Goal: Task Accomplishment & Management: Use online tool/utility

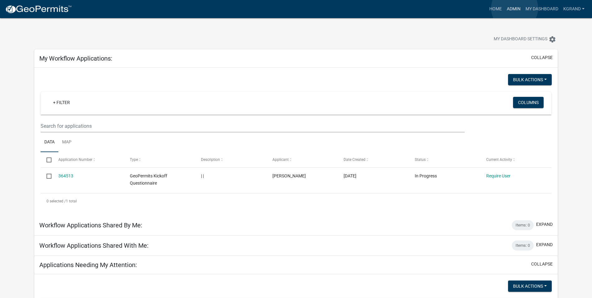
click at [514, 8] on link "Admin" at bounding box center [513, 9] width 19 height 12
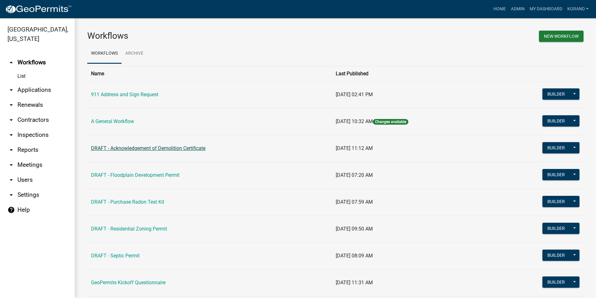
click at [173, 148] on link "DRAFT - Acknowledgement of Demolition Certificate" at bounding box center [148, 148] width 114 height 6
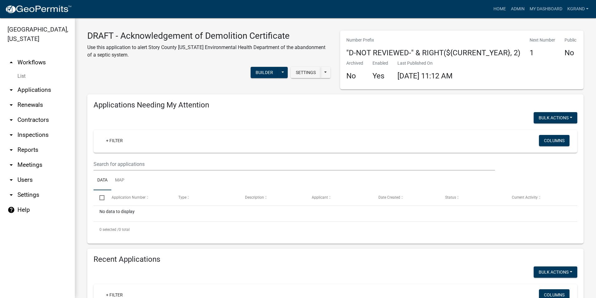
click at [131, 74] on div "Settings Start Application URL Start Application URL With Parcel ID Builder Pub…" at bounding box center [209, 73] width 253 height 19
drag, startPoint x: 178, startPoint y: 88, endPoint x: 171, endPoint y: 86, distance: 7.2
click at [173, 86] on div "DRAFT - Acknowledgement of Demolition Certificate Use this application to alert…" at bounding box center [209, 60] width 253 height 59
click at [148, 83] on div "DRAFT - Acknowledgement of Demolition Certificate Use this application to alert…" at bounding box center [209, 60] width 253 height 59
click at [255, 76] on button "Builder" at bounding box center [264, 72] width 27 height 11
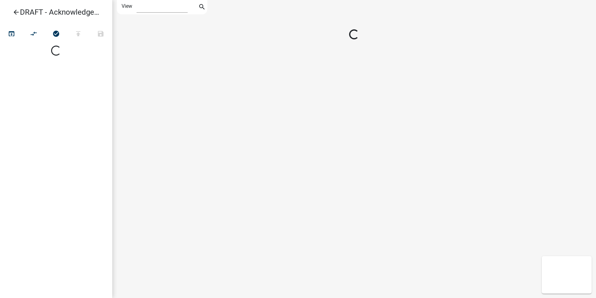
select select "1"
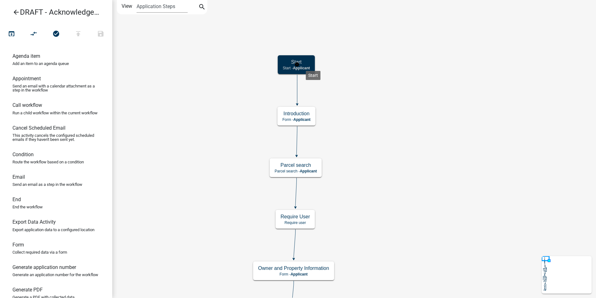
click at [306, 66] on span "Applicant" at bounding box center [301, 68] width 17 height 4
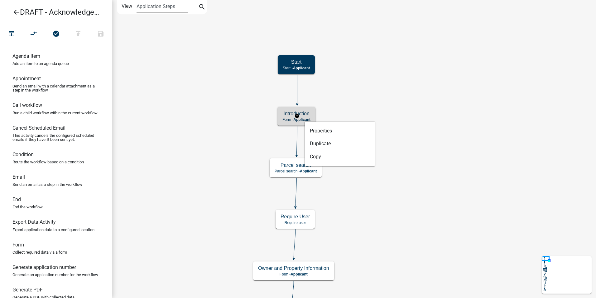
click at [283, 121] on p "Form - Applicant" at bounding box center [297, 119] width 28 height 4
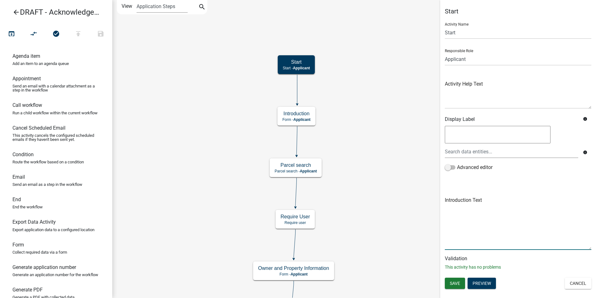
click at [463, 201] on textarea at bounding box center [518, 222] width 147 height 54
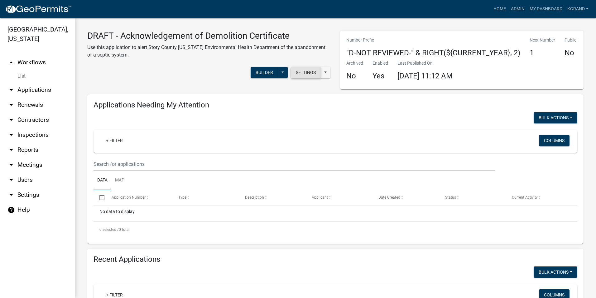
click at [300, 70] on button "Settings" at bounding box center [306, 72] width 30 height 11
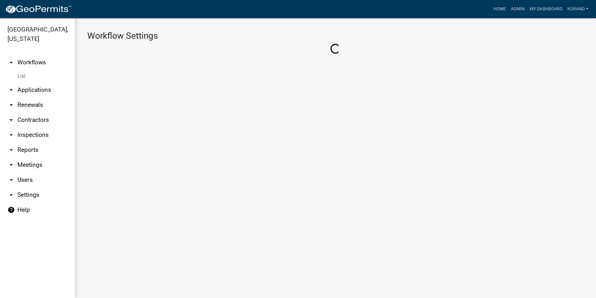
select select "1"
select select "2fdccdfa-7728-4211-88ce-e4301666c427"
select select "e0919c0a-b951-4248-9421-bdfc3fc6a9ad"
select select "3"
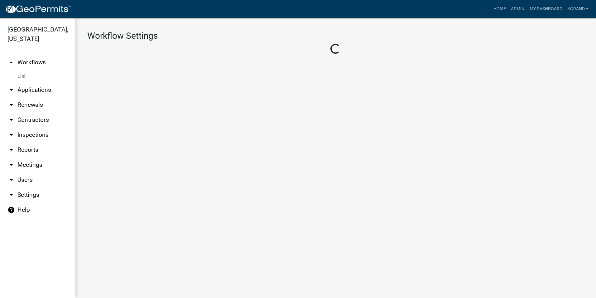
select select
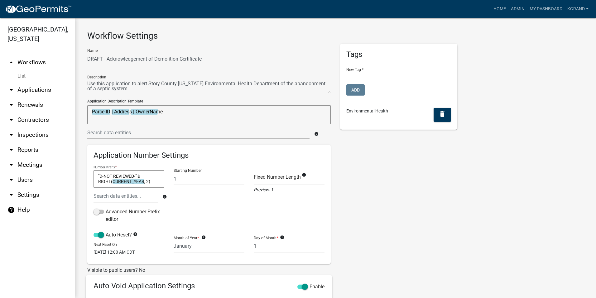
click at [193, 58] on input "DRAFT - Acknowledgement of Demolition Certificate" at bounding box center [209, 58] width 244 height 13
click at [349, 191] on div "Tags New Tag * Planning and Development Add Environmental Health delete" at bounding box center [399, 230] width 127 height 372
click at [371, 182] on div "Tags New Tag * Planning and Development Add Environmental Health delete" at bounding box center [399, 230] width 127 height 372
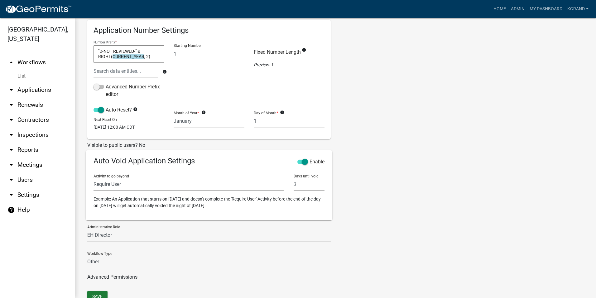
scroll to position [153, 0]
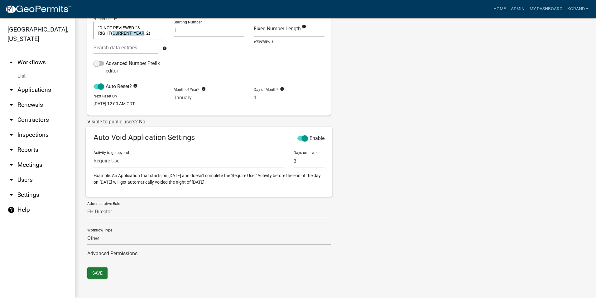
click at [27, 172] on link "arrow_drop_down Users" at bounding box center [37, 179] width 75 height 15
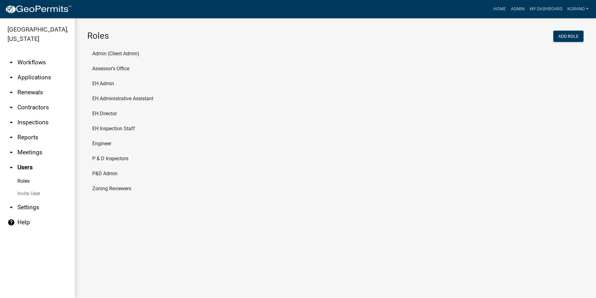
click at [102, 83] on li "EH Admin" at bounding box center [335, 83] width 497 height 15
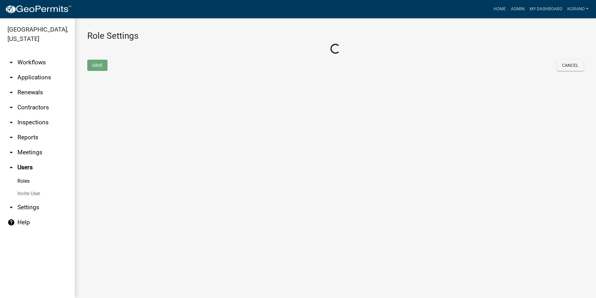
select select "4: red"
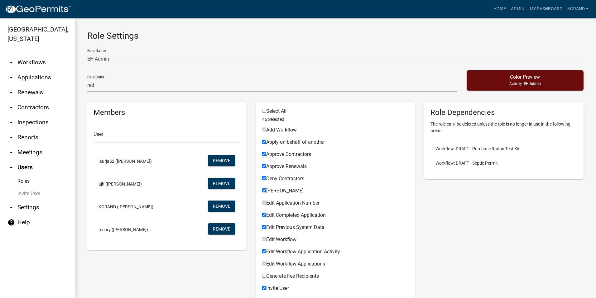
click at [18, 175] on link "Roles" at bounding box center [37, 181] width 75 height 12
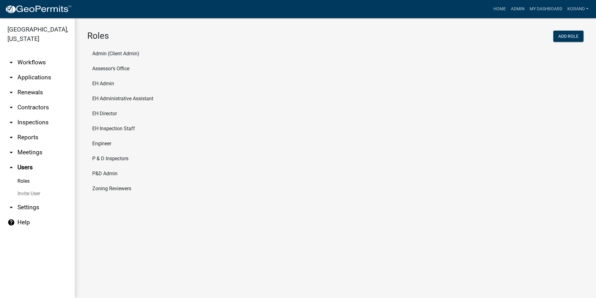
click at [99, 112] on li "EH Director" at bounding box center [335, 113] width 497 height 15
select select "4: red"
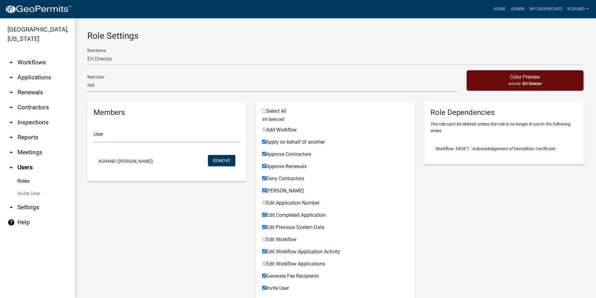
click at [16, 160] on link "arrow_drop_up Users" at bounding box center [37, 167] width 75 height 15
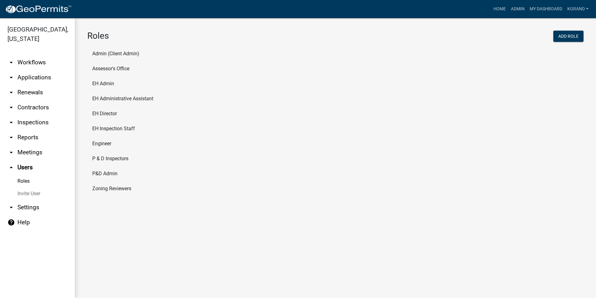
click at [22, 175] on link "Roles" at bounding box center [37, 181] width 75 height 12
click at [105, 51] on li "Admin (Client Admin)" at bounding box center [335, 53] width 497 height 15
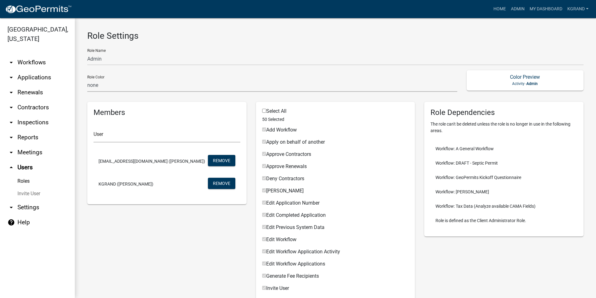
click at [22, 175] on link "Roles" at bounding box center [37, 181] width 75 height 12
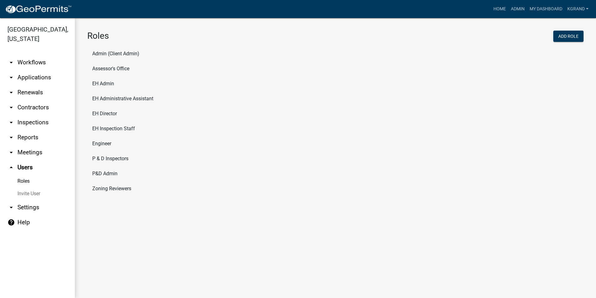
click at [96, 173] on li "P&D Admin" at bounding box center [335, 173] width 497 height 15
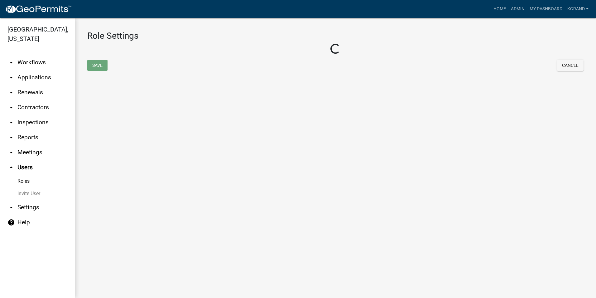
select select "8: light-yellow"
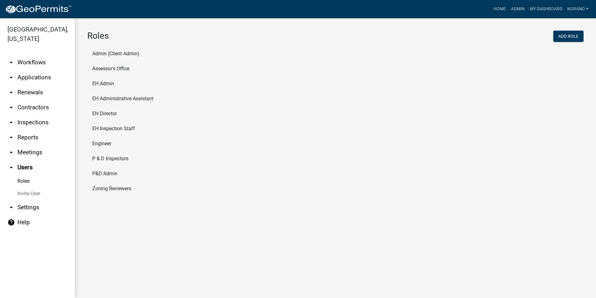
click at [101, 158] on li "P & D Inspectors" at bounding box center [335, 158] width 497 height 15
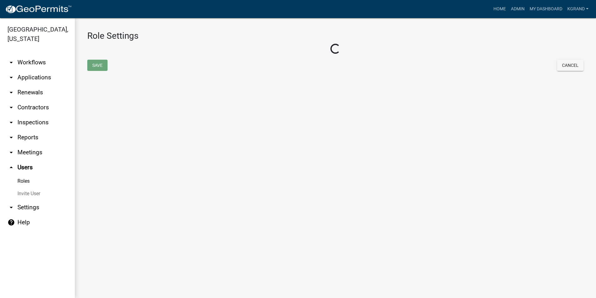
select select "6: light-blue"
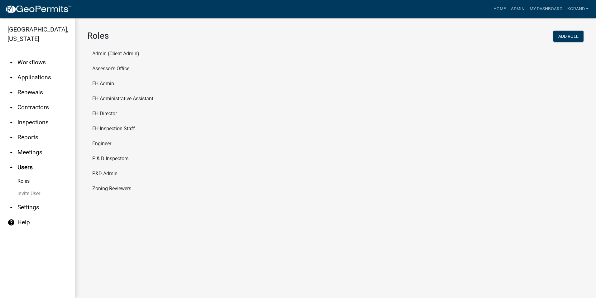
click at [98, 144] on li "Engineer" at bounding box center [335, 143] width 497 height 15
select select "2: yellow"
click at [105, 127] on li "EH Inspection Staff" at bounding box center [335, 128] width 497 height 15
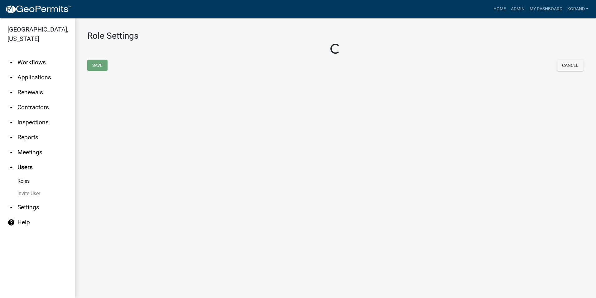
select select "2: yellow"
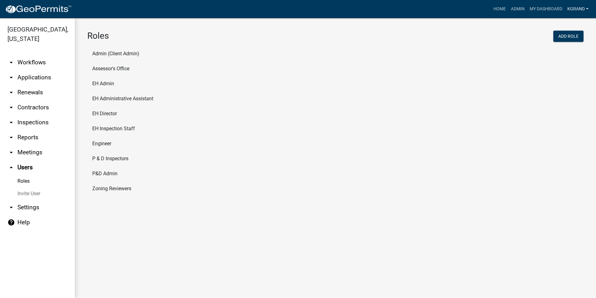
click at [573, 6] on link "KGRAND" at bounding box center [578, 9] width 26 height 12
click at [554, 41] on link "Account" at bounding box center [567, 40] width 50 height 15
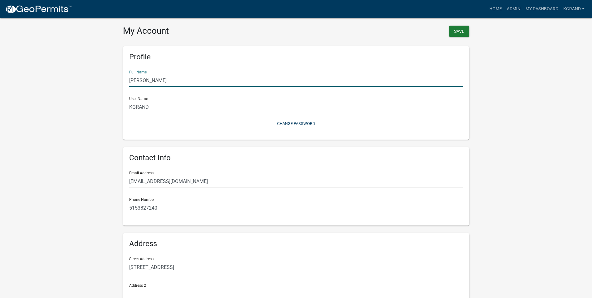
drag, startPoint x: 199, startPoint y: 79, endPoint x: 107, endPoint y: 89, distance: 93.1
click at [107, 89] on wm-user-profile-view "more_horiz Home Admin My Dashboard KGRAND Admin Account Logout My Account Save …" at bounding box center [296, 185] width 592 height 356
type input "[PERSON_NAME]"
click at [72, 129] on wm-user-profile-view "more_horiz Home Admin My Dashboard KGRAND Admin Account Logout My Account Save …" at bounding box center [296, 185] width 592 height 356
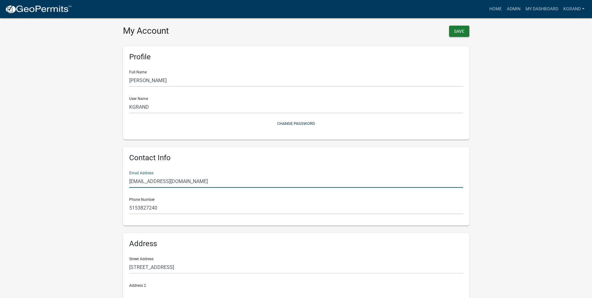
drag, startPoint x: 229, startPoint y: 181, endPoint x: 118, endPoint y: 182, distance: 111.1
click at [118, 182] on wm-user-profile-view "more_horiz Home Admin My Dashboard KGRAND Admin Account Logout My Account Save …" at bounding box center [296, 185] width 592 height 356
type input "[EMAIL_ADDRESS][DOMAIN_NAME]"
click at [86, 207] on wm-user-profile-view "more_horiz Home Admin My Dashboard KGRAND Admin Account Logout My Account Save …" at bounding box center [296, 185] width 592 height 356
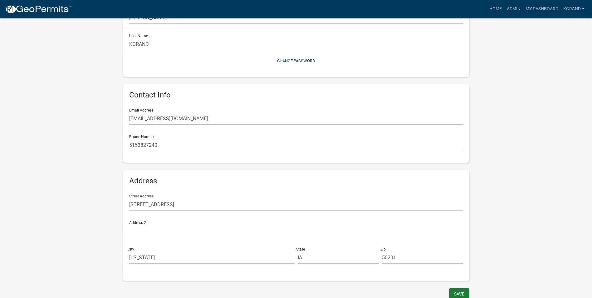
scroll to position [66, 0]
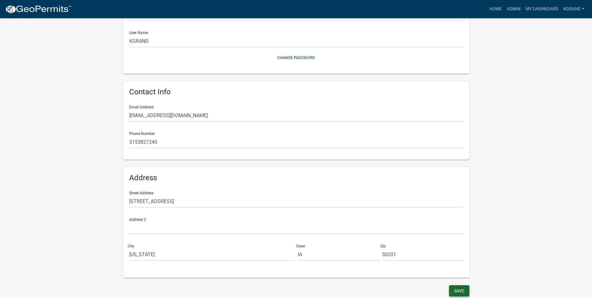
click at [460, 287] on button "Save" at bounding box center [459, 290] width 20 height 11
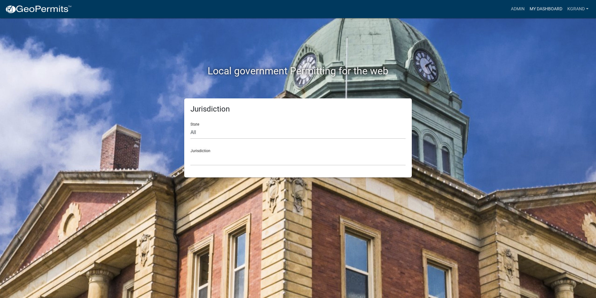
click at [551, 9] on link "My Dashboard" at bounding box center [547, 9] width 38 height 12
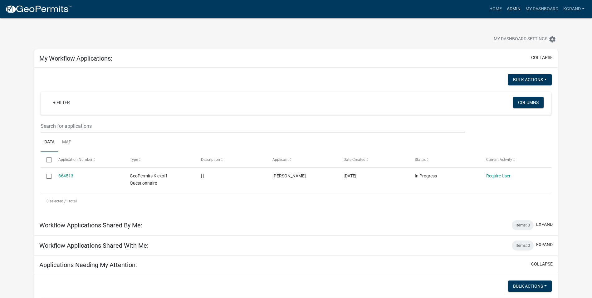
click at [508, 9] on link "Admin" at bounding box center [513, 9] width 19 height 12
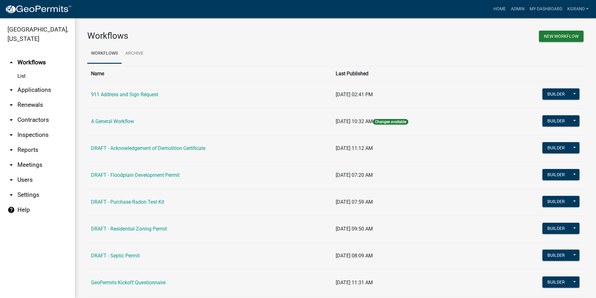
click at [21, 172] on link "arrow_drop_down Users" at bounding box center [37, 179] width 75 height 15
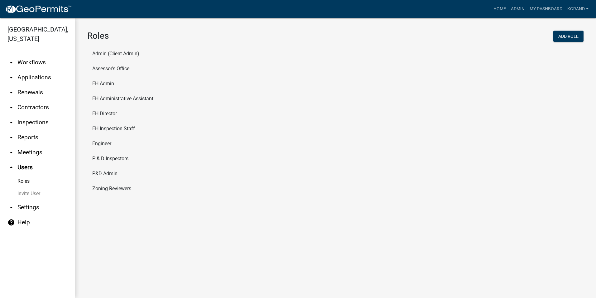
click at [102, 113] on li "EH Director" at bounding box center [335, 113] width 497 height 15
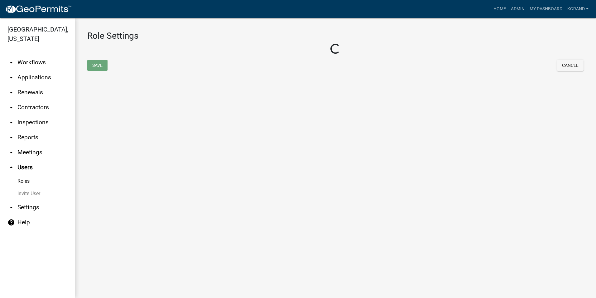
select select "4: red"
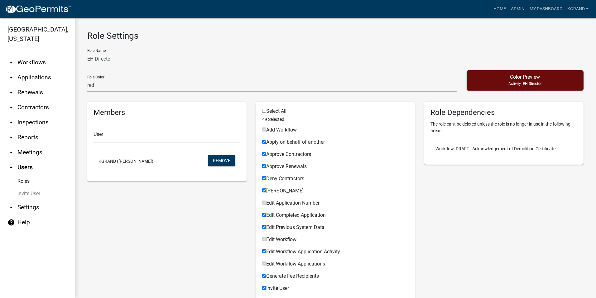
click at [566, 8] on link "KGRAND" at bounding box center [578, 9] width 26 height 12
drag, startPoint x: 553, startPoint y: 38, endPoint x: 550, endPoint y: 41, distance: 4.2
click at [553, 39] on link "Account" at bounding box center [567, 40] width 50 height 15
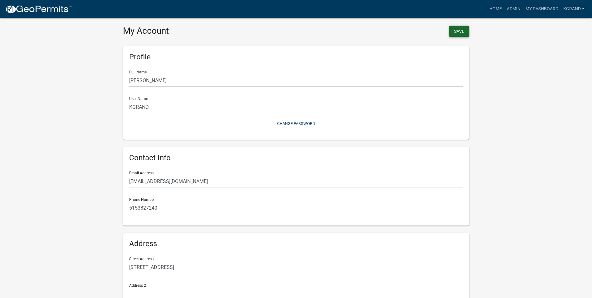
click at [463, 28] on button "Save" at bounding box center [459, 31] width 20 height 11
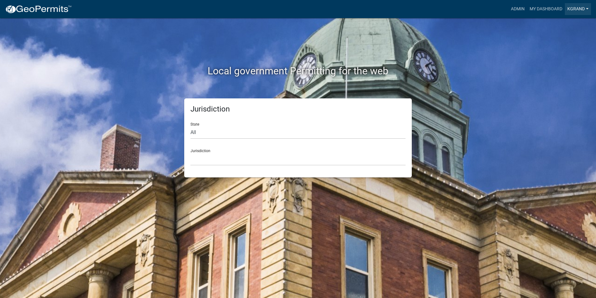
click at [578, 9] on link "KGRAND" at bounding box center [578, 9] width 26 height 12
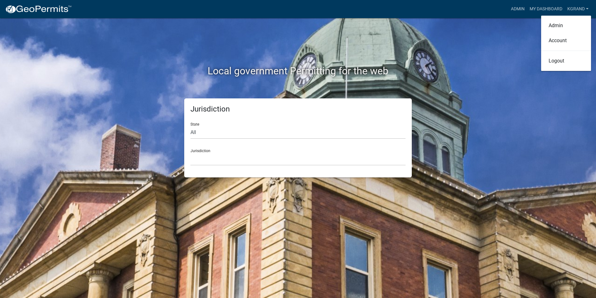
drag, startPoint x: 456, startPoint y: 93, endPoint x: 417, endPoint y: 88, distance: 39.3
click at [456, 93] on div "Local government Permitting for the web" at bounding box center [298, 58] width 356 height 80
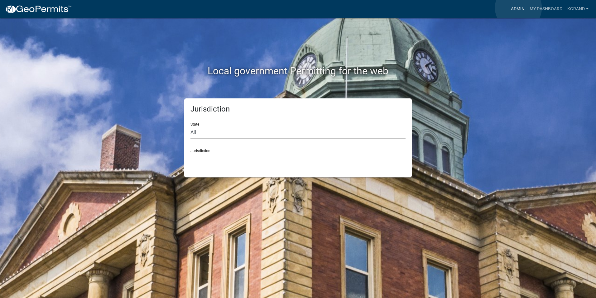
click at [519, 8] on link "Admin" at bounding box center [518, 9] width 19 height 12
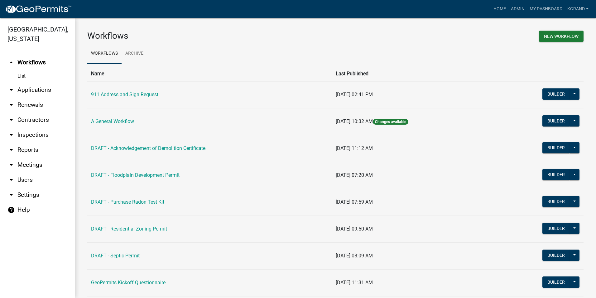
click at [25, 172] on link "arrow_drop_down Users" at bounding box center [37, 179] width 75 height 15
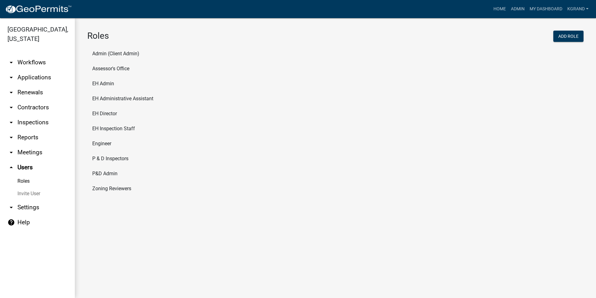
click at [105, 97] on li "EH Administrative Assistant" at bounding box center [335, 98] width 497 height 15
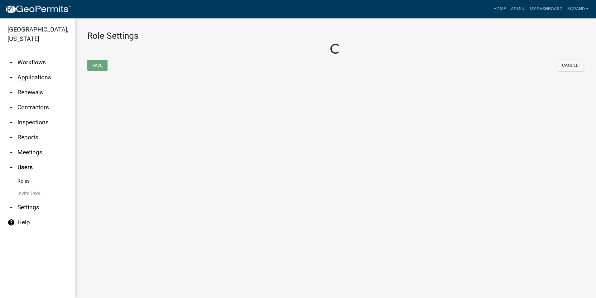
select select "1: green"
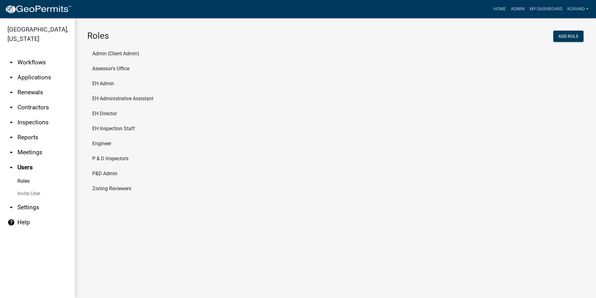
click at [167, 240] on main "Roles Add Role Admin (Client Admin) Assessor's Office EH Admin EH Administrativ…" at bounding box center [336, 158] width 522 height 280
click at [101, 84] on li "EH Admin" at bounding box center [335, 83] width 497 height 15
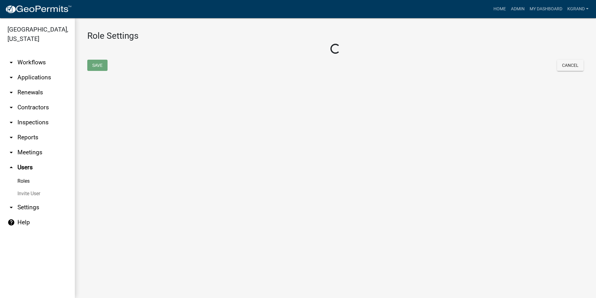
select select "4: red"
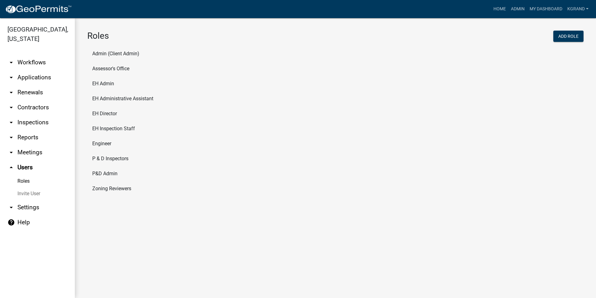
click at [45, 6] on img at bounding box center [38, 9] width 67 height 9
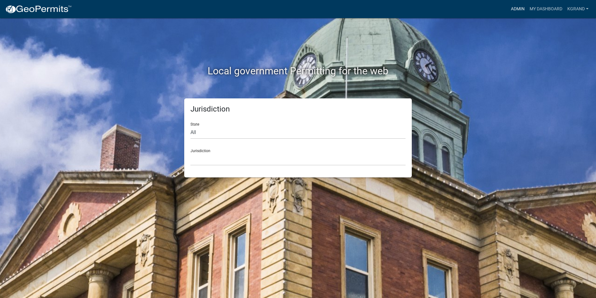
click at [519, 7] on link "Admin" at bounding box center [518, 9] width 19 height 12
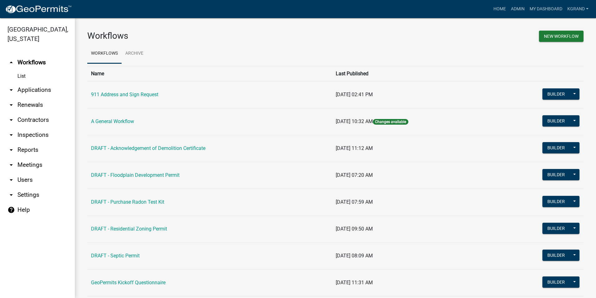
click at [21, 172] on link "arrow_drop_down Users" at bounding box center [37, 179] width 75 height 15
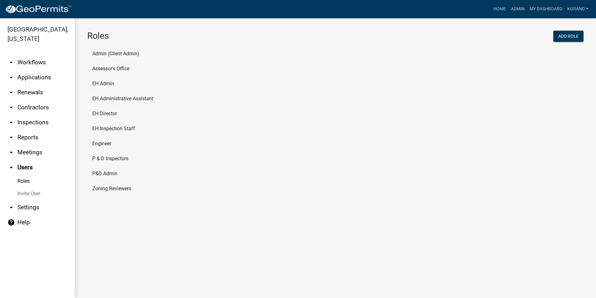
click at [152, 234] on main "Roles Add Role Admin (Client Admin) Assessor's Office EH Admin EH Administrativ…" at bounding box center [336, 158] width 522 height 280
click at [120, 183] on li "Zoning Reviewers" at bounding box center [335, 188] width 497 height 15
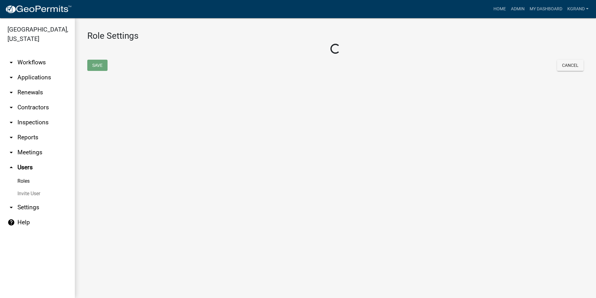
select select "8: light-yellow"
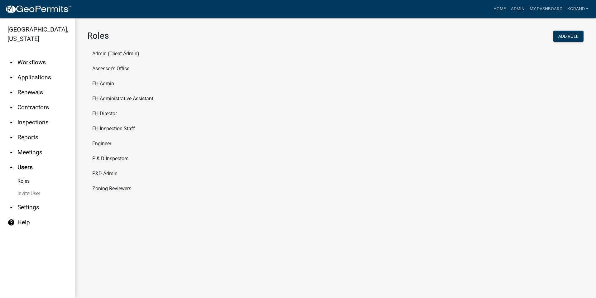
click at [110, 220] on main "Roles Add Role Admin (Client Admin) Assessor's Office EH Admin EH Administrativ…" at bounding box center [336, 158] width 522 height 280
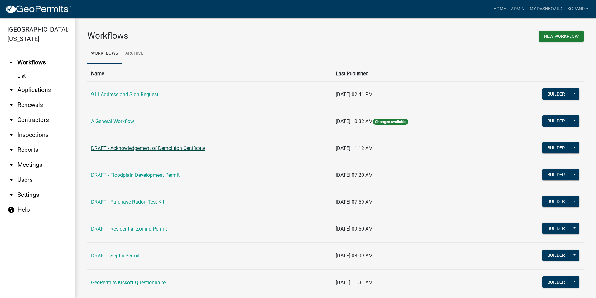
click at [148, 148] on link "DRAFT - Acknowledgement of Demolition Certificate" at bounding box center [148, 148] width 114 height 6
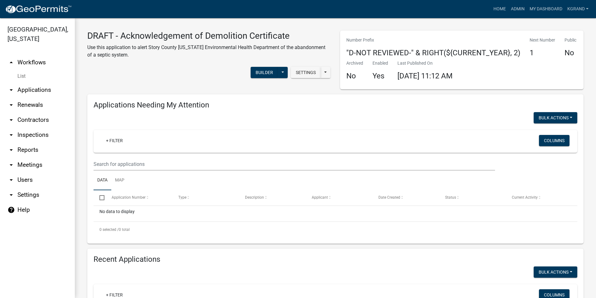
click at [156, 82] on div "Settings Start Application URL Start Application URL With Parcel ID Builder Pub…" at bounding box center [209, 73] width 253 height 19
click at [123, 78] on div "Settings Start Application URL Start Application URL With Parcel ID Builder Pub…" at bounding box center [209, 73] width 253 height 19
click at [254, 72] on button "Builder" at bounding box center [264, 72] width 27 height 11
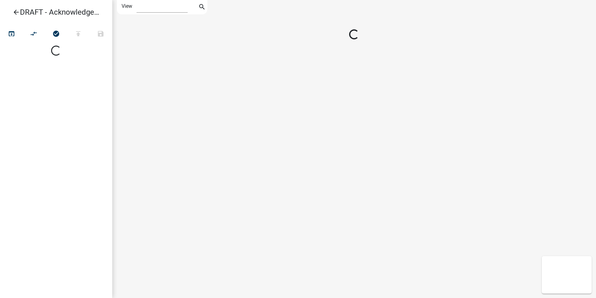
select select "1"
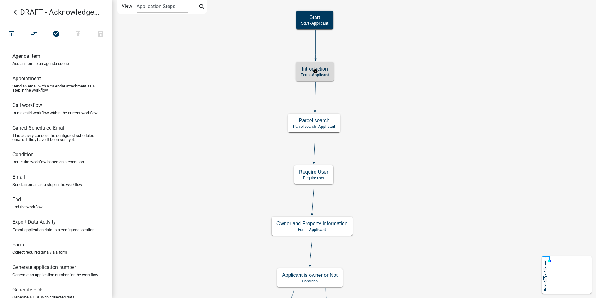
click at [324, 76] on span "Applicant" at bounding box center [320, 75] width 17 height 4
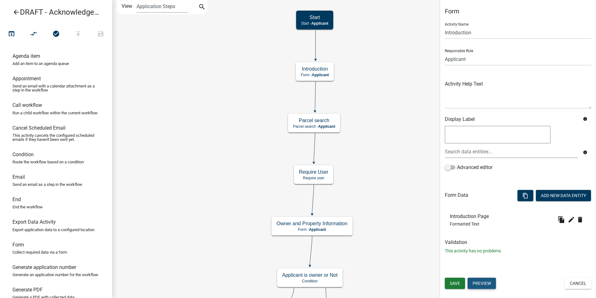
click at [482, 284] on button "Preview" at bounding box center [482, 282] width 28 height 11
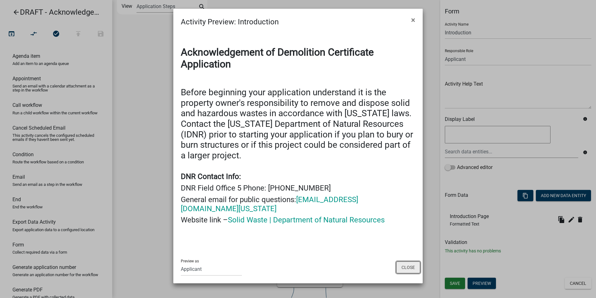
click at [402, 261] on button "Close" at bounding box center [408, 267] width 24 height 12
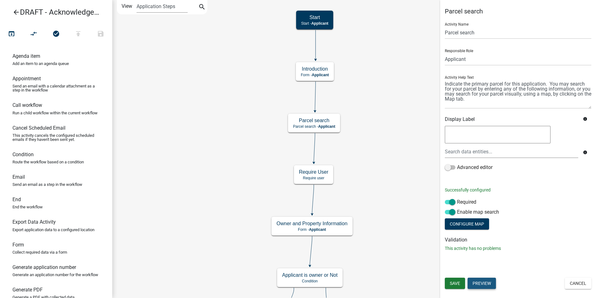
click at [484, 285] on button "Preview" at bounding box center [482, 282] width 28 height 11
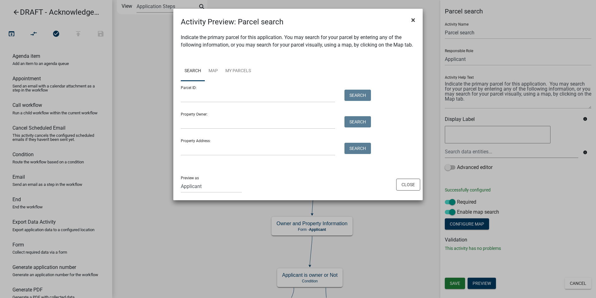
click at [413, 17] on span "×" at bounding box center [413, 20] width 4 height 9
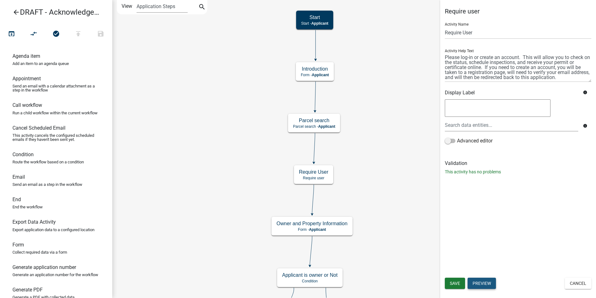
click at [488, 284] on button "Preview" at bounding box center [482, 282] width 28 height 11
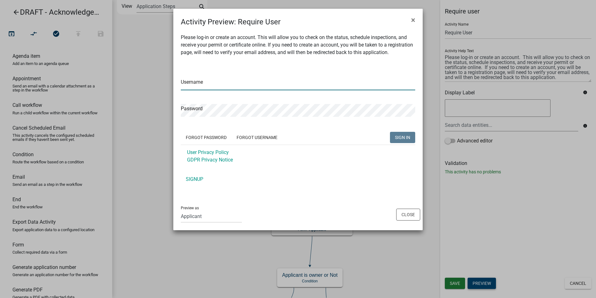
type input "kgrand"
click at [415, 21] on span "×" at bounding box center [413, 20] width 4 height 9
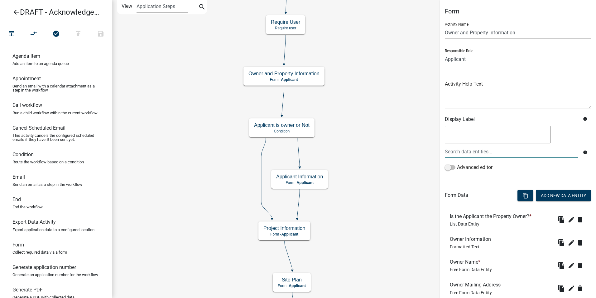
scroll to position [339, 0]
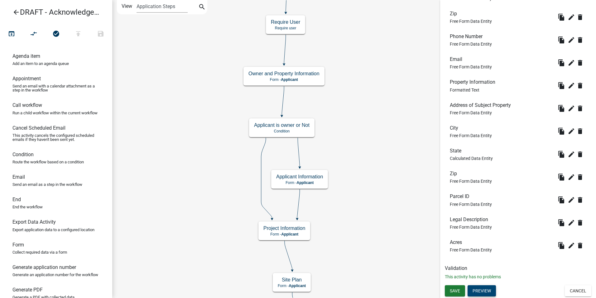
click at [482, 293] on button "Preview" at bounding box center [482, 290] width 28 height 11
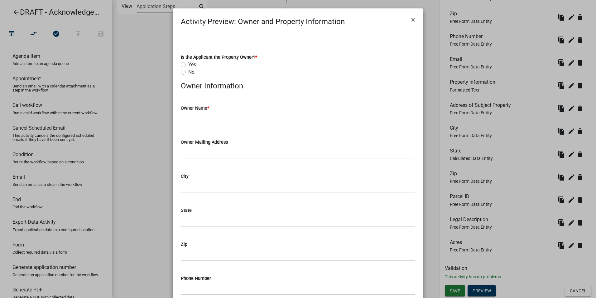
scroll to position [0, 0]
click at [411, 20] on span "×" at bounding box center [413, 20] width 4 height 9
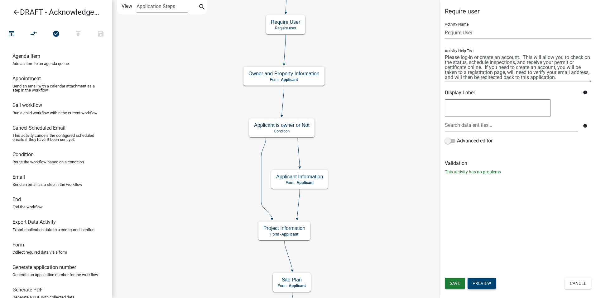
click at [485, 285] on button "Preview" at bounding box center [482, 282] width 28 height 11
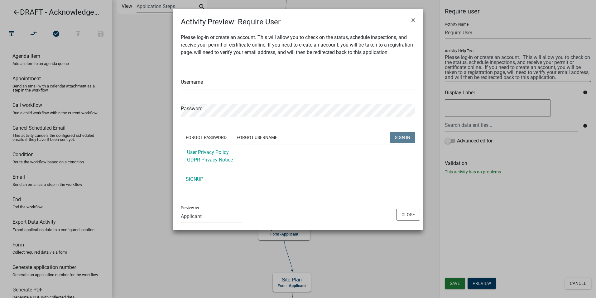
type input "kgrand"
click at [413, 19] on span "×" at bounding box center [413, 20] width 4 height 9
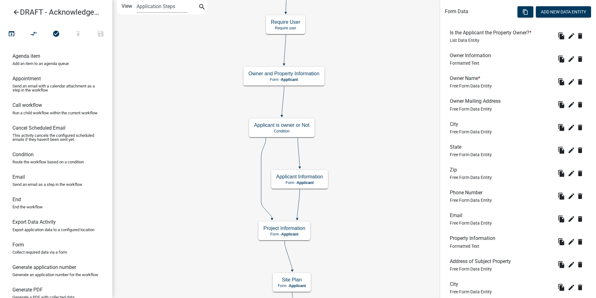
scroll to position [152, 0]
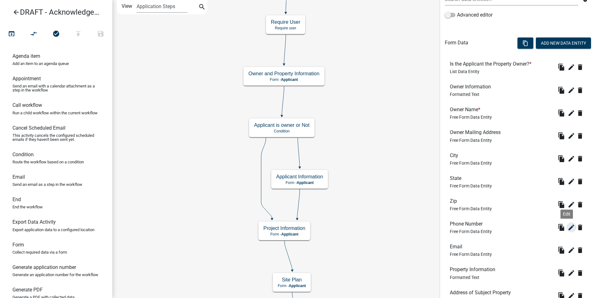
click at [568, 226] on icon "edit" at bounding box center [571, 226] width 7 height 7
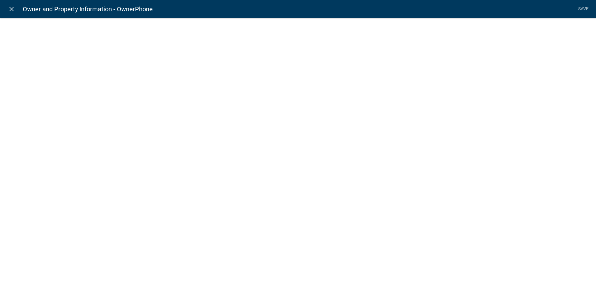
select select "1"
select select
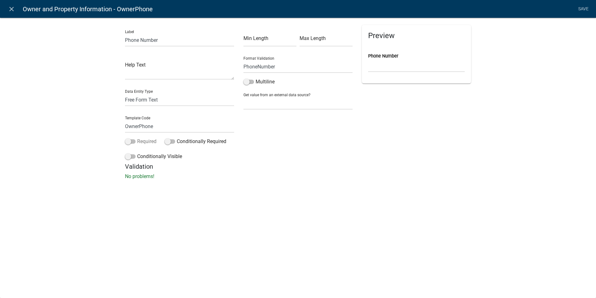
click at [135, 141] on span at bounding box center [130, 141] width 11 height 4
click at [137, 138] on input "Required" at bounding box center [137, 138] width 0 height 0
click at [582, 8] on link "Save" at bounding box center [584, 9] width 16 height 12
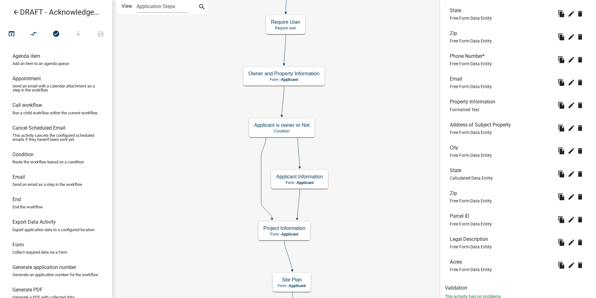
scroll to position [339, 0]
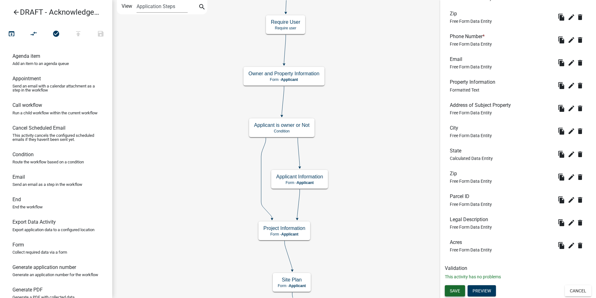
click at [455, 289] on span "Save" at bounding box center [455, 290] width 10 height 5
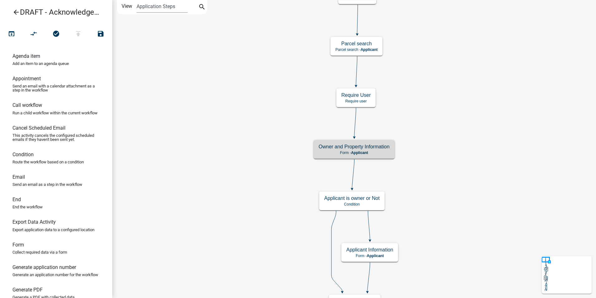
scroll to position [0, 0]
click at [324, 155] on div "Owner and Property Information Form - Applicant" at bounding box center [354, 149] width 81 height 19
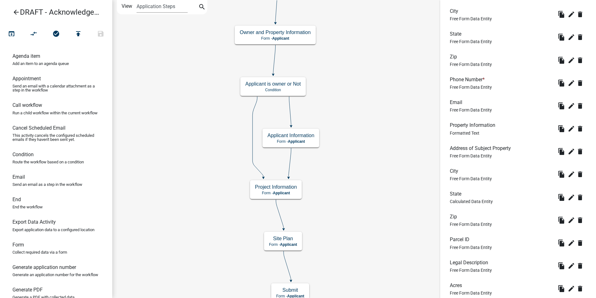
scroll to position [312, 0]
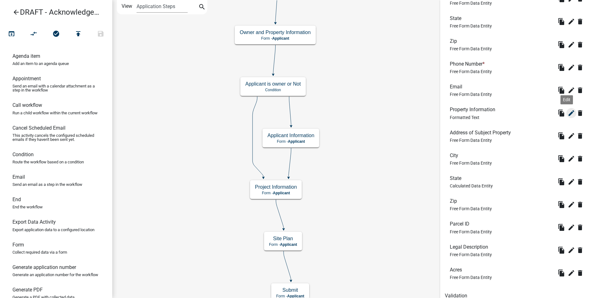
click at [568, 114] on icon "edit" at bounding box center [571, 112] width 7 height 7
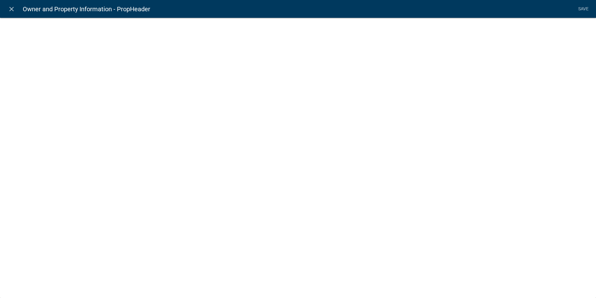
select select "rich-text"
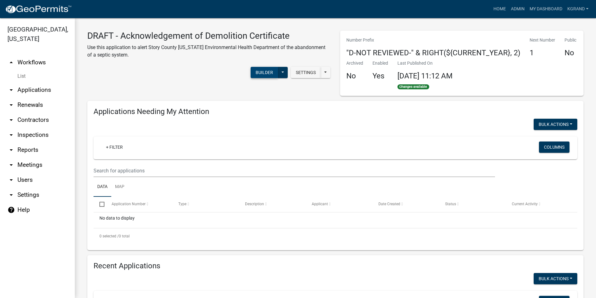
click at [255, 76] on button "Builder" at bounding box center [264, 72] width 27 height 11
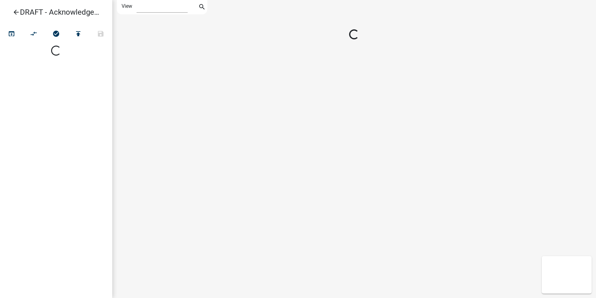
select select "1"
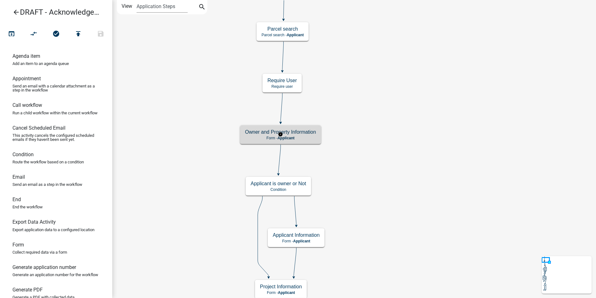
click at [265, 132] on h5 "Owner and Property Information" at bounding box center [280, 132] width 71 height 6
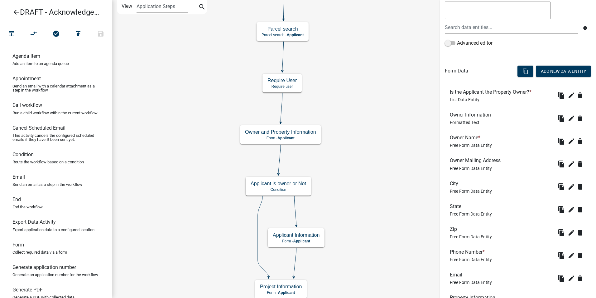
scroll to position [339, 0]
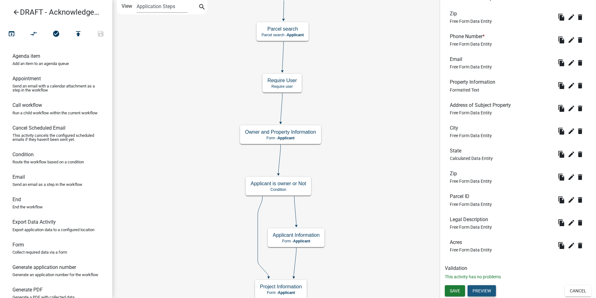
click at [483, 293] on button "Preview" at bounding box center [482, 290] width 28 height 11
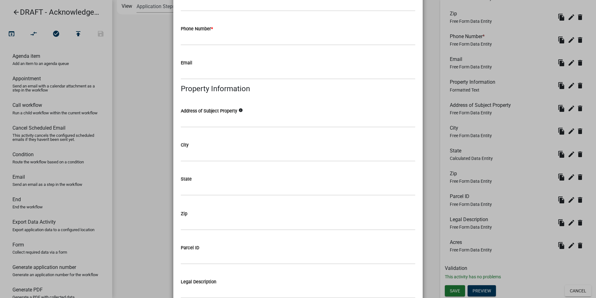
scroll to position [281, 0]
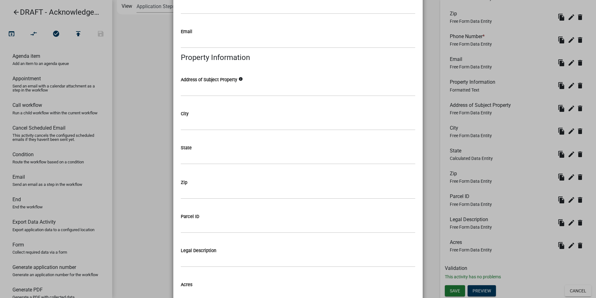
click at [239, 78] on icon "info" at bounding box center [241, 79] width 4 height 4
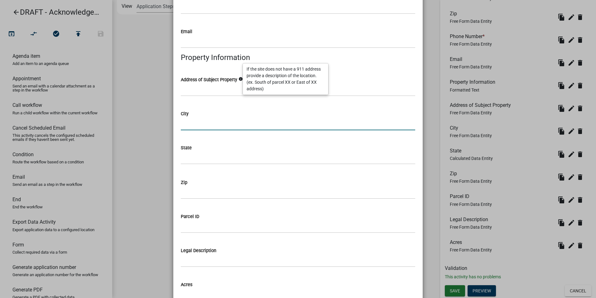
click at [256, 128] on input "City" at bounding box center [298, 123] width 235 height 13
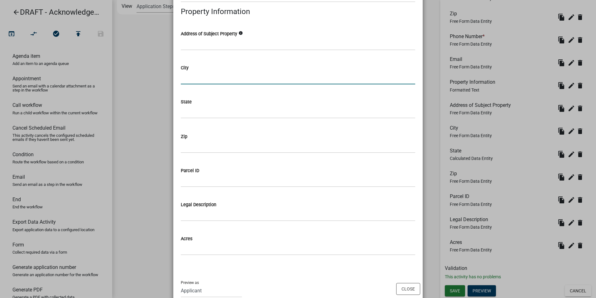
scroll to position [342, 0]
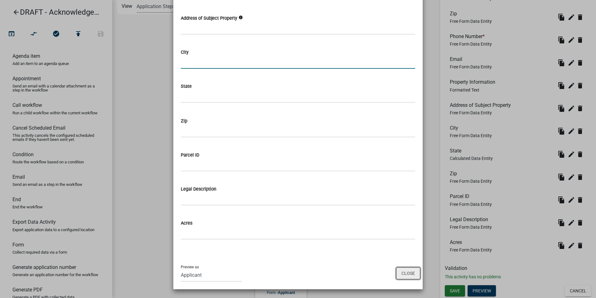
click at [407, 273] on button "Close" at bounding box center [408, 273] width 24 height 12
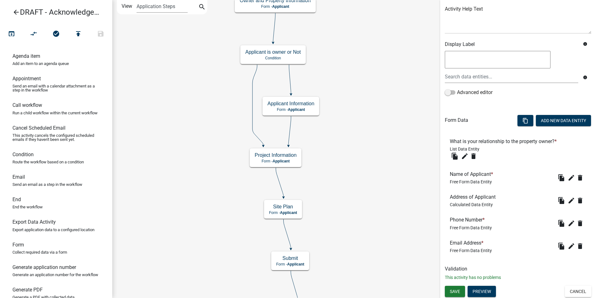
scroll to position [75, 0]
click at [479, 289] on button "Preview" at bounding box center [482, 290] width 28 height 11
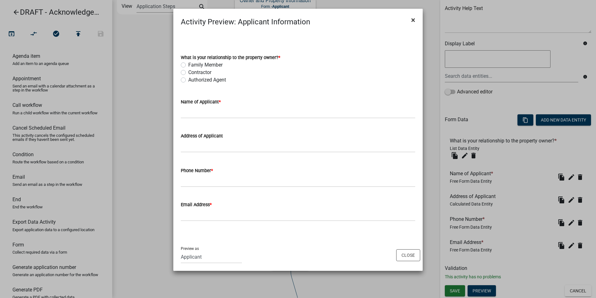
click at [414, 22] on span "×" at bounding box center [413, 20] width 4 height 9
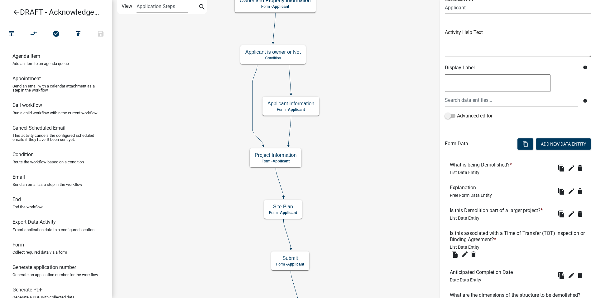
scroll to position [360, 0]
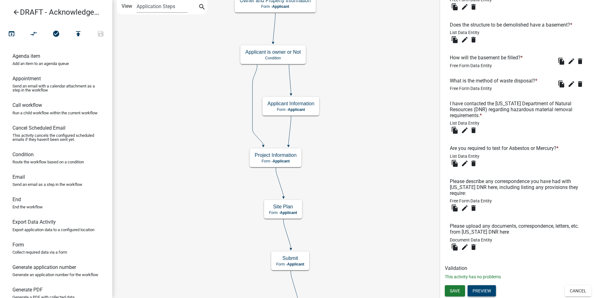
click at [479, 290] on button "Preview" at bounding box center [482, 290] width 28 height 11
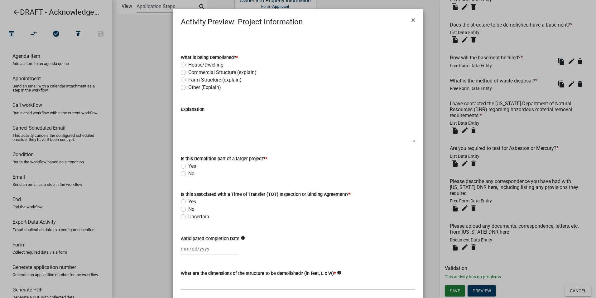
click at [321, 99] on div "Explanation" at bounding box center [298, 120] width 235 height 46
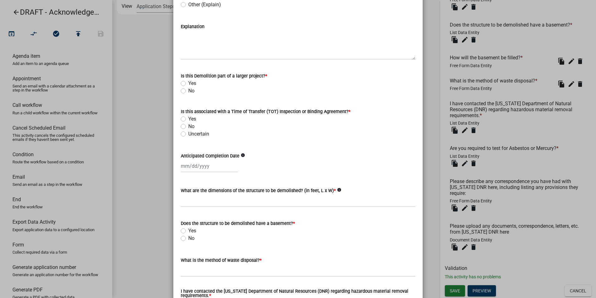
scroll to position [94, 0]
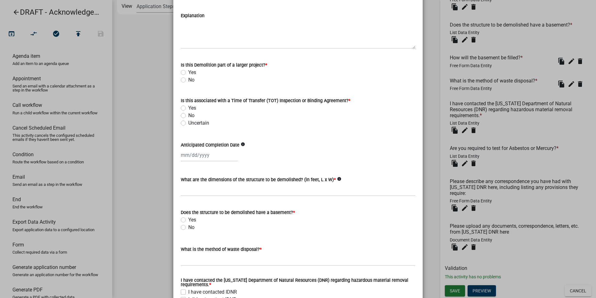
click at [311, 109] on div "Yes" at bounding box center [298, 107] width 235 height 7
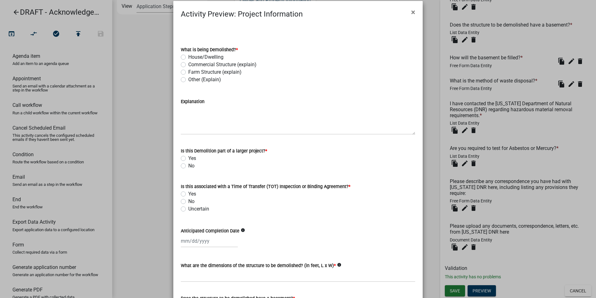
scroll to position [0, 0]
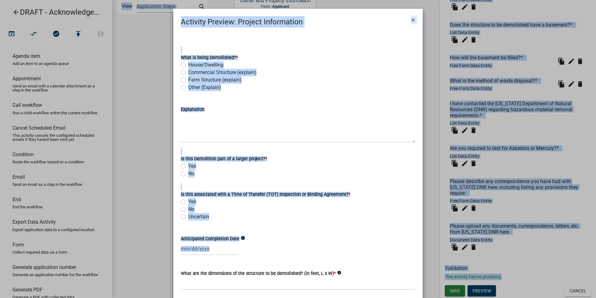
drag, startPoint x: 71, startPoint y: 301, endPoint x: 0, endPoint y: 277, distance: 75.4
click at [0, 273] on html "Internet Explorer does NOT work with GeoPermits. Get a new browser for more sec…" at bounding box center [298, 149] width 596 height 298
click at [554, 269] on ngb-modal-window "Activity Preview : Project Information × What is being Demolished? * House/Dwel…" at bounding box center [298, 149] width 596 height 298
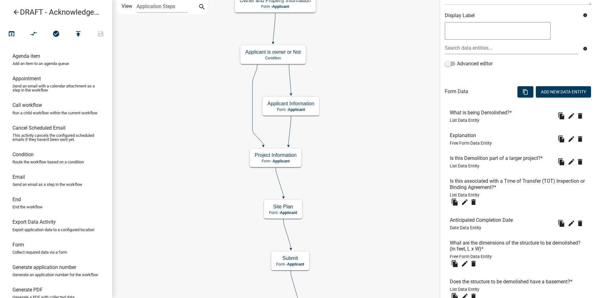
scroll to position [110, 0]
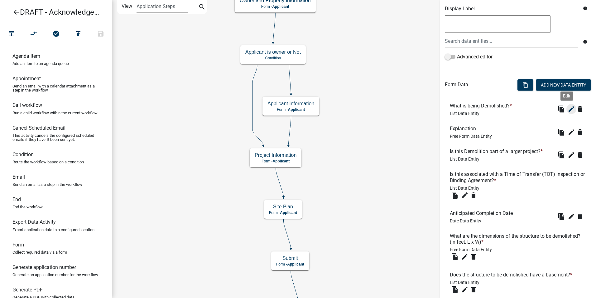
click at [568, 109] on icon "edit" at bounding box center [571, 108] width 7 height 7
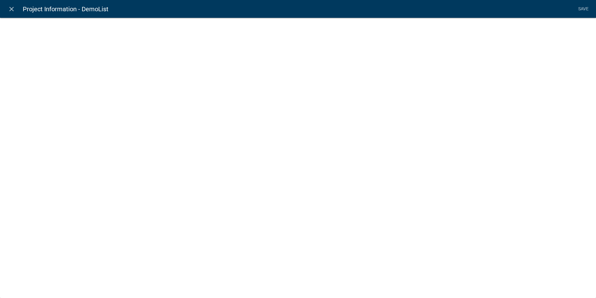
select select "list-data"
select select
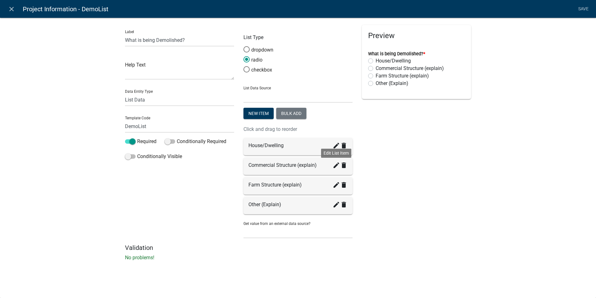
click at [336, 166] on icon "create" at bounding box center [336, 164] width 7 height 7
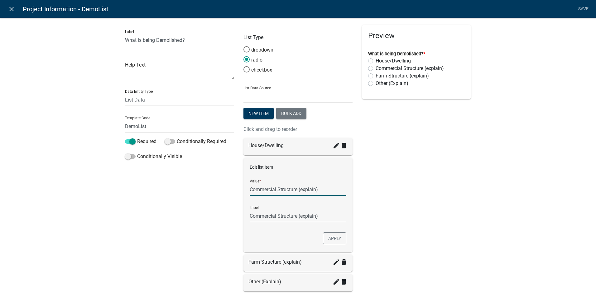
click at [274, 188] on input "Commercial Structure (explain)" at bounding box center [298, 189] width 97 height 13
type input "Commercial/Industrial/Public/Institutional Structure (explain)"
click at [337, 238] on button "Apply" at bounding box center [334, 238] width 23 height 12
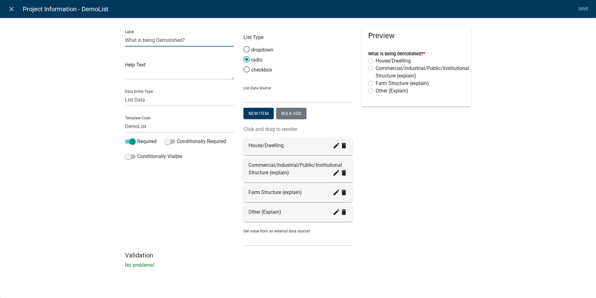
click at [141, 38] on input "What is being Demolished?" at bounding box center [179, 40] width 109 height 13
click at [334, 176] on icon "create" at bounding box center [336, 172] width 7 height 7
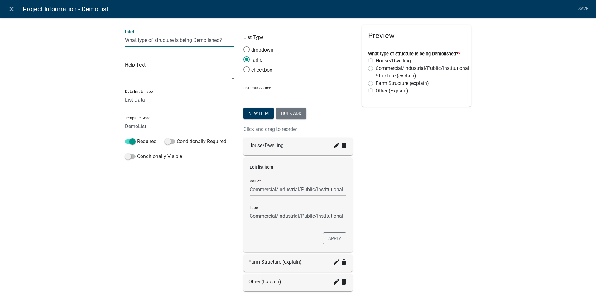
type input "What type of structure is being Demolished?"
click at [319, 187] on input "Commercial/Industrial/Public/Institutional Structure (explain)" at bounding box center [298, 189] width 97 height 13
type input "Commercial/Industrial/Public/Institutional (explain)"
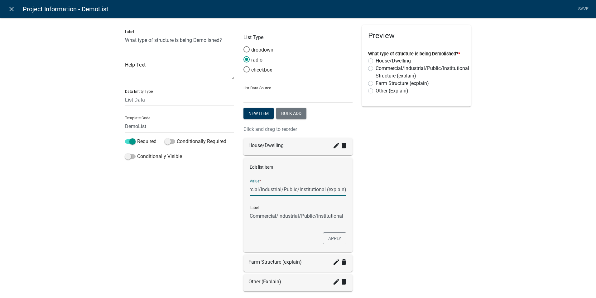
click at [330, 239] on button "Apply" at bounding box center [334, 238] width 23 height 12
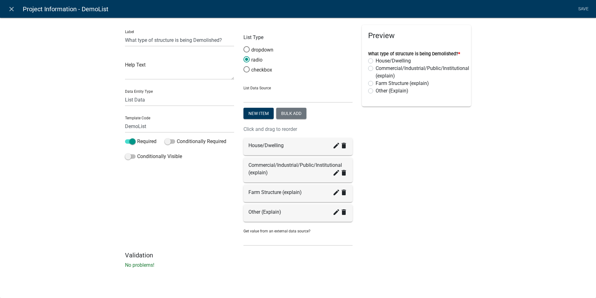
click at [335, 197] on div "create Edit List Item delete" at bounding box center [340, 193] width 15 height 10
click at [334, 196] on div "create delete" at bounding box center [340, 193] width 15 height 10
click at [335, 193] on icon "create" at bounding box center [336, 191] width 7 height 7
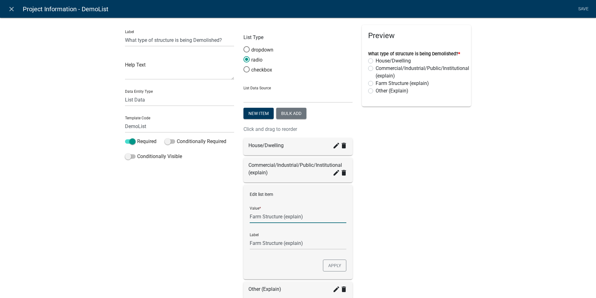
click at [270, 217] on input "Farm Structure (explain)" at bounding box center [298, 216] width 97 height 13
type input "Farm Building (explain)"
click at [327, 265] on button "Apply" at bounding box center [334, 265] width 23 height 12
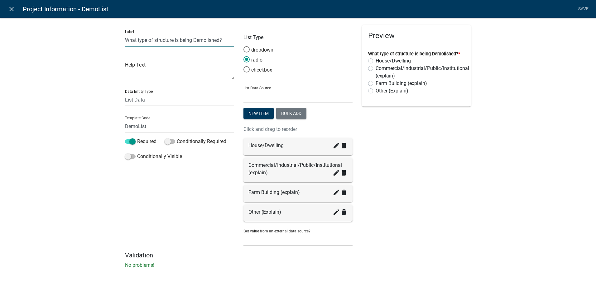
click at [139, 41] on input "What type of structure is being Demolished?" at bounding box center [179, 40] width 109 height 13
click at [157, 41] on input "What Type of structure is being Demolished?" at bounding box center [179, 40] width 109 height 13
click at [182, 39] on input "What Type of Structure is being Demolished?" at bounding box center [179, 40] width 109 height 13
click at [179, 40] on input "What Type of Structure is Being Demolished?" at bounding box center [179, 40] width 109 height 13
type input "What Type of Structure Is Being Demolished?"
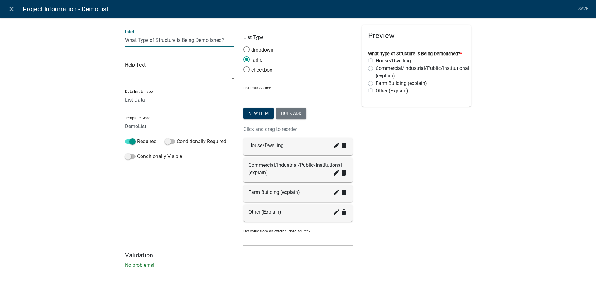
click at [461, 187] on div "Preview What Type of Structure Is Being Demolished? * House/Dwelling Commercial…" at bounding box center [416, 138] width 119 height 226
click at [580, 9] on link "Save" at bounding box center [584, 9] width 16 height 12
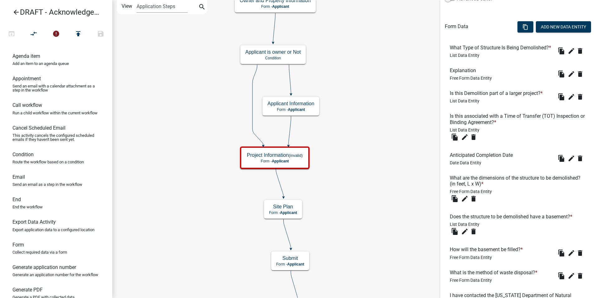
scroll to position [187, 0]
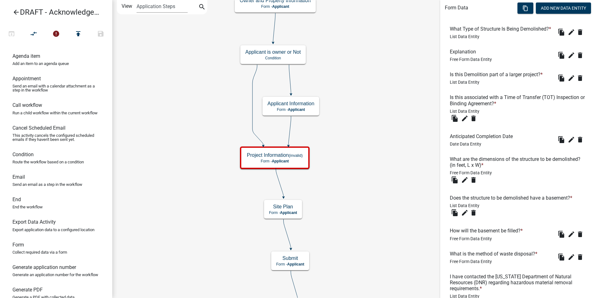
click at [510, 77] on h6 "Is this Demolition part of a larger project? *" at bounding box center [497, 74] width 95 height 6
click at [568, 82] on icon "edit" at bounding box center [571, 77] width 7 height 7
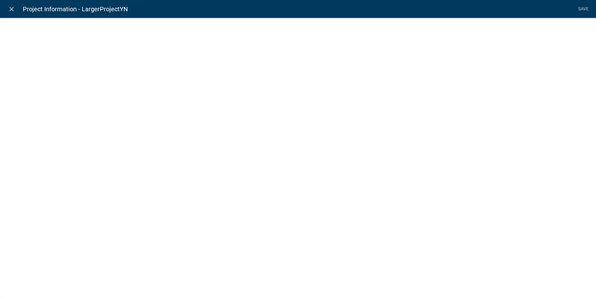
select select "list-data"
select select
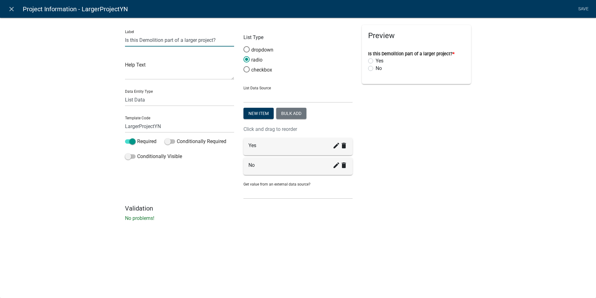
click at [189, 43] on input "Is this Demolition part of a larger project?" at bounding box center [179, 40] width 109 height 13
click at [208, 39] on input "Is this Demolition part of a larger project?" at bounding box center [179, 40] width 109 height 13
click at [158, 75] on textarea at bounding box center [179, 69] width 109 height 19
click at [98, 68] on div "Label Is this Demolition part of a larger project? Help Text Data Entity Type F…" at bounding box center [298, 120] width 596 height 227
click at [221, 39] on input "Is this Demolition part of a larger project?" at bounding box center [179, 40] width 109 height 13
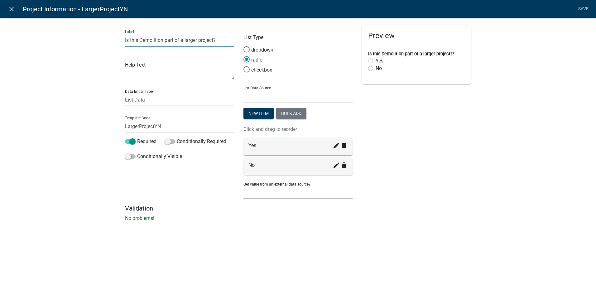
click at [214, 39] on input "Is this Demolition part of a larger project?" at bounding box center [179, 40] width 109 height 13
type input "Is this Demolition part of a larger project?"
click at [138, 76] on textarea at bounding box center [179, 69] width 109 height 19
type textarea "W"
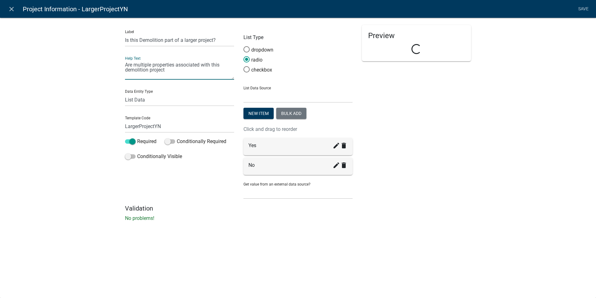
click at [169, 69] on textarea "Are multiple properties associated with this demolition project" at bounding box center [179, 69] width 109 height 19
type textarea "Are multiple properties associated with this demolition project OR is the proje…"
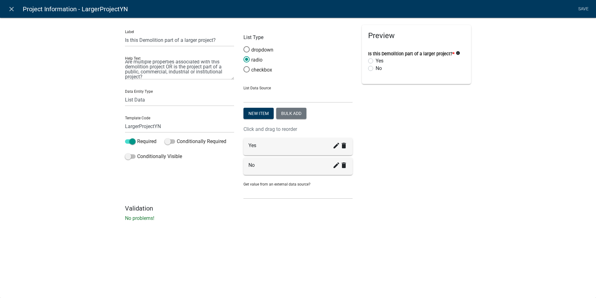
click at [449, 198] on div "Preview Is this Demolition part of a larger project? * info Yes No" at bounding box center [416, 114] width 119 height 179
click at [584, 7] on link "Save" at bounding box center [584, 9] width 16 height 12
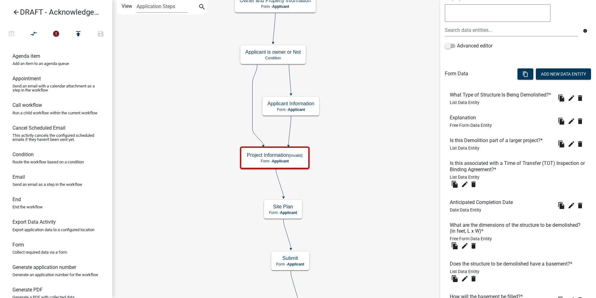
scroll to position [370, 0]
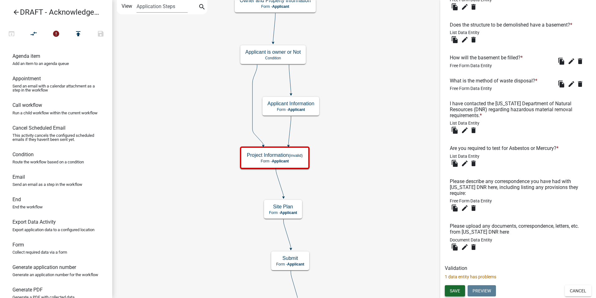
click at [450, 288] on span "Save" at bounding box center [455, 290] width 10 height 5
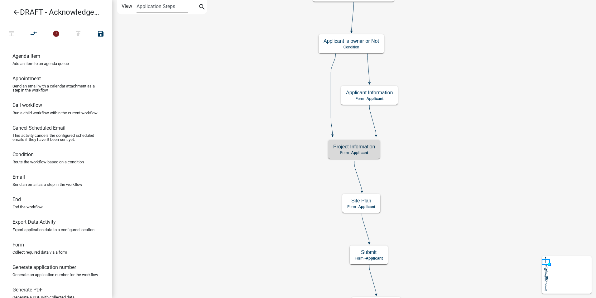
scroll to position [0, 0]
click at [338, 149] on h5 "Project Information (invalid)" at bounding box center [354, 146] width 56 height 6
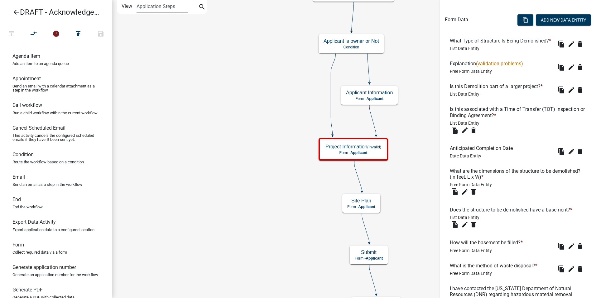
scroll to position [183, 0]
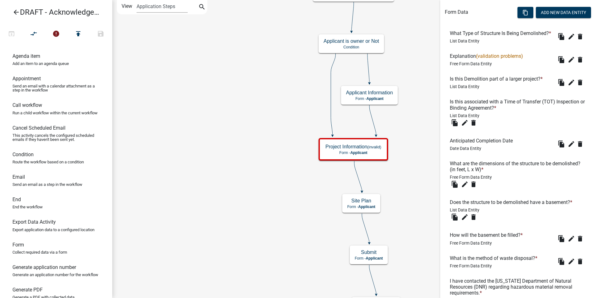
click at [501, 59] on span "(validation problems)" at bounding box center [499, 56] width 47 height 6
click at [568, 63] on icon "edit" at bounding box center [571, 59] width 7 height 7
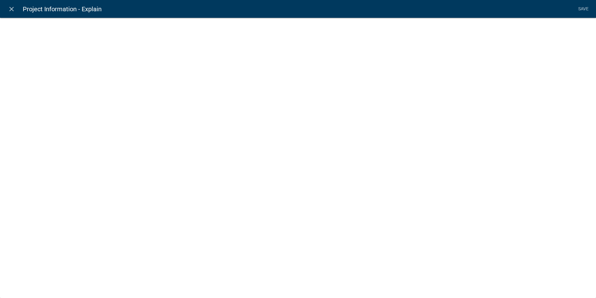
select select
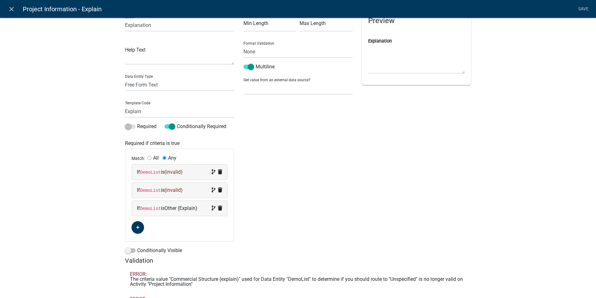
scroll to position [0, 0]
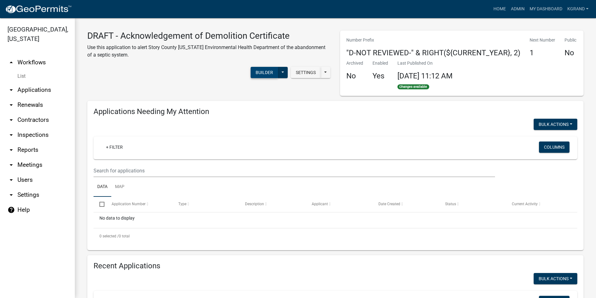
click at [260, 71] on button "Builder" at bounding box center [264, 72] width 27 height 11
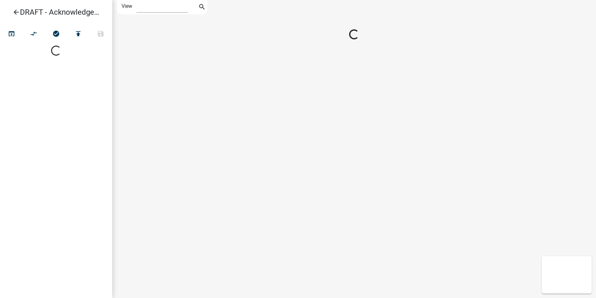
select select "1"
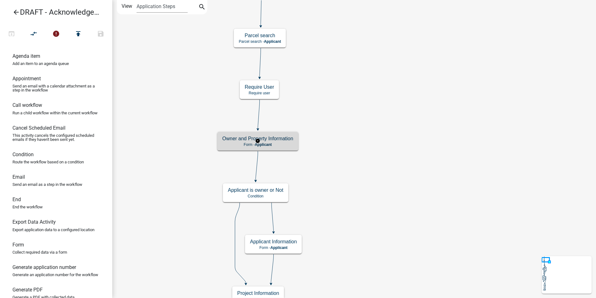
click at [287, 143] on p "Form - Applicant" at bounding box center [257, 144] width 71 height 4
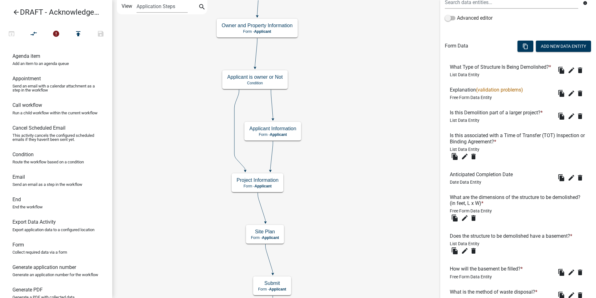
scroll to position [187, 0]
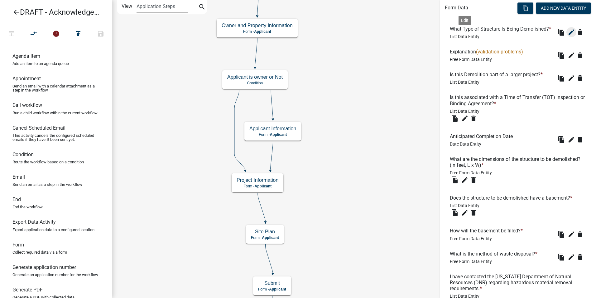
click at [568, 36] on icon "edit" at bounding box center [571, 31] width 7 height 7
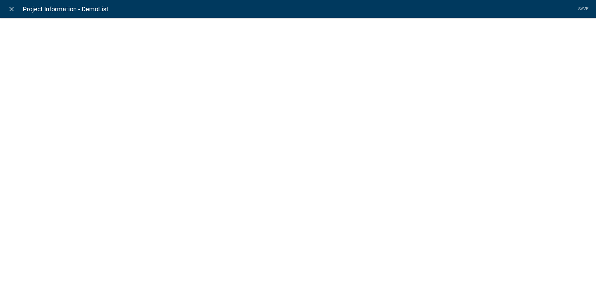
select select "list-data"
select select
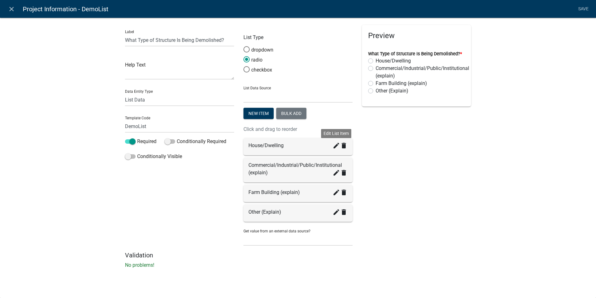
click at [334, 145] on icon "create" at bounding box center [336, 145] width 7 height 7
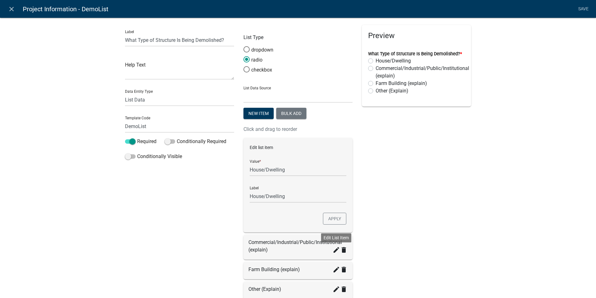
click at [334, 251] on icon "create" at bounding box center [336, 249] width 7 height 7
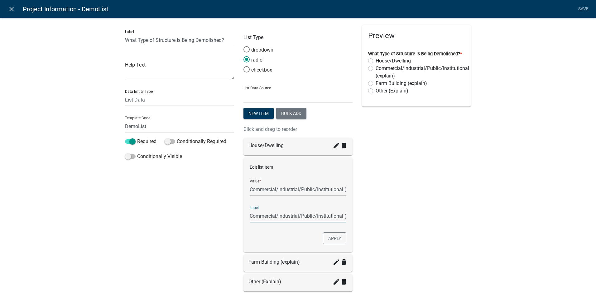
scroll to position [0, 18]
drag, startPoint x: 275, startPoint y: 215, endPoint x: 325, endPoint y: 220, distance: 50.1
click at [325, 220] on input "Commercial/Industrial/Public/Institutional (explain)" at bounding box center [298, 215] width 97 height 13
type input "Commercial Strucure (explain)"
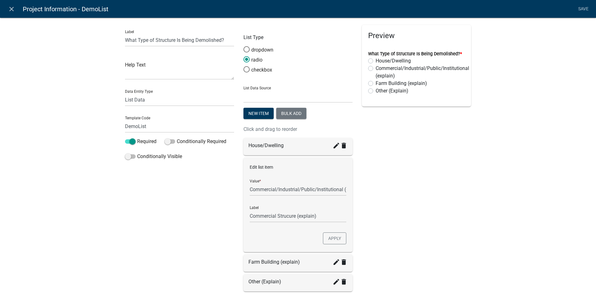
click at [394, 219] on div "Preview What Type of Structure Is Being Demolished? * House/Dwelling Commercial…" at bounding box center [416, 173] width 119 height 296
click at [328, 235] on button "Apply" at bounding box center [334, 238] width 23 height 12
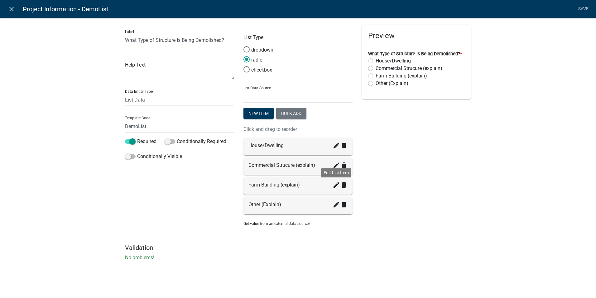
click at [336, 186] on icon "create" at bounding box center [336, 184] width 7 height 7
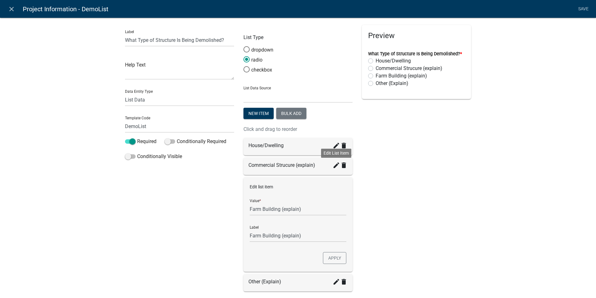
click at [333, 168] on icon "create" at bounding box center [336, 164] width 7 height 7
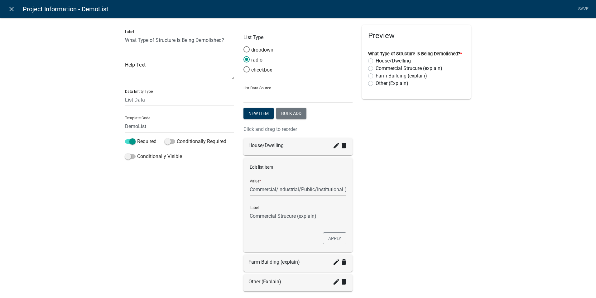
click at [257, 281] on div "Other (Explain) create delete" at bounding box center [298, 281] width 99 height 7
click at [336, 284] on icon "create" at bounding box center [336, 281] width 7 height 7
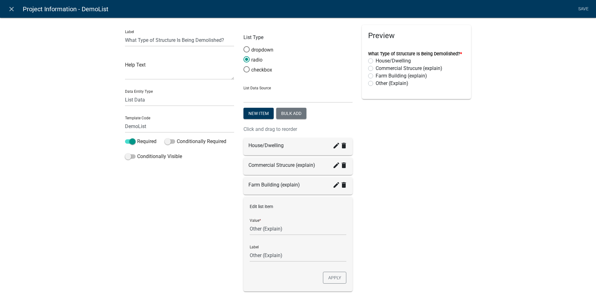
click at [333, 149] on div "create delete" at bounding box center [340, 147] width 15 height 10
click at [333, 143] on icon "create" at bounding box center [336, 145] width 7 height 7
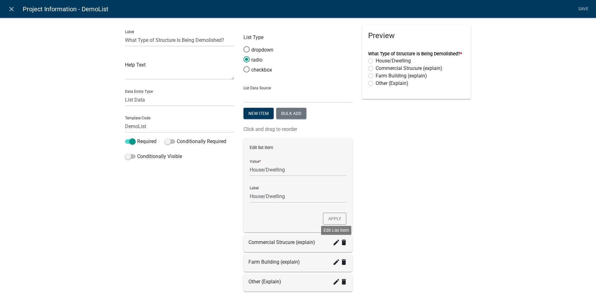
click at [333, 243] on icon "create" at bounding box center [336, 241] width 7 height 7
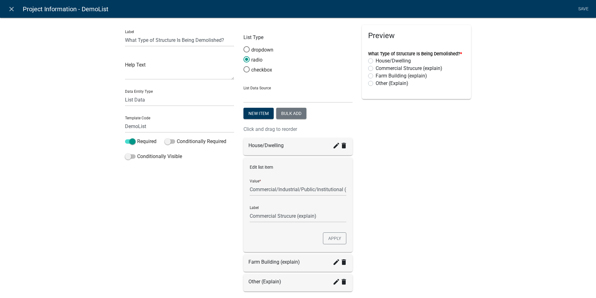
click at [366, 204] on div "Preview What Type of Structure Is Being Demolished? * House/Dwelling Commercial…" at bounding box center [416, 173] width 119 height 296
click at [582, 7] on link "Save" at bounding box center [584, 9] width 16 height 12
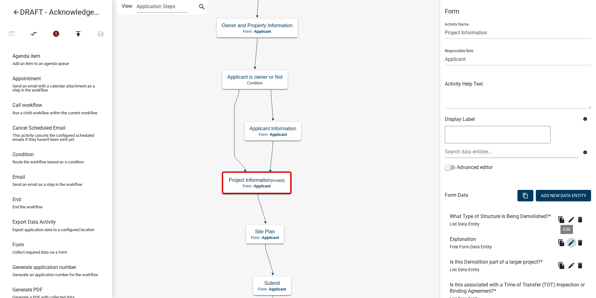
click at [568, 246] on icon "edit" at bounding box center [571, 242] width 7 height 7
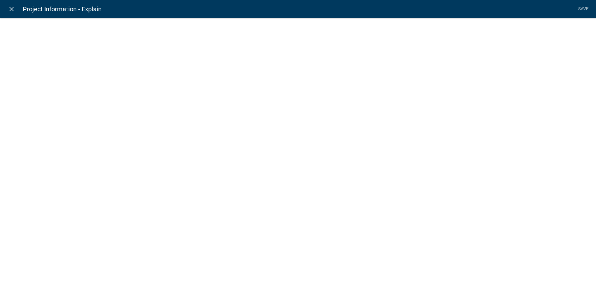
select select
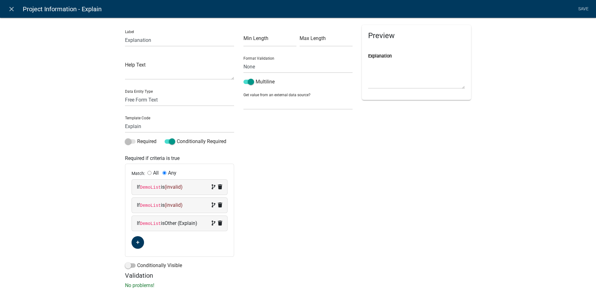
scroll to position [10, 0]
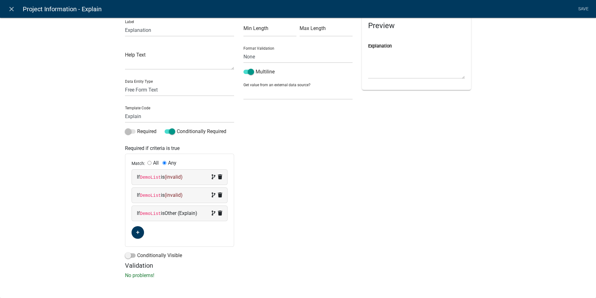
click at [175, 175] on span "(invalid)" at bounding box center [174, 177] width 18 height 6
select select "31: DemoList"
select select
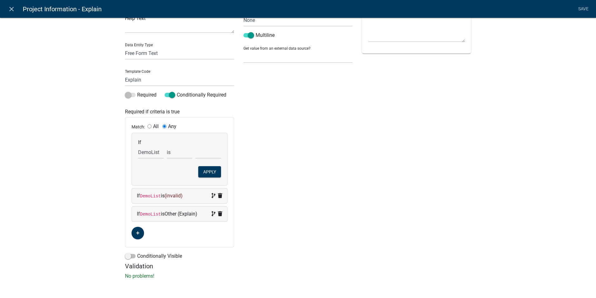
scroll to position [47, 0]
click at [168, 195] on span "(invalid)" at bounding box center [174, 195] width 18 height 6
select select "31: DemoList"
select select
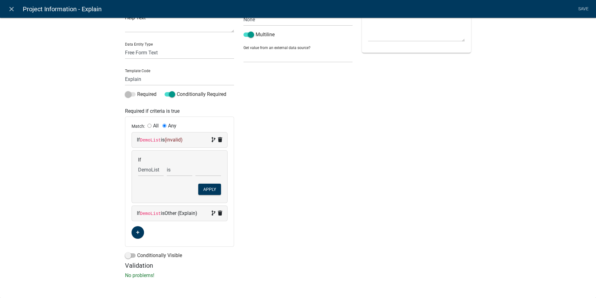
click at [314, 179] on div "Min Length Max Length Format Validation None Email PhoneNumber Multiline Get va…" at bounding box center [298, 120] width 119 height 284
click at [13, 6] on icon "close" at bounding box center [11, 8] width 7 height 7
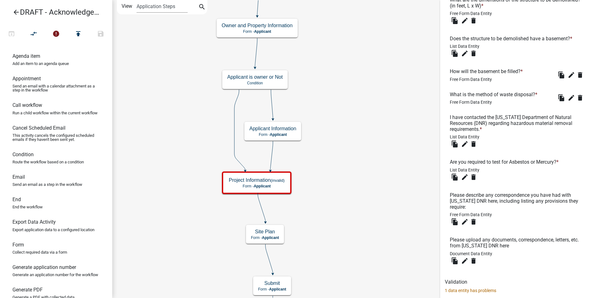
scroll to position [370, 0]
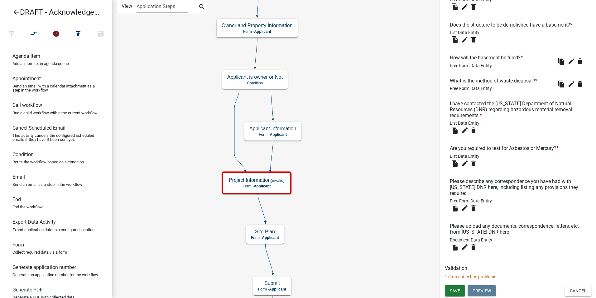
click at [480, 277] on p "1 data entity has problems" at bounding box center [518, 276] width 147 height 7
drag, startPoint x: 480, startPoint y: 277, endPoint x: 463, endPoint y: 279, distance: 17.6
click at [463, 279] on p "1 data entity has problems" at bounding box center [518, 276] width 147 height 7
click at [454, 288] on span "Save" at bounding box center [455, 290] width 10 height 5
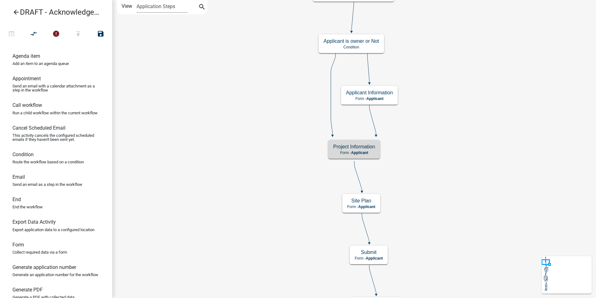
scroll to position [0, 0]
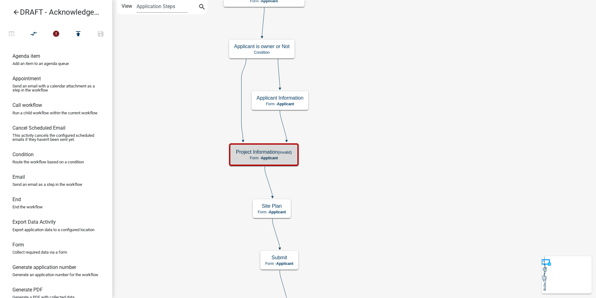
click at [282, 158] on p "Form - Applicant" at bounding box center [264, 158] width 56 height 4
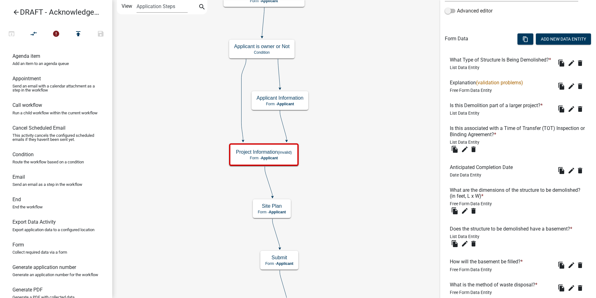
scroll to position [156, 0]
click at [568, 90] on icon "edit" at bounding box center [571, 86] width 7 height 7
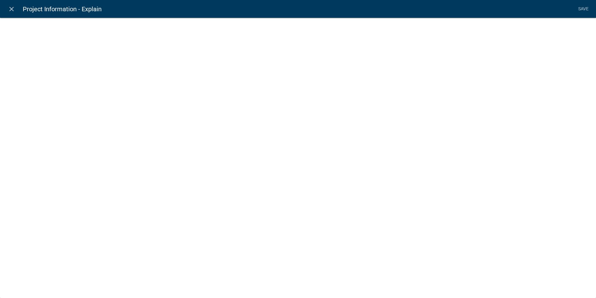
select select
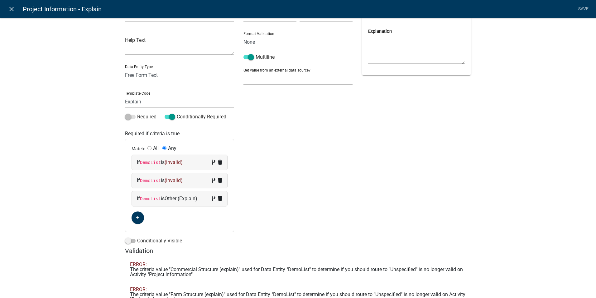
scroll to position [0, 0]
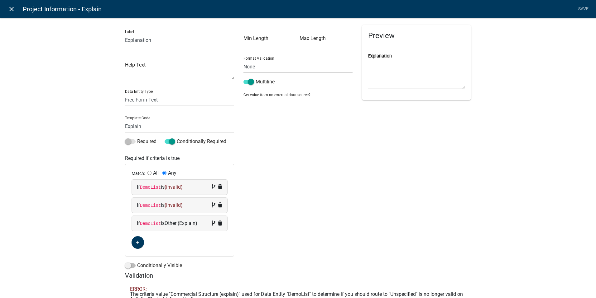
click at [10, 11] on icon "close" at bounding box center [11, 8] width 7 height 7
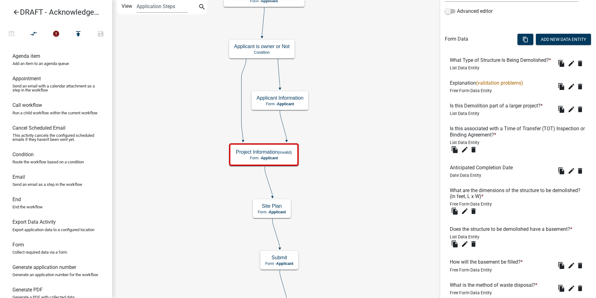
click at [512, 60] on h6 "What Type of Structure Is Being Demolished? *" at bounding box center [502, 60] width 104 height 6
click at [568, 67] on icon "edit" at bounding box center [571, 63] width 7 height 7
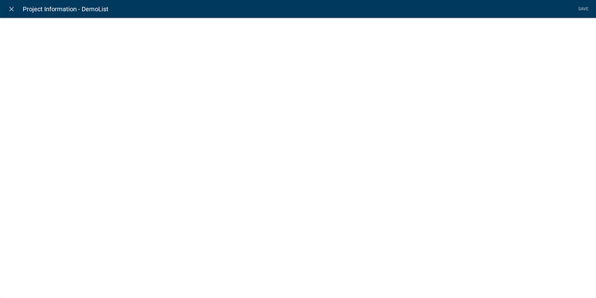
select select "list-data"
select select
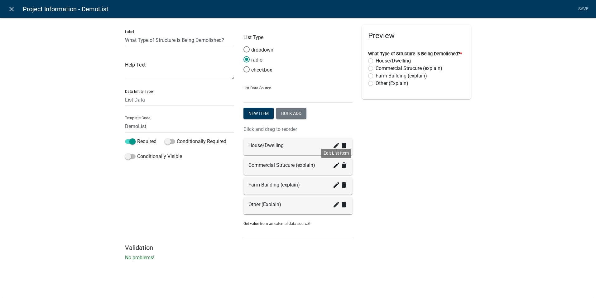
click at [335, 165] on icon "create" at bounding box center [336, 164] width 7 height 7
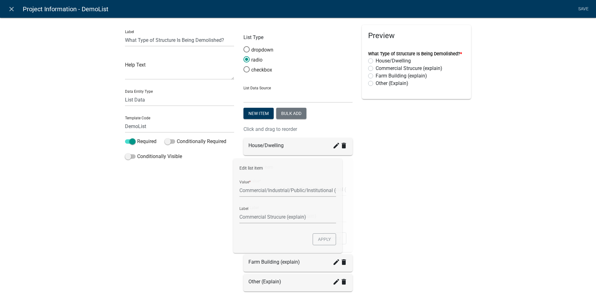
drag, startPoint x: 247, startPoint y: 189, endPoint x: 337, endPoint y: 189, distance: 90.2
click at [337, 189] on div "Edit list item Value * Commercial/Industrial/Public/Institutional (explain) Lab…" at bounding box center [298, 205] width 109 height 94
click at [270, 190] on input "Commercial/Industrial/Public/Institutional (explain)" at bounding box center [298, 189] width 97 height 13
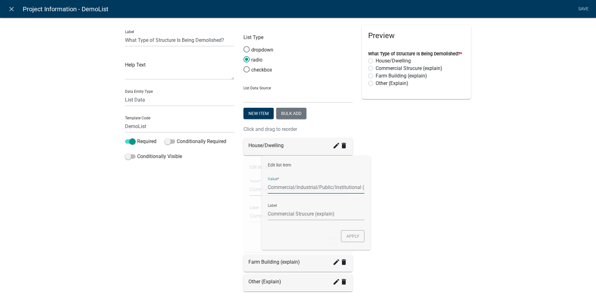
drag, startPoint x: 343, startPoint y: 189, endPoint x: 260, endPoint y: 189, distance: 83.3
click at [261, 189] on input "Commercial/Industrial/Public/Institutional (explain)" at bounding box center [298, 189] width 97 height 13
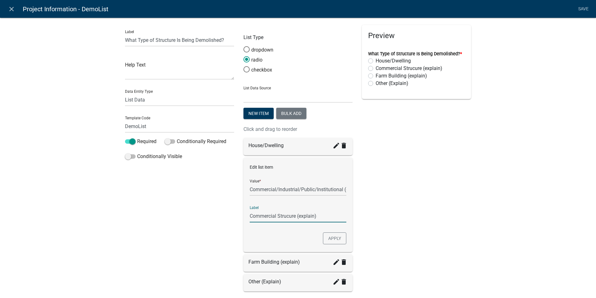
click at [257, 218] on input "Commercial Strucure (explain)" at bounding box center [298, 215] width 97 height 13
click at [275, 215] on input "Commercial Strucure (explain)" at bounding box center [298, 215] width 97 height 13
type input "Commercial/Industrial/Public/Institutional (explain)"
click at [375, 215] on div "Preview What Type of Structure Is Being Demolished? * House/Dwelling Commercial…" at bounding box center [416, 173] width 119 height 296
drag, startPoint x: 298, startPoint y: 188, endPoint x: 292, endPoint y: 188, distance: 6.2
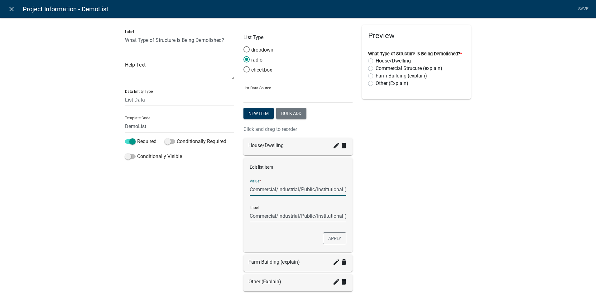
click at [298, 188] on input "Commercial/Industrial/Public/Institutional (explain)" at bounding box center [298, 189] width 97 height 13
click at [275, 188] on input "Commercial/Industrial/Public/Institutional (explain)" at bounding box center [298, 189] width 97 height 13
drag, startPoint x: 275, startPoint y: 188, endPoint x: 328, endPoint y: 192, distance: 53.5
click at [328, 192] on input "Commercial/Industrial/Public/Institutional (explain)" at bounding box center [298, 189] width 97 height 13
click at [274, 188] on input "CommercialStructure (explain)" at bounding box center [298, 189] width 97 height 13
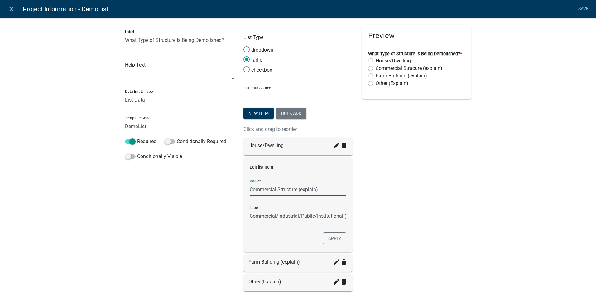
type input "Commercial Structure (explain)"
click at [445, 181] on div "Preview What Type of Structure Is Being Demolished? * House/Dwelling Commercial…" at bounding box center [416, 173] width 119 height 296
click at [285, 189] on input "Commercial Structure (explain)" at bounding box center [298, 189] width 97 height 13
click at [390, 186] on div "Preview What Type of Structure Is Being Demolished? * House/Dwelling Commercial…" at bounding box center [416, 173] width 119 height 296
click at [286, 193] on input "Commercial Structure (explain)" at bounding box center [298, 189] width 97 height 13
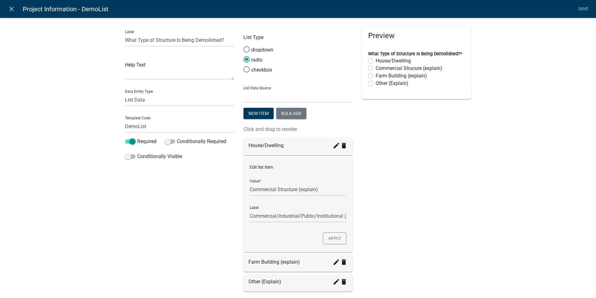
click at [387, 193] on div "Preview What Type of Structure Is Being Demolished? * House/Dwelling Commercial…" at bounding box center [416, 173] width 119 height 296
click at [335, 240] on button "Apply" at bounding box center [334, 238] width 23 height 12
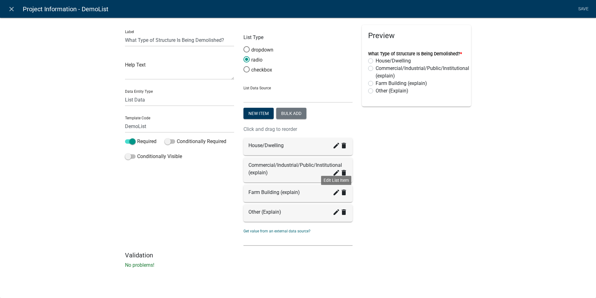
click at [336, 193] on icon "create" at bounding box center [336, 191] width 7 height 7
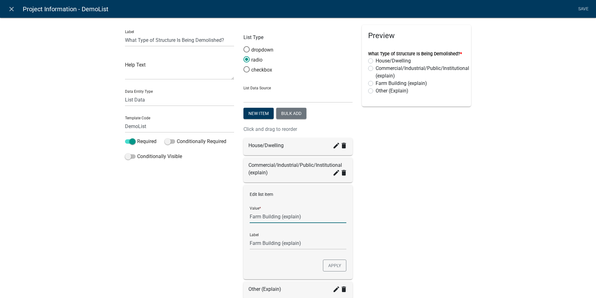
click at [273, 216] on input "Farm Building (explain)" at bounding box center [298, 216] width 97 height 13
click at [272, 216] on input "Farm Building (explain)" at bounding box center [298, 216] width 97 height 13
type input "Farm Structure (explain)"
click at [329, 266] on button "Apply" at bounding box center [334, 265] width 23 height 12
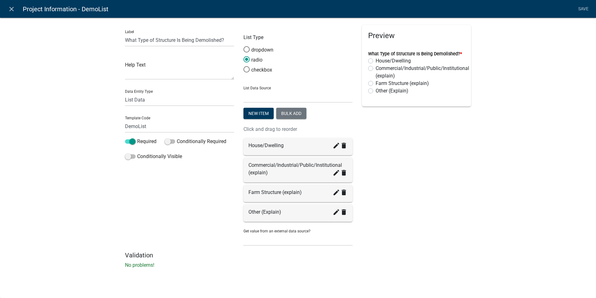
click at [463, 164] on div "Preview What Type of Structure Is Being Demolished? * House/Dwelling Commercial…" at bounding box center [416, 138] width 119 height 226
click at [581, 7] on link "Save" at bounding box center [584, 9] width 16 height 12
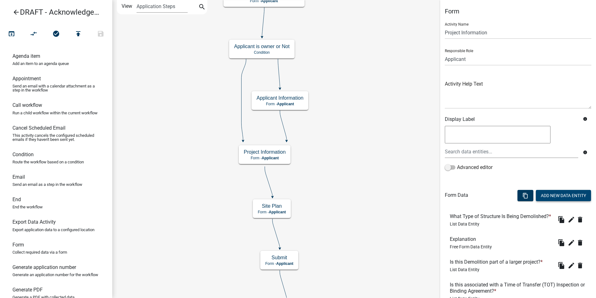
click at [551, 191] on button "Add New Data Entity" at bounding box center [563, 195] width 55 height 11
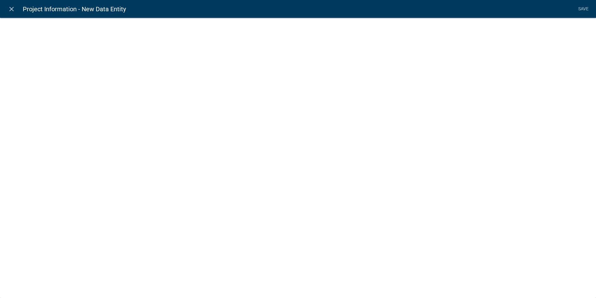
select select
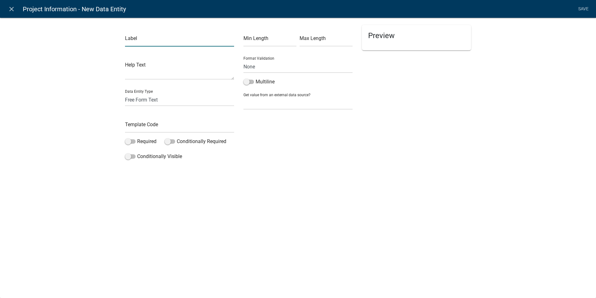
click at [139, 41] on input "text" at bounding box center [179, 40] width 109 height 13
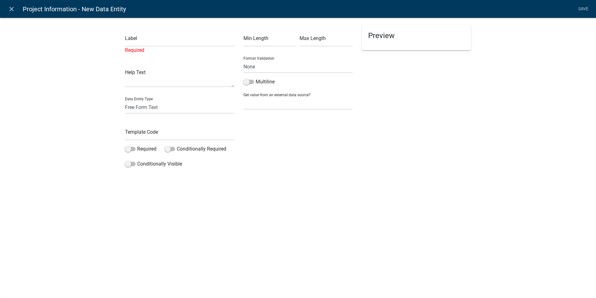
click at [233, 185] on div "close Project Information - New Data Entity Save Label Required Help Text Data …" at bounding box center [298, 149] width 596 height 298
click at [181, 110] on select "Free Form Text Document Display Entity Value Fee Numeric Data Date Map Sketch D…" at bounding box center [179, 107] width 109 height 13
select select "list-data"
click at [125, 101] on select "Free Form Text Document Display Entity Value Fee Numeric Data Date Map Sketch D…" at bounding box center [179, 107] width 109 height 13
select select "list-data"
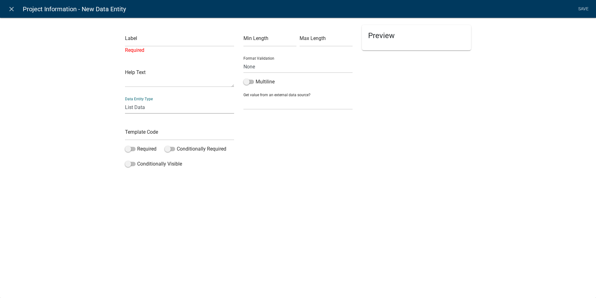
select select
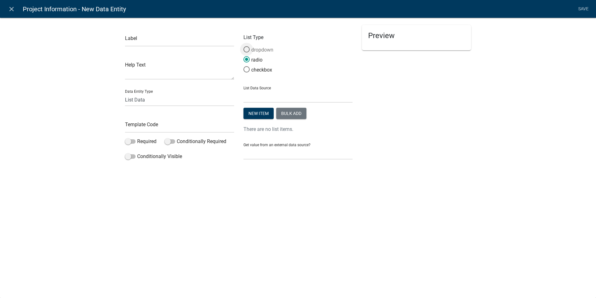
click at [248, 48] on span at bounding box center [246, 49] width 13 height 13
click at [244, 46] on input "dropdown" at bounding box center [244, 46] width 0 height 0
click at [248, 58] on span at bounding box center [246, 59] width 13 height 13
click at [244, 56] on input "radio" at bounding box center [244, 56] width 0 height 0
click at [138, 42] on input "text" at bounding box center [179, 40] width 109 height 13
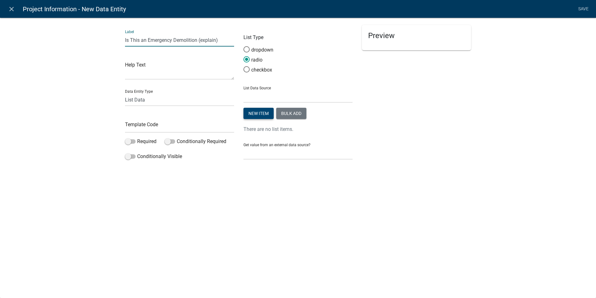
type input "Is This an Emergency Demolition (explain)"
click at [266, 114] on button "New item" at bounding box center [259, 113] width 30 height 11
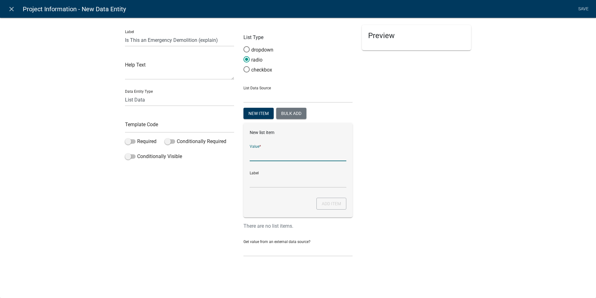
click at [266, 154] on input "List Data Source" at bounding box center [298, 154] width 97 height 13
type input "YesEmergency"
click at [408, 195] on div "Preview" at bounding box center [416, 143] width 119 height 237
click at [266, 181] on input "YesEmergency" at bounding box center [298, 181] width 97 height 13
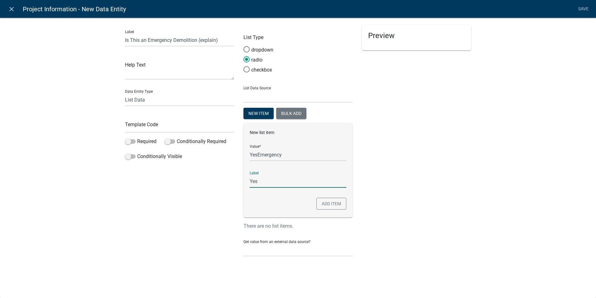
type input "Yes"
click at [392, 183] on div "Preview" at bounding box center [416, 143] width 119 height 237
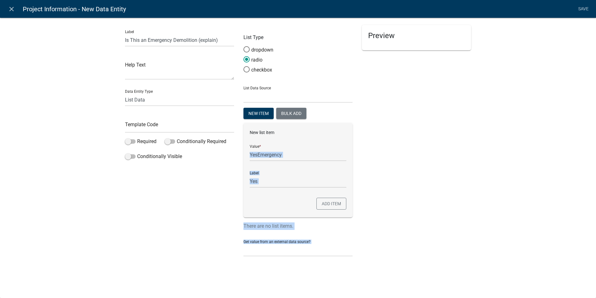
drag, startPoint x: 334, startPoint y: 147, endPoint x: 321, endPoint y: 180, distance: 35.4
click at [321, 171] on div "Label Is This an Emergency Demolition (explain) Help Text Data Entity Type Free…" at bounding box center [298, 143] width 356 height 237
drag, startPoint x: 321, startPoint y: 180, endPoint x: 326, endPoint y: 203, distance: 24.0
click at [326, 203] on button "Add item" at bounding box center [332, 203] width 30 height 12
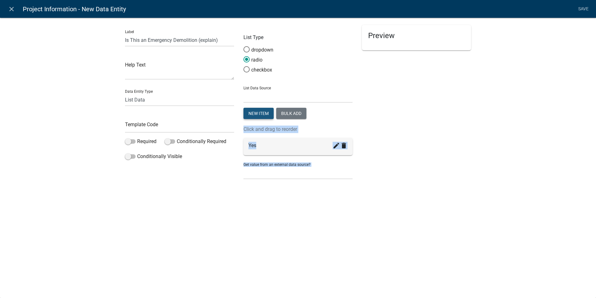
click at [258, 110] on button "New item" at bounding box center [259, 113] width 30 height 11
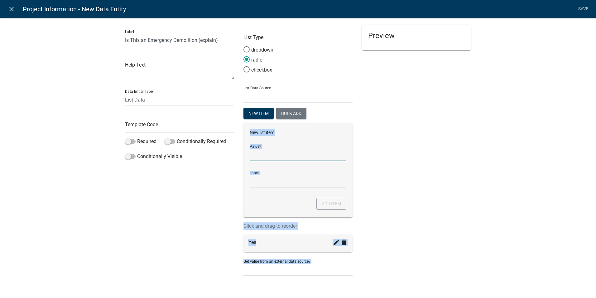
click at [255, 155] on input "List Data Source" at bounding box center [298, 154] width 97 height 13
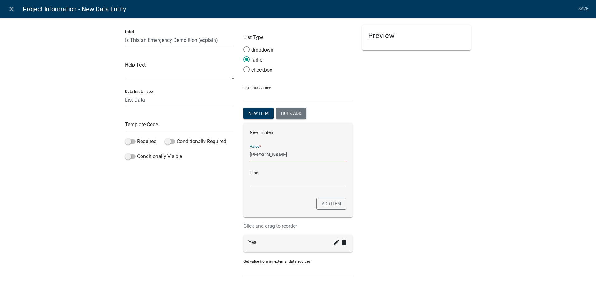
click at [255, 155] on input "[PERSON_NAME]" at bounding box center [298, 154] width 97 height 13
click at [255, 155] on input "Nomergency" at bounding box center [298, 154] width 97 height 13
type input "NoEmergency"
click at [260, 183] on input "NoEmergency" at bounding box center [298, 181] width 97 height 13
click at [261, 183] on input "NoEmergency" at bounding box center [298, 181] width 97 height 13
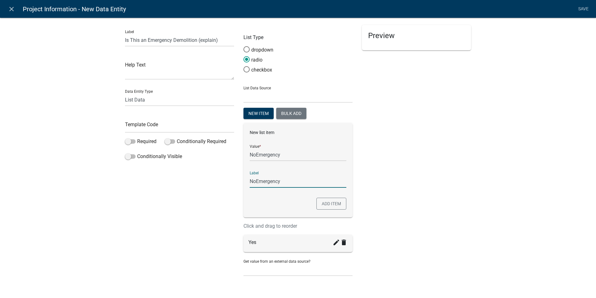
click at [261, 183] on input "NoEmergency" at bounding box center [298, 181] width 97 height 13
type input "No"
click at [328, 204] on button "Add item" at bounding box center [332, 203] width 30 height 12
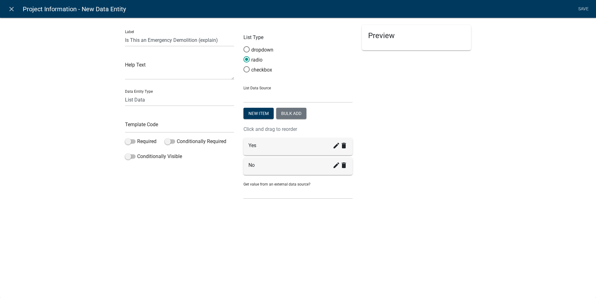
click at [80, 122] on div "Label Is This an Emergency Demolition (explain) Help Text Data Entity Type Free…" at bounding box center [298, 112] width 596 height 210
click at [90, 154] on div "Label Is This an Emergency Demolition (explain) Help Text Data Entity Type Free…" at bounding box center [298, 112] width 596 height 210
click at [159, 39] on input "Is This an Emergency Demolition (explain)" at bounding box center [179, 40] width 109 height 13
click at [171, 101] on select "Free Form Text Document Display Entity Value Fee Numeric Data Date Map Sketch D…" at bounding box center [179, 99] width 109 height 13
click at [416, 191] on div "Preview" at bounding box center [416, 114] width 119 height 179
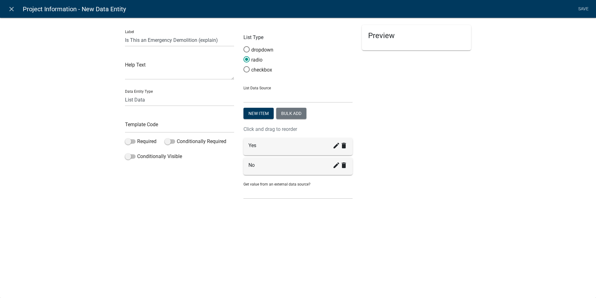
click at [580, 8] on li "Save" at bounding box center [584, 9] width 16 height 12
click at [407, 150] on div "Preview" at bounding box center [416, 114] width 119 height 179
click at [141, 77] on textarea at bounding box center [179, 69] width 109 height 19
click at [145, 125] on input "text" at bounding box center [179, 126] width 109 height 13
click at [132, 127] on input "text" at bounding box center [179, 126] width 109 height 13
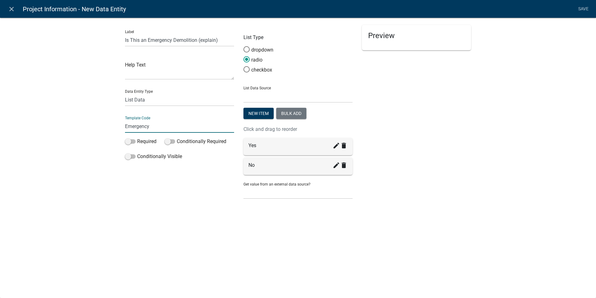
type input "Emergency"
click at [162, 216] on div "Label Is This an Emergency Demolition (explain) Help Text Data Entity Type Free…" at bounding box center [298, 112] width 596 height 210
click at [584, 8] on link "Save" at bounding box center [584, 9] width 16 height 12
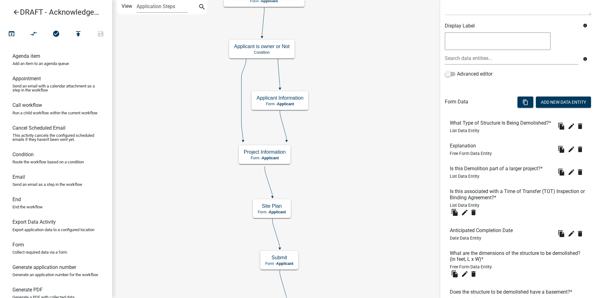
scroll to position [94, 0]
click at [568, 153] on icon "edit" at bounding box center [571, 148] width 7 height 7
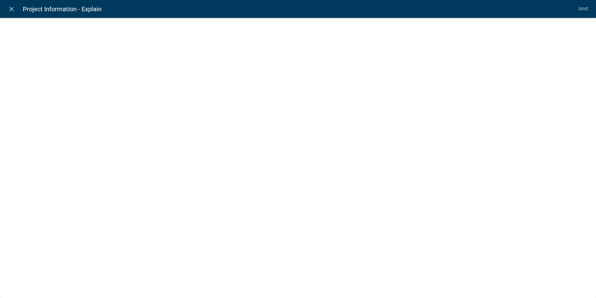
select select
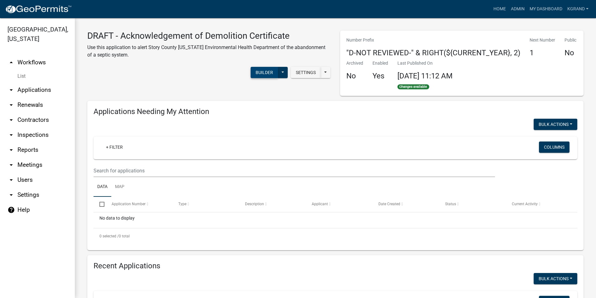
click at [259, 72] on button "Builder" at bounding box center [264, 72] width 27 height 11
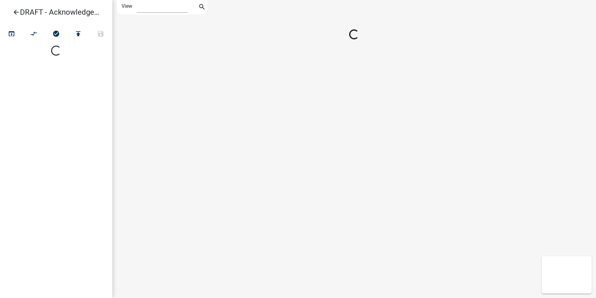
select select "1"
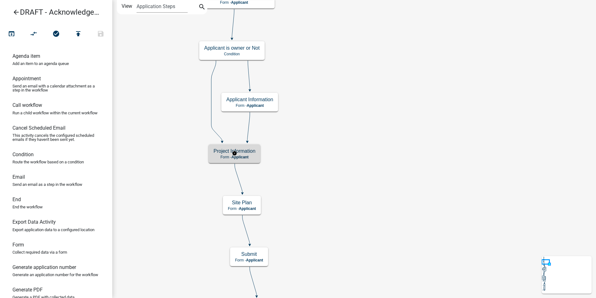
click at [238, 155] on span "Applicant" at bounding box center [239, 157] width 17 height 4
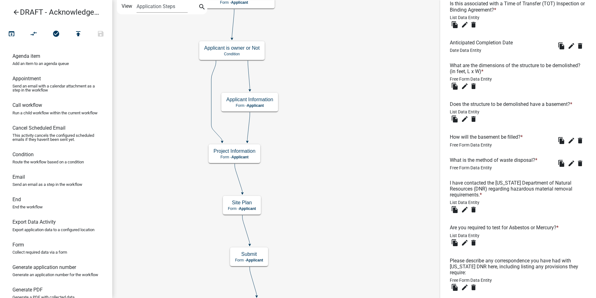
scroll to position [393, 0]
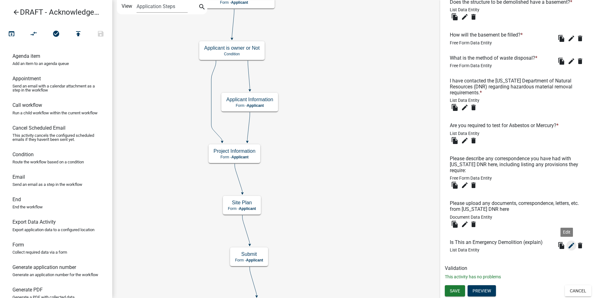
click at [568, 246] on icon "edit" at bounding box center [571, 244] width 7 height 7
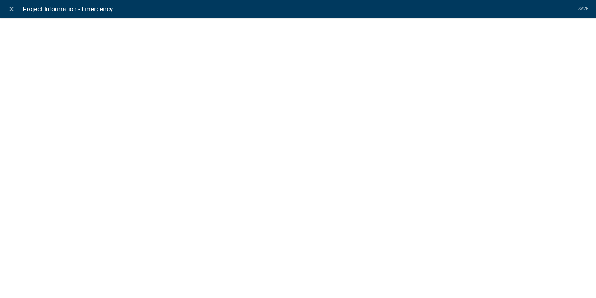
select select "list-data"
select select
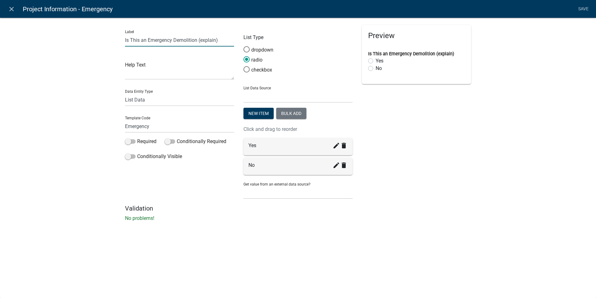
click at [220, 40] on input "Is This an Emergency Demolition (explain)" at bounding box center [179, 40] width 109 height 13
type input "Is This an Emergency Demolition"
click at [400, 251] on div "close Project Information - Emergency Save Label Is This an Emergency Demolitio…" at bounding box center [298, 149] width 596 height 298
click at [581, 9] on link "Save" at bounding box center [584, 9] width 16 height 12
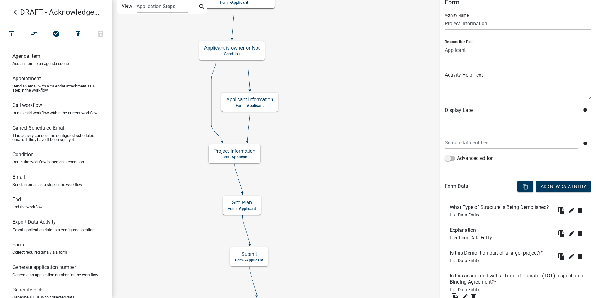
scroll to position [0, 0]
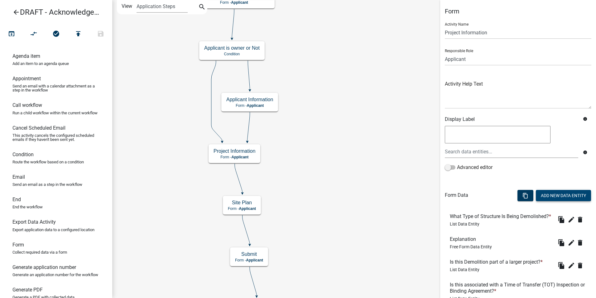
click at [549, 196] on button "Add New Data Entity" at bounding box center [563, 195] width 55 height 11
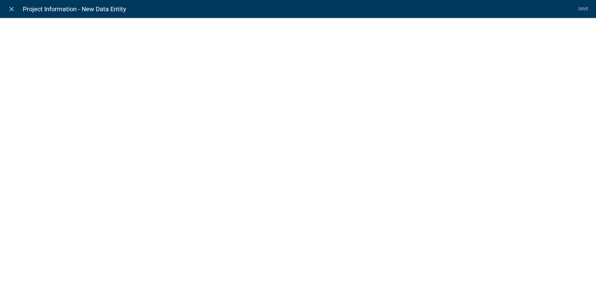
select select
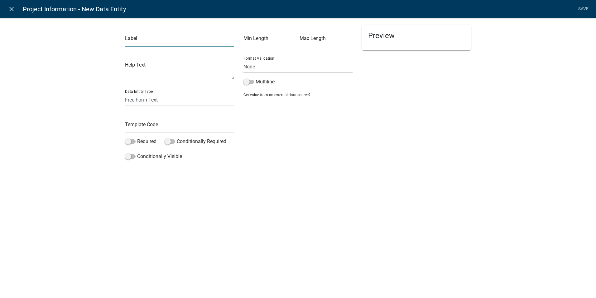
click at [131, 42] on input "text" at bounding box center [179, 40] width 109 height 13
type input "Explanation"
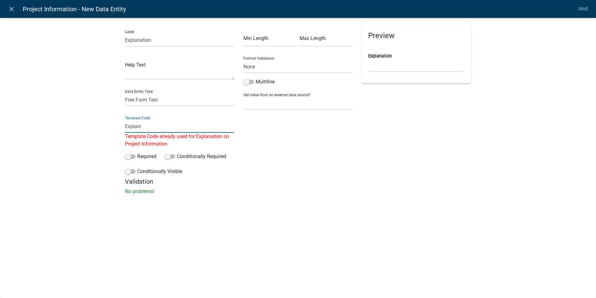
click at [147, 124] on input "Explain" at bounding box center [179, 126] width 109 height 13
click at [155, 128] on input "ExplainEmeregency" at bounding box center [179, 126] width 109 height 13
type input "ExplainEmergency"
click at [263, 227] on div "close Project Information - New Data Entity Save Label Explanation Help Text Da…" at bounding box center [298, 149] width 596 height 298
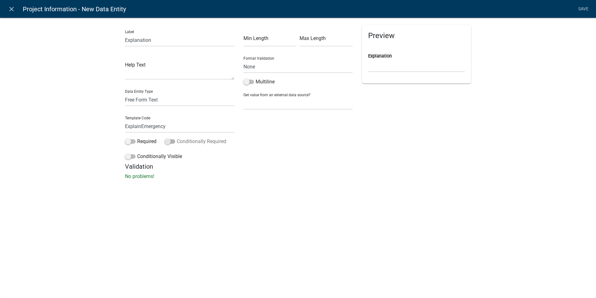
click at [174, 143] on span at bounding box center [170, 141] width 11 height 4
click at [177, 138] on input "Conditionally Required" at bounding box center [177, 138] width 0 height 0
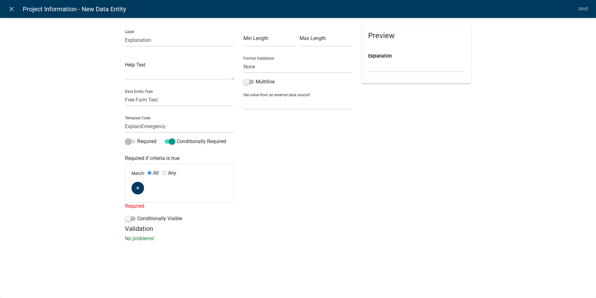
click at [164, 174] on input "Any" at bounding box center [165, 173] width 4 height 4
radio input "true"
radio input "false"
click at [140, 188] on button "button" at bounding box center [138, 188] width 12 height 12
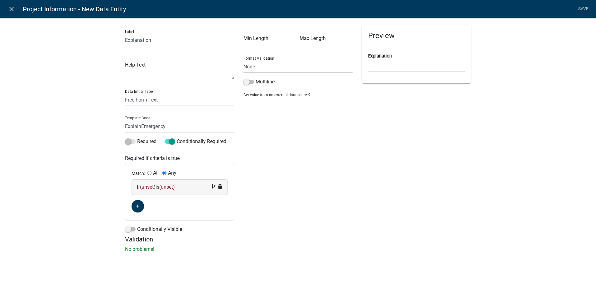
click at [149, 188] on span "(unset)" at bounding box center [148, 187] width 16 height 6
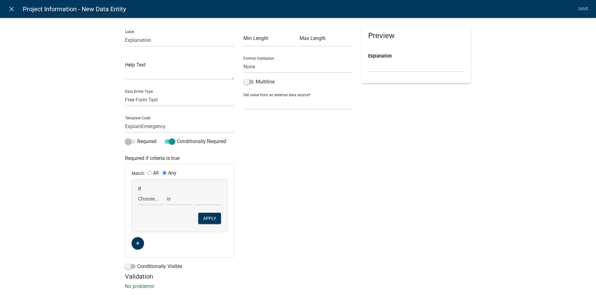
click at [149, 187] on div "If Choose... Acres Address ALL_FEE_RECIPIENTS AnticipatedCompletionDate AppIsOw…" at bounding box center [151, 195] width 29 height 19
click at [146, 197] on select "Choose... Acres Address ALL_FEE_RECIPIENTS AnticipatedCompletionDate AppIsOwner…" at bounding box center [151, 198] width 26 height 13
click at [148, 199] on select "Choose... Acres Address ALL_FEE_RECIPIENTS AnticipatedCompletionDate AppIsOwner…" at bounding box center [151, 198] width 26 height 13
select select "35: Emergency"
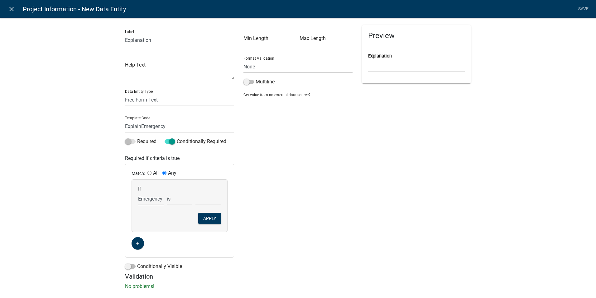
click at [138, 192] on select "Choose... Acres Address ALL_FEE_RECIPIENTS AnticipatedCompletionDate AppIsOwner…" at bounding box center [151, 198] width 26 height 13
click at [203, 198] on select "Choose... No Yes" at bounding box center [209, 198] width 26 height 13
select select "2: YesEmergency"
click at [196, 192] on select "Choose... No Yes" at bounding box center [209, 198] width 26 height 13
click at [204, 218] on button "Apply" at bounding box center [209, 217] width 23 height 11
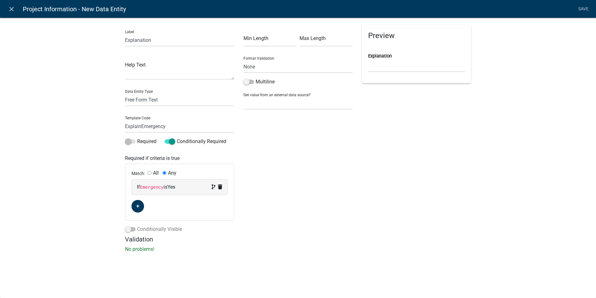
click at [128, 229] on span at bounding box center [130, 229] width 11 height 4
click at [137, 225] on input "Conditionally Visible" at bounding box center [137, 225] width 0 height 0
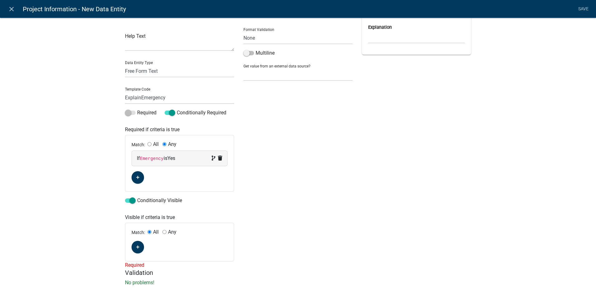
scroll to position [36, 0]
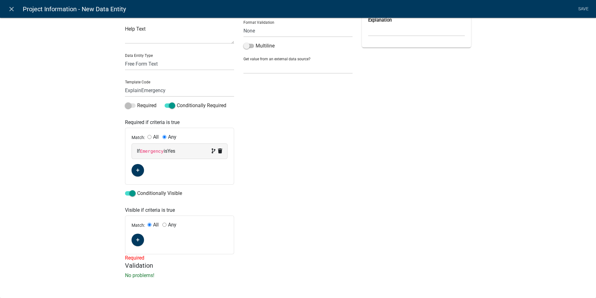
click at [163, 225] on input "Any" at bounding box center [165, 224] width 4 height 4
radio input "true"
radio input "false"
click at [139, 237] on button "button" at bounding box center [138, 239] width 12 height 12
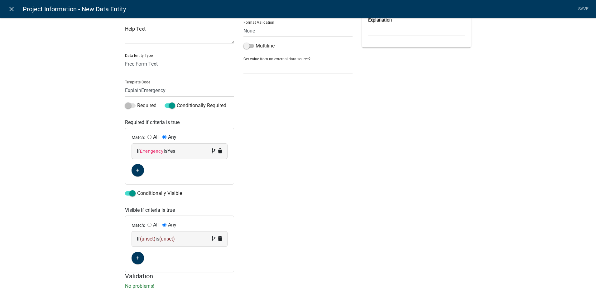
click at [145, 240] on span "(unset)" at bounding box center [148, 239] width 16 height 6
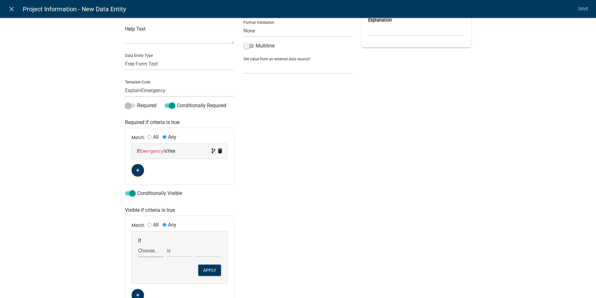
click at [141, 252] on select "Choose... Acres Address ALL_FEE_RECIPIENTS AnticipatedCompletionDate AppIsOwner…" at bounding box center [151, 250] width 26 height 13
click at [141, 250] on select "Choose... Acres Address ALL_FEE_RECIPIENTS AnticipatedCompletionDate AppIsOwner…" at bounding box center [151, 250] width 26 height 13
select select "35: Emergency"
click at [138, 244] on select "Choose... Acres Address ALL_FEE_RECIPIENTS AnticipatedCompletionDate AppIsOwner…" at bounding box center [151, 250] width 26 height 13
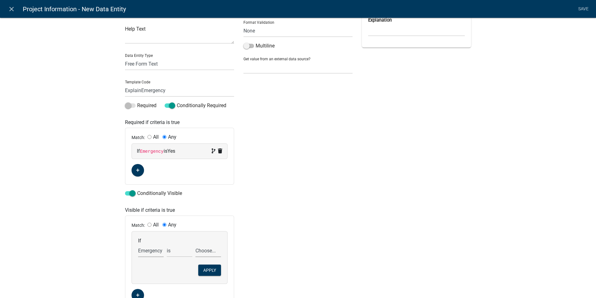
click at [196, 248] on select "Choose... No Yes" at bounding box center [209, 250] width 26 height 13
select select "2: YesEmergency"
click at [196, 244] on select "Choose... No Yes" at bounding box center [209, 250] width 26 height 13
click at [205, 269] on button "Apply" at bounding box center [209, 269] width 23 height 11
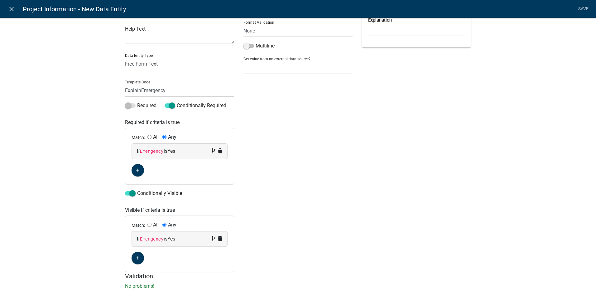
scroll to position [0, 0]
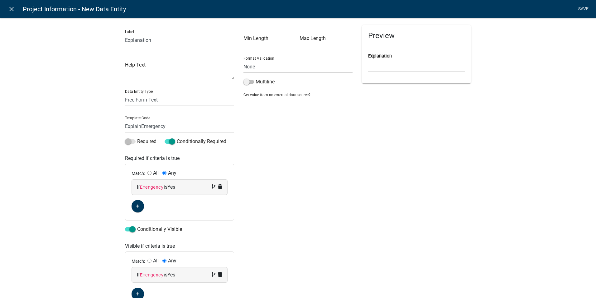
click at [581, 7] on link "Save" at bounding box center [584, 9] width 16 height 12
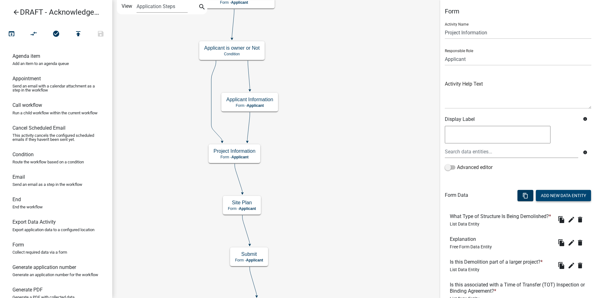
click at [550, 194] on button "Add New Data Entity" at bounding box center [563, 195] width 55 height 11
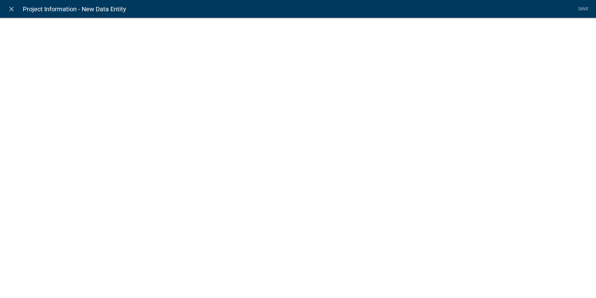
select select
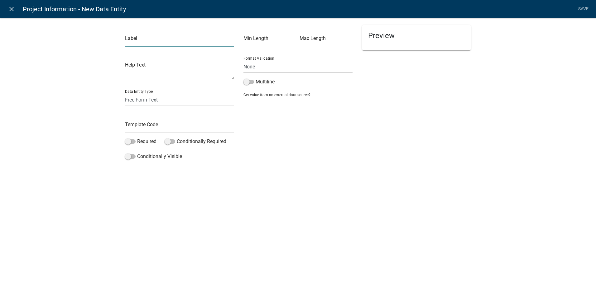
click at [151, 41] on input "text" at bounding box center [179, 40] width 109 height 13
click at [125, 41] on input "Demolition Contractor" at bounding box center [179, 40] width 109 height 13
click at [177, 42] on input "Demolition Contractor" at bounding box center [179, 40] width 109 height 13
type input "Demolition Contractor Information"
click at [164, 124] on input "text" at bounding box center [179, 126] width 109 height 13
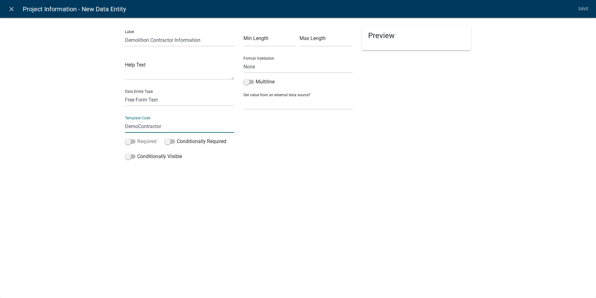
type input "DemoContractor"
click at [127, 140] on span at bounding box center [130, 141] width 11 height 4
click at [137, 138] on input "Required" at bounding box center [137, 138] width 0 height 0
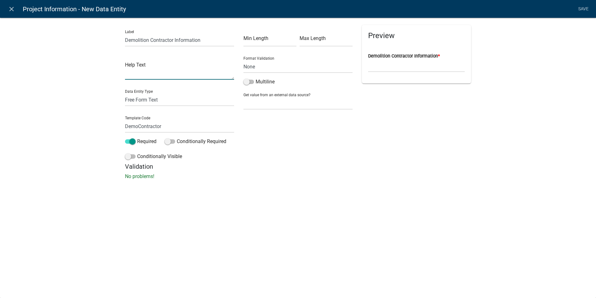
click at [178, 73] on textarea at bounding box center [179, 69] width 109 height 19
drag, startPoint x: 144, startPoint y: 65, endPoint x: 123, endPoint y: 65, distance: 21.5
click at [123, 65] on div "Label Demolition Contractor Information Help Text Please provide name and conta…" at bounding box center [179, 94] width 119 height 138
type textarea "Provide name and contact info for the person/company doing the demolition work."
click at [270, 167] on h5 "Validation" at bounding box center [298, 166] width 346 height 7
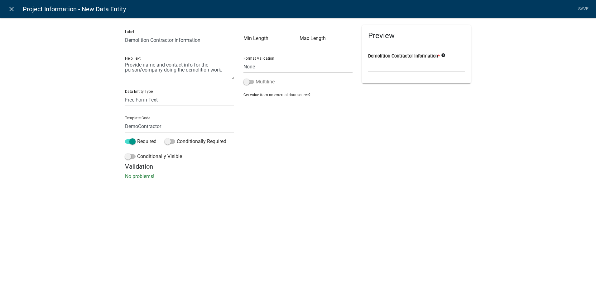
click at [250, 82] on span at bounding box center [249, 82] width 11 height 4
click at [256, 78] on input "Multiline" at bounding box center [256, 78] width 0 height 0
click at [586, 8] on link "Save" at bounding box center [584, 9] width 16 height 12
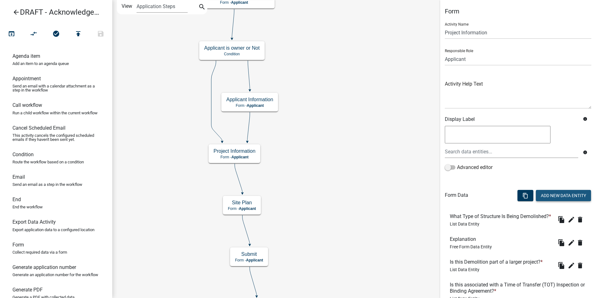
click at [544, 198] on button "Add New Data Entity" at bounding box center [563, 195] width 55 height 11
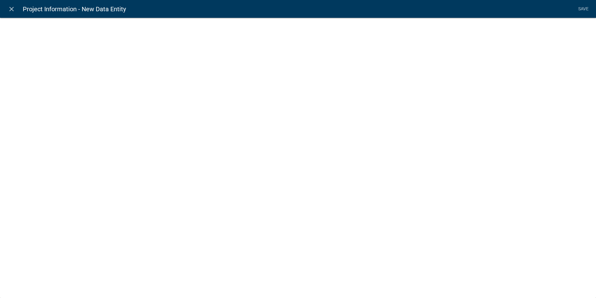
select select
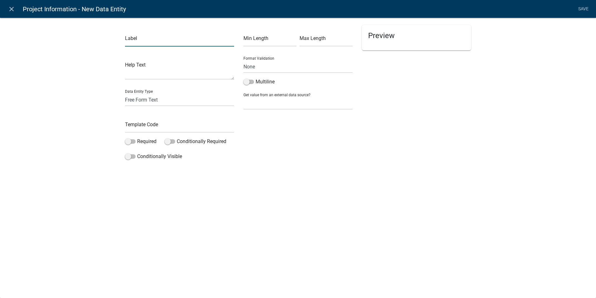
click at [141, 42] on input "text" at bounding box center [179, 40] width 109 height 13
click at [170, 40] on input "Waste Disposal Site" at bounding box center [179, 40] width 109 height 13
type input "Waste Disposal Site Location"
click at [275, 142] on div "Min Length Max Length Format Validation None Email PhoneNumber Multiline Get va…" at bounding box center [298, 94] width 119 height 138
click at [157, 76] on textarea at bounding box center [179, 69] width 109 height 19
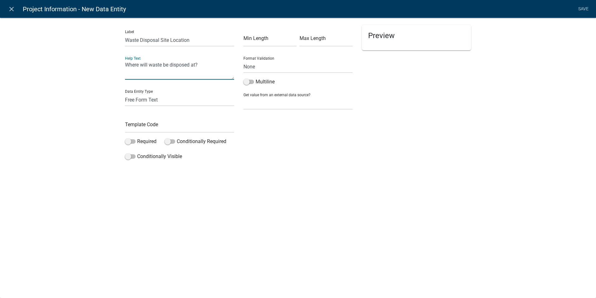
type textarea "Where will waste be disposed at?"
click at [149, 124] on input "text" at bounding box center [179, 126] width 109 height 13
type input "DisposalLocation"
click at [133, 141] on span at bounding box center [130, 141] width 11 height 4
click at [137, 138] on input "Required" at bounding box center [137, 138] width 0 height 0
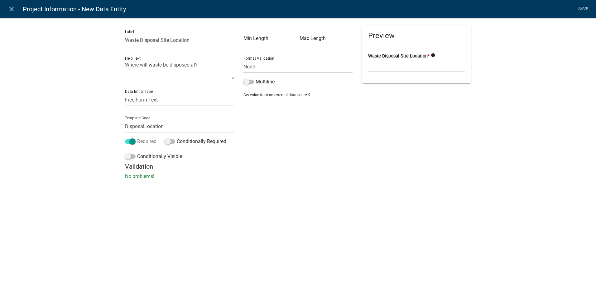
click at [125, 141] on span at bounding box center [130, 141] width 11 height 4
click at [137, 138] on input "Required" at bounding box center [137, 138] width 0 height 0
click at [582, 9] on link "Save" at bounding box center [584, 9] width 16 height 12
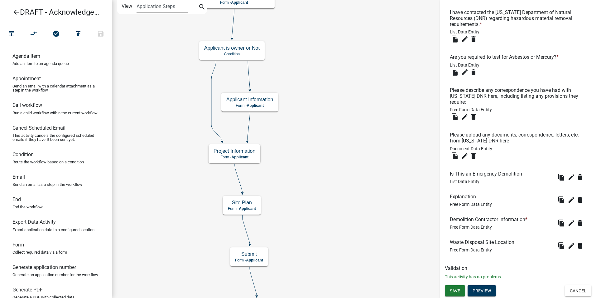
scroll to position [461, 0]
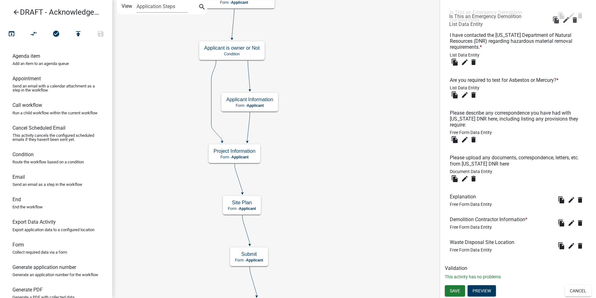
drag, startPoint x: 450, startPoint y: 174, endPoint x: 450, endPoint y: 15, distance: 158.5
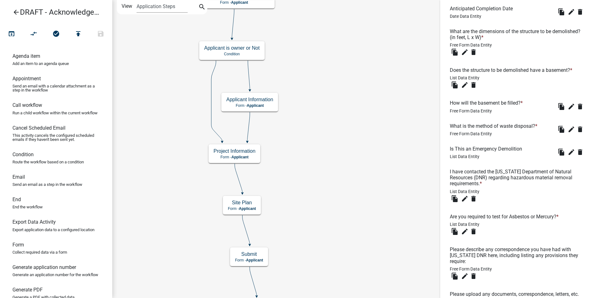
scroll to position [305, 0]
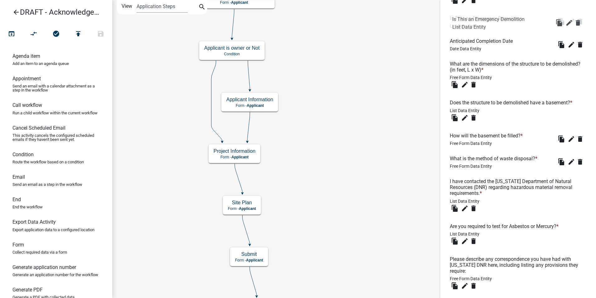
drag, startPoint x: 459, startPoint y: 169, endPoint x: 462, endPoint y: 19, distance: 149.8
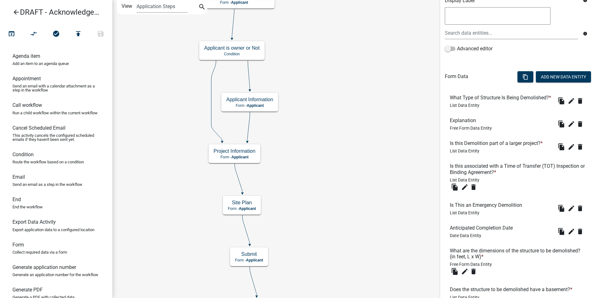
scroll to position [87, 0]
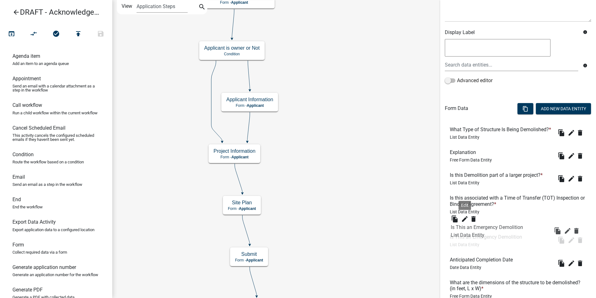
click at [462, 185] on div "Is this Demolition part of a larger project? * List Data Entity" at bounding box center [497, 178] width 95 height 13
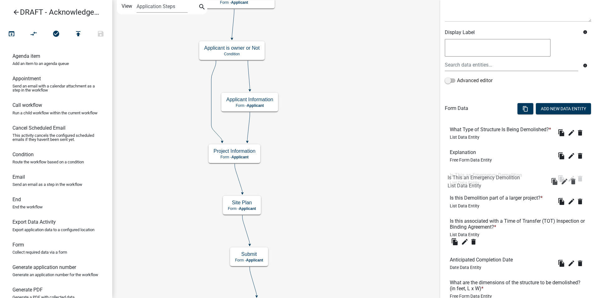
drag, startPoint x: 458, startPoint y: 206, endPoint x: 456, endPoint y: 175, distance: 30.6
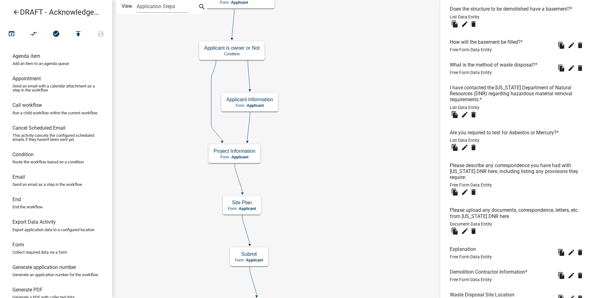
scroll to position [461, 0]
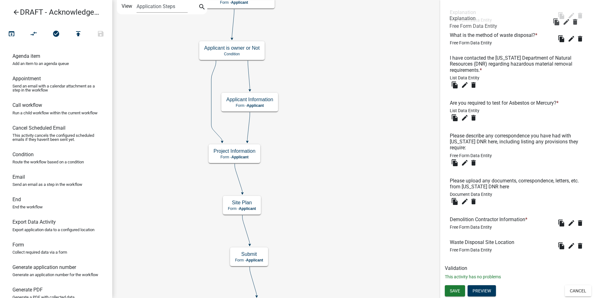
drag, startPoint x: 463, startPoint y: 197, endPoint x: 464, endPoint y: 17, distance: 179.4
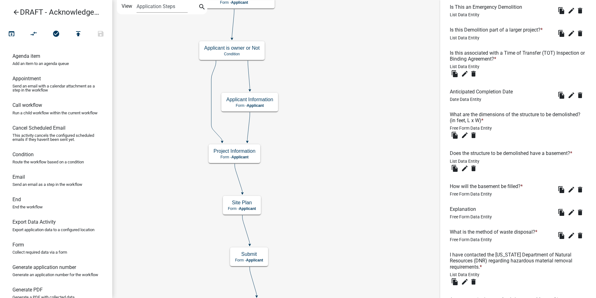
scroll to position [243, 0]
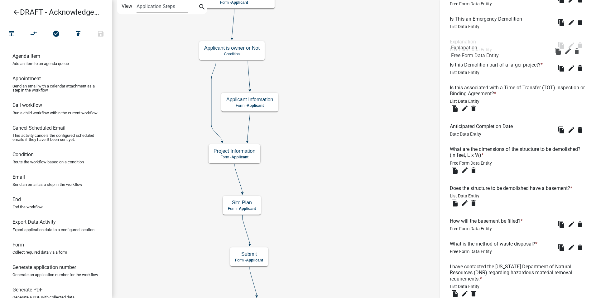
drag, startPoint x: 465, startPoint y: 230, endPoint x: 466, endPoint y: 46, distance: 184.4
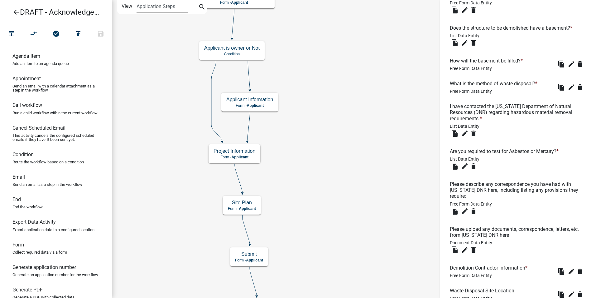
scroll to position [461, 0]
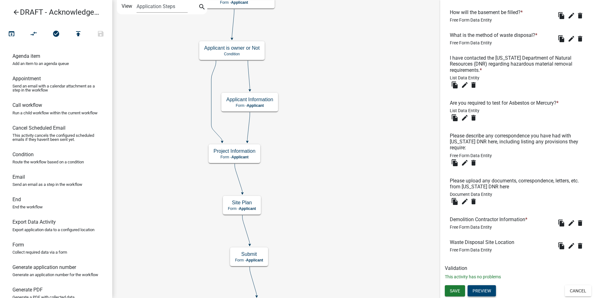
click at [479, 292] on button "Preview" at bounding box center [482, 290] width 28 height 11
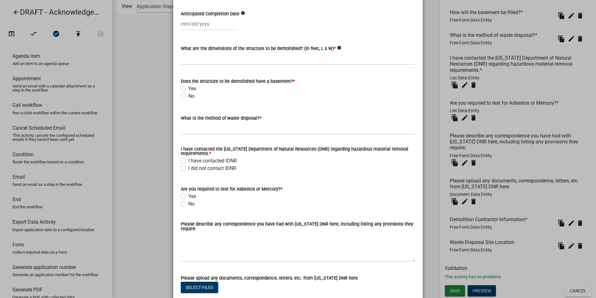
scroll to position [223, 0]
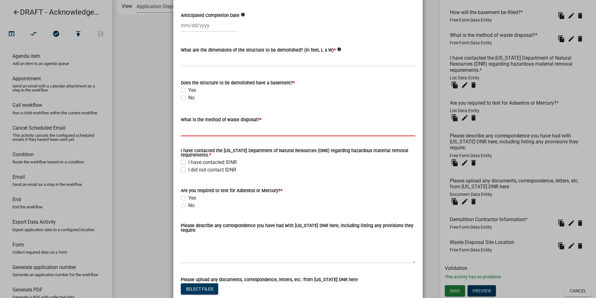
click at [266, 129] on input "What is the method of waste disposal? *" at bounding box center [298, 129] width 235 height 13
click at [374, 191] on form "Are you required to test for Asbestos or Mercury? * Yes No" at bounding box center [298, 194] width 235 height 30
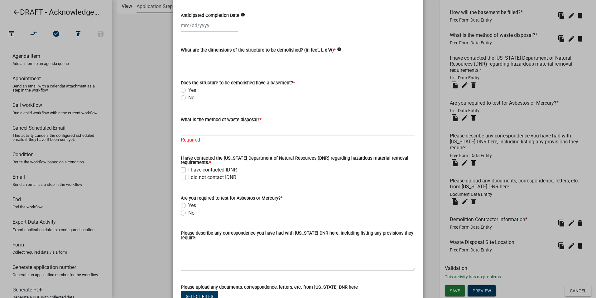
scroll to position [418, 0]
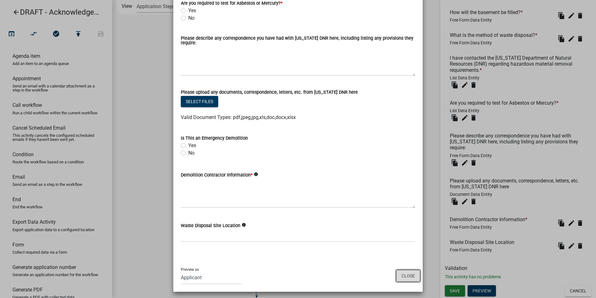
click at [406, 275] on button "Close" at bounding box center [408, 276] width 24 height 12
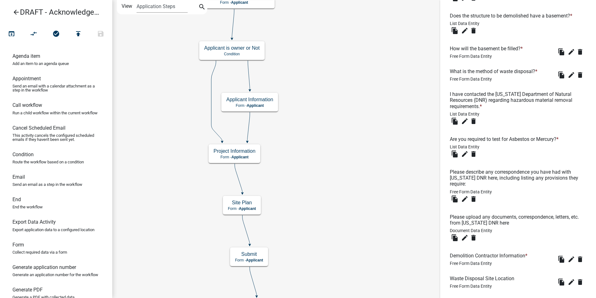
scroll to position [399, 0]
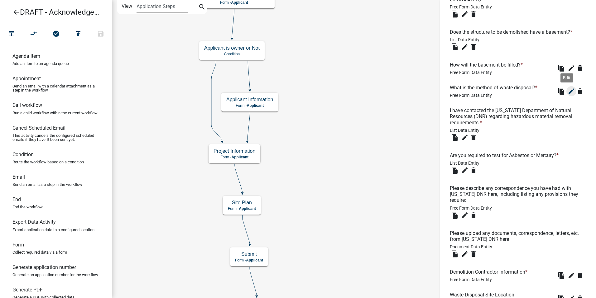
click at [568, 95] on icon "edit" at bounding box center [571, 90] width 7 height 7
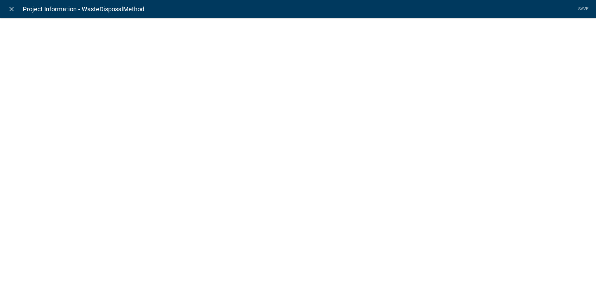
select select
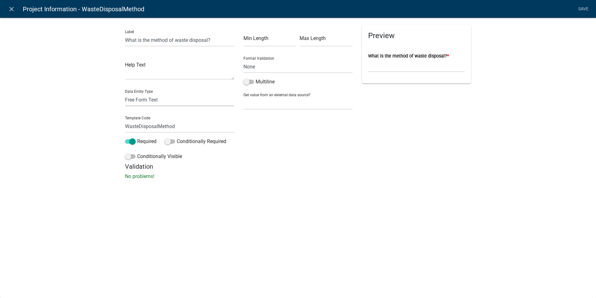
click at [171, 103] on select "Free Form Text Document Display Entity Value Fee Numeric Data Date Map Sketch D…" at bounding box center [179, 99] width 109 height 13
select select "list-data"
click at [125, 93] on select "Free Form Text Document Display Entity Value Fee Numeric Data Date Map Sketch D…" at bounding box center [179, 99] width 109 height 13
select select "list-data"
select select
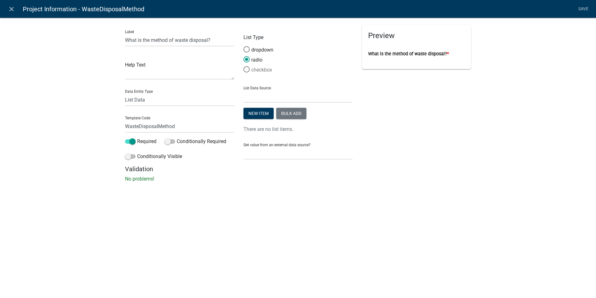
click at [249, 71] on span at bounding box center [246, 69] width 13 height 13
click at [244, 66] on input "checkbox" at bounding box center [244, 66] width 0 height 0
click at [259, 97] on select "State List Assessor's Office Assessor's Office Commercial Uses Acronyms EH Insp…" at bounding box center [298, 96] width 109 height 13
click at [412, 135] on div "Preview What is the method of waste disposal? *" at bounding box center [416, 95] width 119 height 140
click at [264, 114] on button "New item" at bounding box center [259, 113] width 30 height 11
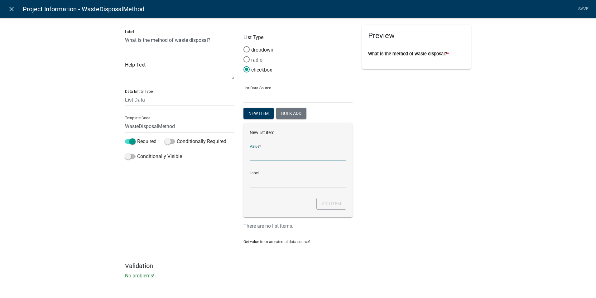
click at [268, 152] on input "List Data Source" at bounding box center [298, 154] width 97 height 13
click at [268, 155] on input "List Data Source" at bounding box center [298, 154] width 97 height 13
type input "Landfill"
click at [264, 182] on input "Landfill" at bounding box center [298, 181] width 97 height 13
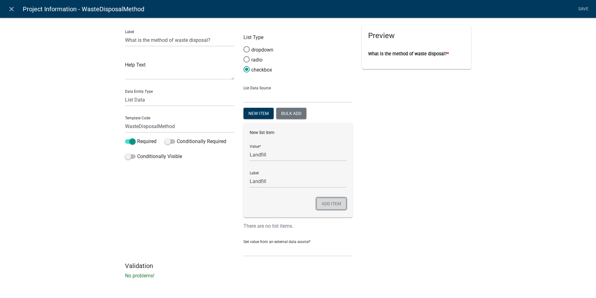
click at [332, 205] on button "Add item" at bounding box center [332, 203] width 30 height 12
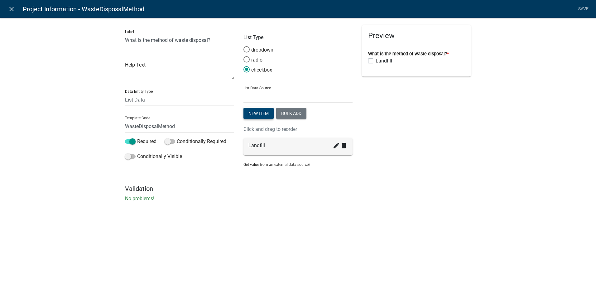
click at [262, 114] on button "New item" at bounding box center [259, 113] width 30 height 11
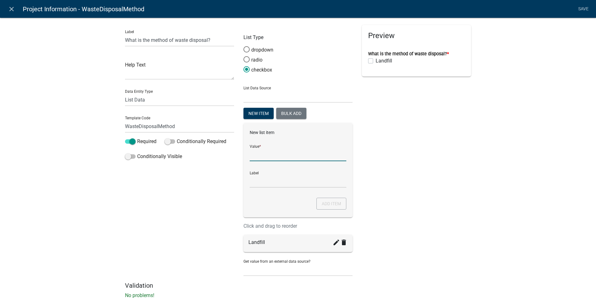
click at [255, 157] on input "List Data Source" at bounding box center [298, 154] width 97 height 13
type input "Burial"
click at [274, 187] on div "New list item Value * Burial Label Burial Add item" at bounding box center [298, 170] width 109 height 94
click at [318, 202] on button "Add item" at bounding box center [332, 203] width 30 height 12
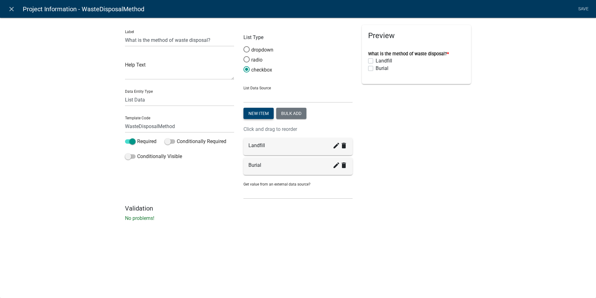
click at [260, 113] on button "New item" at bounding box center [259, 113] width 30 height 11
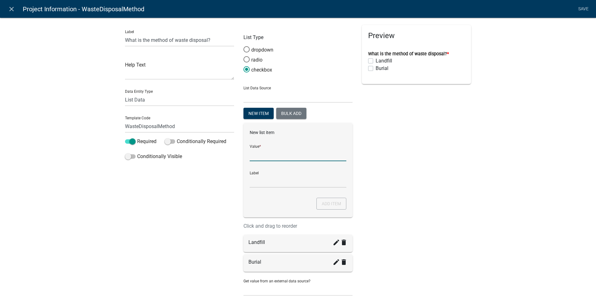
click at [254, 154] on input "List Data Source" at bounding box center [298, 154] width 97 height 13
type input "otherDisposalOption"
click at [257, 186] on input "otherDisposalOption" at bounding box center [298, 181] width 97 height 13
drag, startPoint x: 298, startPoint y: 182, endPoint x: 272, endPoint y: 180, distance: 26.3
click at [272, 180] on input "otherDisposalOption" at bounding box center [298, 181] width 97 height 13
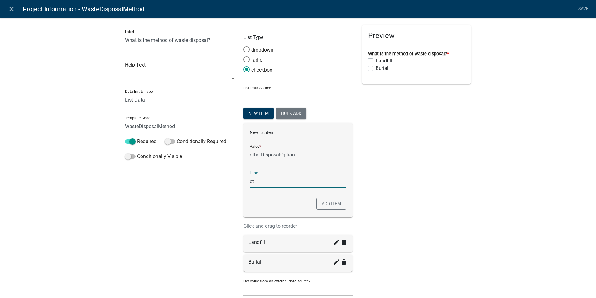
type input "o"
type input "Other (explain)"
click at [335, 202] on button "Add item" at bounding box center [332, 203] width 30 height 12
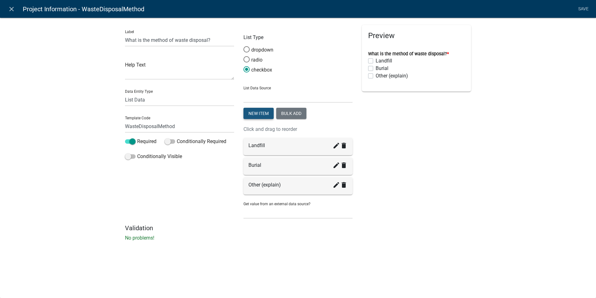
click at [258, 111] on button "New item" at bounding box center [259, 113] width 30 height 11
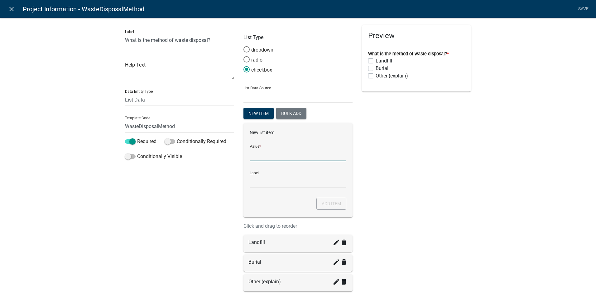
click at [260, 156] on input "List Data Source" at bounding box center [298, 154] width 97 height 13
type input "Burn"
click at [265, 178] on input "Burn" at bounding box center [298, 181] width 97 height 13
click at [331, 201] on button "Add item" at bounding box center [332, 203] width 30 height 12
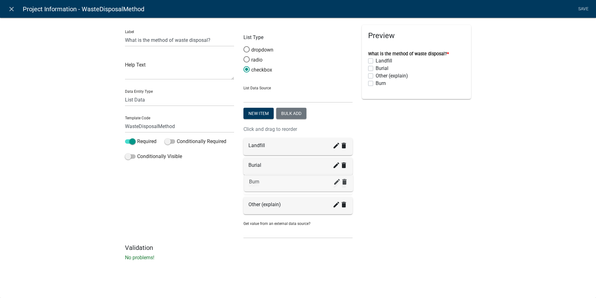
drag, startPoint x: 254, startPoint y: 207, endPoint x: 255, endPoint y: 183, distance: 23.1
click at [420, 195] on div "Preview Loading..." at bounding box center [416, 134] width 119 height 219
click at [337, 204] on icon "create" at bounding box center [336, 204] width 7 height 7
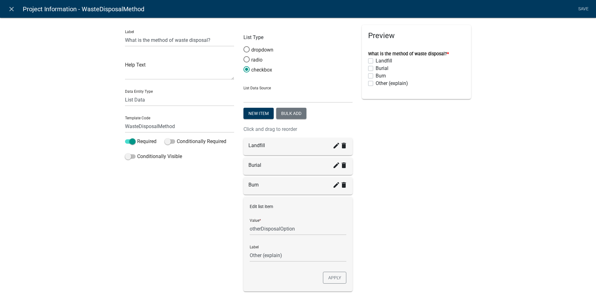
click at [417, 218] on div "Preview What is the method of waste disposal? * Landfill Burial Burn Other (exp…" at bounding box center [416, 173] width 119 height 296
click at [375, 208] on div "Preview What is the method of waste disposal? * Landfill Burial Burn Other (exp…" at bounding box center [416, 173] width 119 height 296
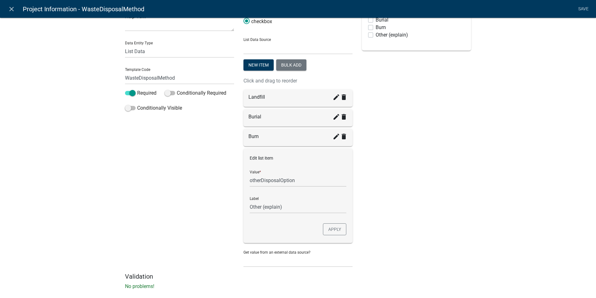
scroll to position [59, 0]
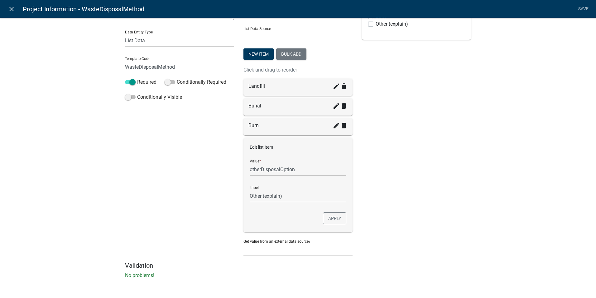
click at [383, 193] on div "Preview What is the method of waste disposal? * Landfill Burial Burn Other (exp…" at bounding box center [416, 114] width 119 height 296
click at [333, 218] on button "Apply" at bounding box center [334, 218] width 23 height 12
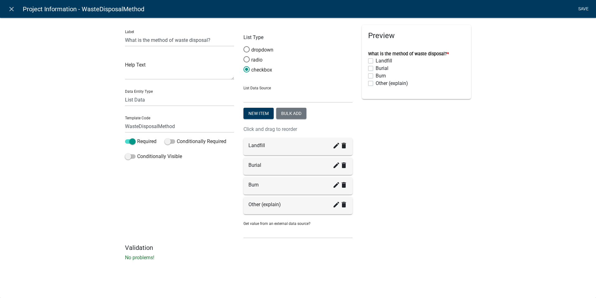
click at [584, 9] on link "Save" at bounding box center [584, 9] width 16 height 12
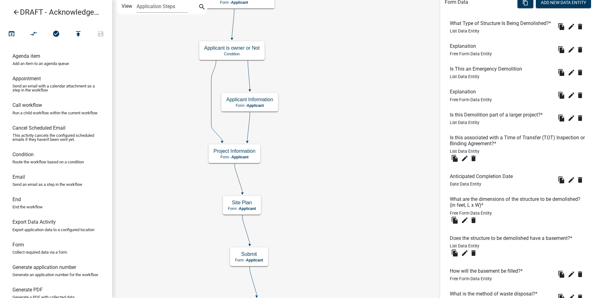
scroll to position [187, 0]
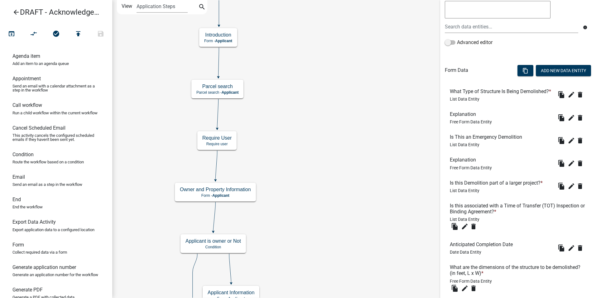
click at [492, 143] on li "Is This an Emergency Demolition List Data Entity file_copy edit delete" at bounding box center [518, 140] width 147 height 23
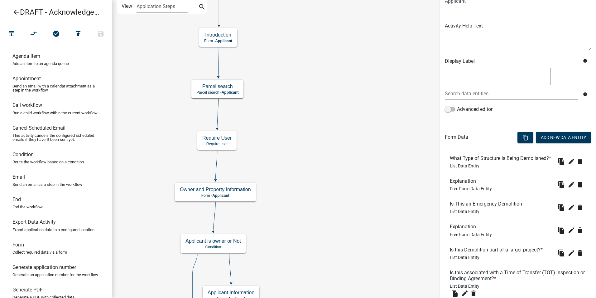
scroll to position [56, 0]
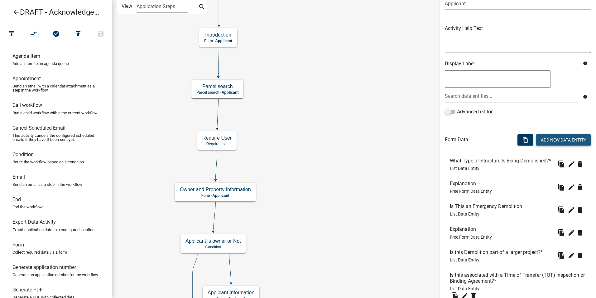
click at [544, 140] on button "Add New Data Entity" at bounding box center [563, 139] width 55 height 11
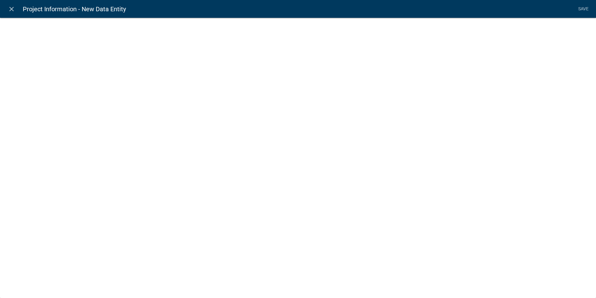
select select
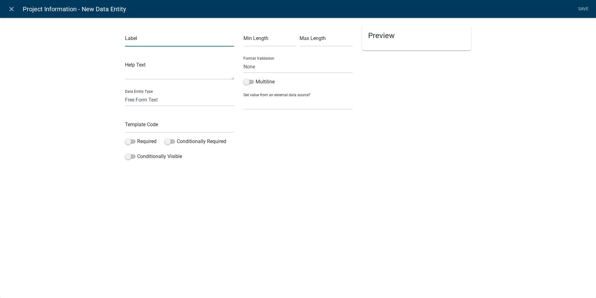
click at [141, 42] on input "text" at bounding box center [179, 40] width 109 height 13
type input "Explain:"
drag, startPoint x: 161, startPoint y: 100, endPoint x: 165, endPoint y: 98, distance: 4.1
click at [161, 100] on select "Free Form Text Document Display Entity Value Fee Numeric Data Date Map Sketch D…" at bounding box center [179, 99] width 109 height 13
click at [285, 146] on div "Min Length Max Length Format Validation None Email PhoneNumber Multiline Get va…" at bounding box center [298, 94] width 119 height 138
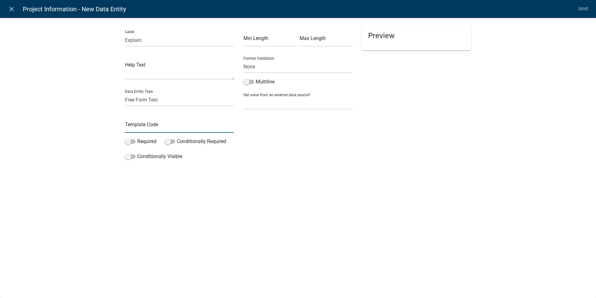
click at [155, 123] on input "text" at bounding box center [179, 126] width 109 height 13
type input "ExplainotherDisposalMethod"
click at [171, 143] on span at bounding box center [170, 141] width 11 height 4
click at [177, 138] on input "Conditionally Required" at bounding box center [177, 138] width 0 height 0
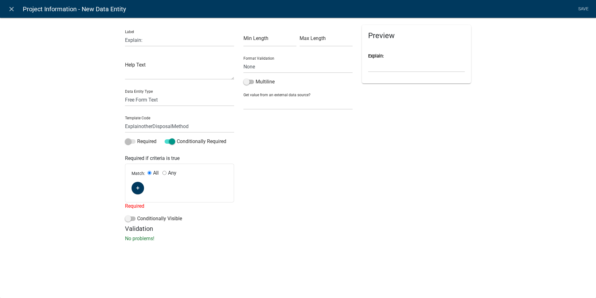
click at [164, 172] on input "Any" at bounding box center [165, 173] width 4 height 4
radio input "true"
radio input "false"
click at [137, 185] on fa-icon "button" at bounding box center [137, 188] width 3 height 6
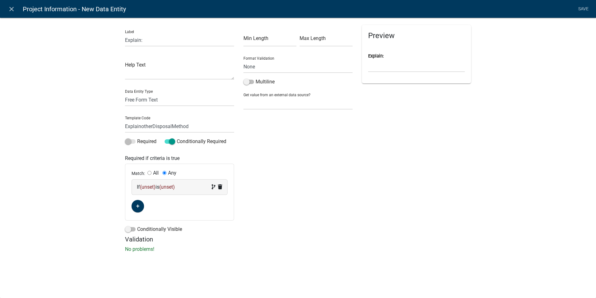
click at [147, 187] on span "(unset)" at bounding box center [148, 187] width 16 height 6
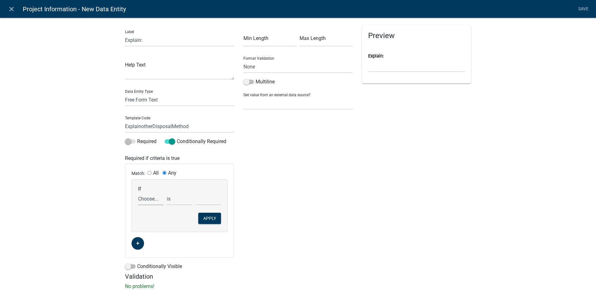
click at [144, 200] on select "Choose... Acres Address ALL_FEE_RECIPIENTS AnticipatedCompletionDate AppIsOwner…" at bounding box center [151, 198] width 26 height 13
click at [157, 199] on select "Choose... Acres Address ALL_FEE_RECIPIENTS AnticipatedCompletionDate AppIsOwner…" at bounding box center [151, 198] width 26 height 13
click at [148, 199] on select "Choose... Acres Address ALL_FEE_RECIPIENTS AnticipatedCompletionDate AppIsOwner…" at bounding box center [151, 198] width 26 height 13
select select "152: WasteDisposalMethod"
click at [138, 192] on select "Choose... Acres Address ALL_FEE_RECIPIENTS AnticipatedCompletionDate AppIsOwner…" at bounding box center [151, 198] width 26 height 13
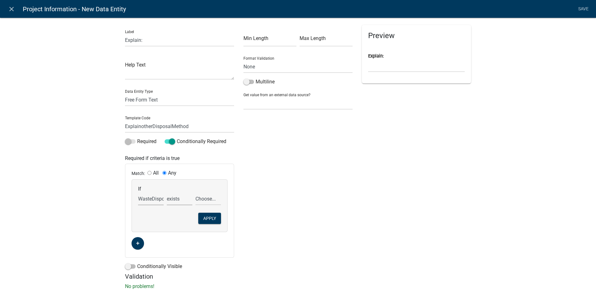
click at [181, 200] on select "exists does not exist contains does not contain" at bounding box center [180, 198] width 26 height 13
select select "6: ~"
click at [167, 192] on select "exists does not exist contains does not contain" at bounding box center [180, 198] width 26 height 13
click at [207, 199] on select "Choose... Burial Burn Landfill Other (explain)" at bounding box center [209, 198] width 26 height 13
select select "4: otherDisposalOption"
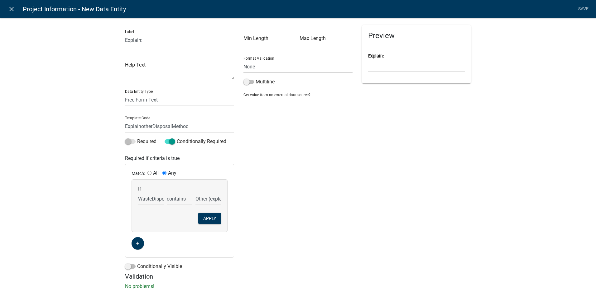
click at [196, 192] on select "Choose... Burial Burn Landfill Other (explain)" at bounding box center [209, 198] width 26 height 13
click at [208, 219] on button "Apply" at bounding box center [209, 217] width 23 height 11
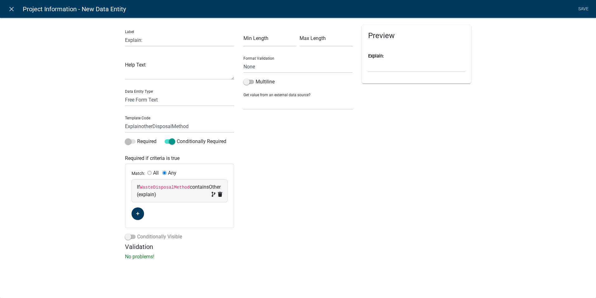
click at [131, 237] on span at bounding box center [130, 236] width 11 height 4
click at [137, 233] on input "Conditionally Visible" at bounding box center [137, 233] width 0 height 0
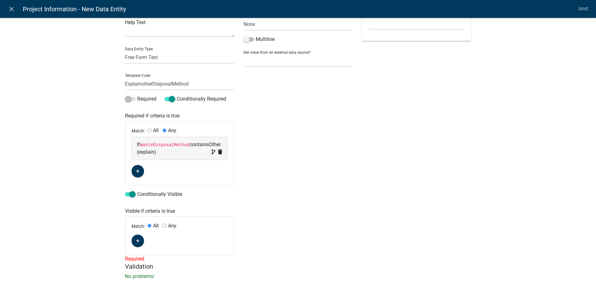
scroll to position [43, 0]
click at [137, 239] on icon "button" at bounding box center [137, 240] width 3 height 4
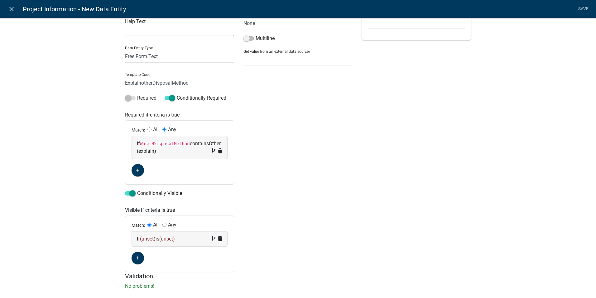
click at [164, 223] on input "Any" at bounding box center [165, 224] width 4 height 4
radio input "true"
radio input "false"
click at [148, 238] on span "(unset)" at bounding box center [148, 239] width 16 height 6
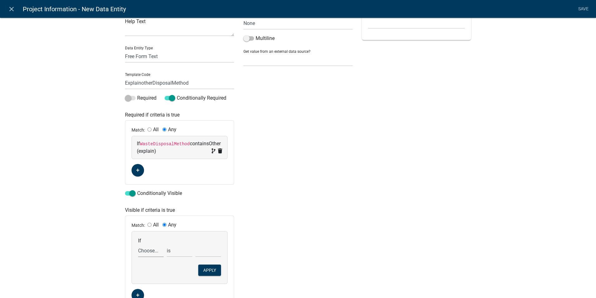
click at [145, 251] on select "Choose... Acres Address ALL_FEE_RECIPIENTS AnticipatedCompletionDate AppIsOwner…" at bounding box center [151, 250] width 26 height 13
select select "152: WasteDisposalMethod"
click at [138, 244] on select "Choose... Acres Address ALL_FEE_RECIPIENTS AnticipatedCompletionDate AppIsOwner…" at bounding box center [151, 250] width 26 height 13
click at [179, 252] on select "exists does not exist contains does not contain" at bounding box center [180, 250] width 26 height 13
select select "6: ~"
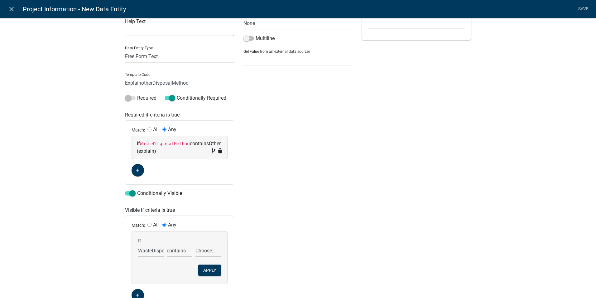
click at [167, 244] on select "exists does not exist contains does not contain" at bounding box center [180, 250] width 26 height 13
click at [203, 250] on select "Choose... Burial Burn Landfill Other (explain)" at bounding box center [209, 250] width 26 height 13
select select "4: otherDisposalOption"
click at [196, 244] on select "Choose... Burial Burn Landfill Other (explain)" at bounding box center [209, 250] width 26 height 13
click at [210, 273] on button "Apply" at bounding box center [209, 269] width 23 height 11
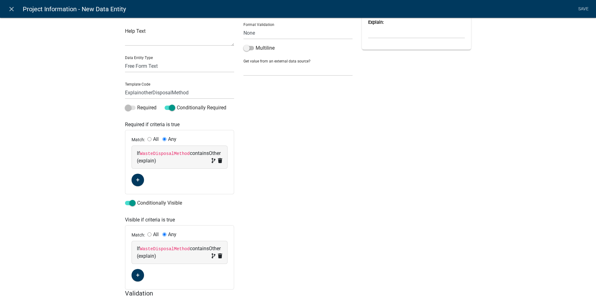
scroll to position [0, 0]
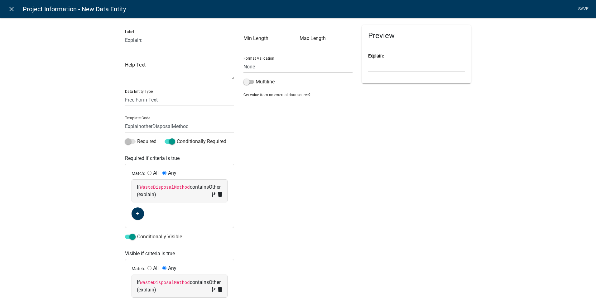
click at [584, 7] on link "Save" at bounding box center [584, 9] width 16 height 12
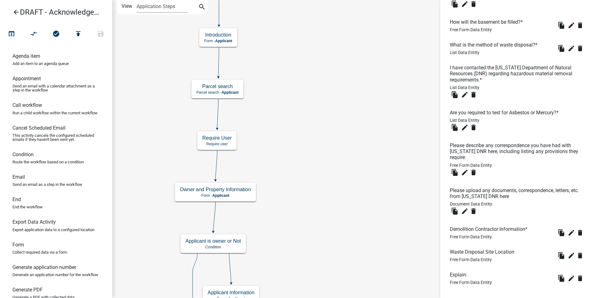
scroll to position [484, 0]
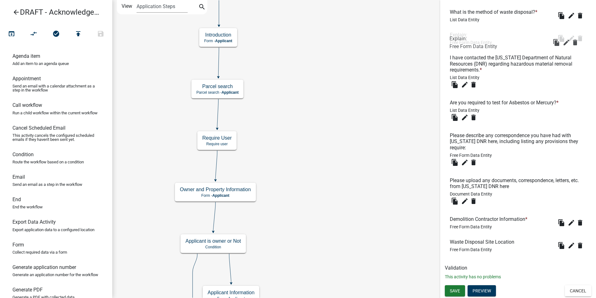
drag, startPoint x: 459, startPoint y: 241, endPoint x: 459, endPoint y: 38, distance: 203.1
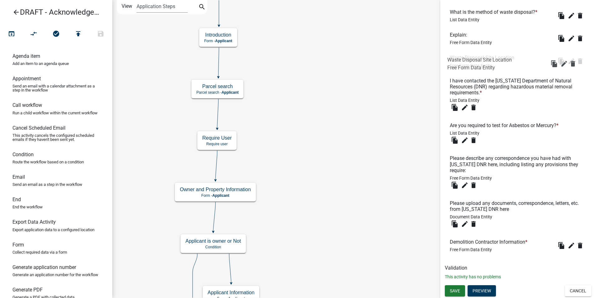
drag, startPoint x: 459, startPoint y: 241, endPoint x: 457, endPoint y: 59, distance: 181.9
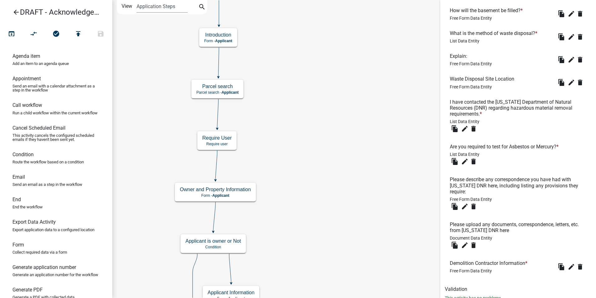
scroll to position [422, 0]
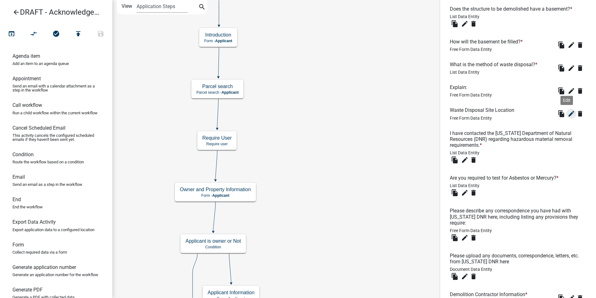
click at [568, 117] on icon "edit" at bounding box center [571, 113] width 7 height 7
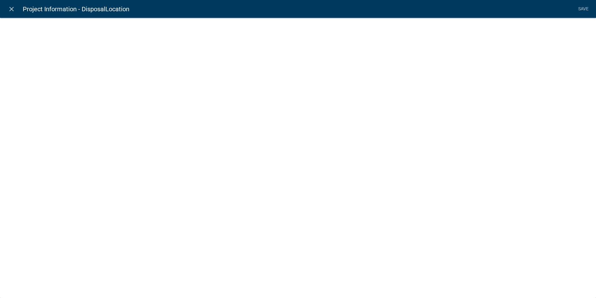
select select
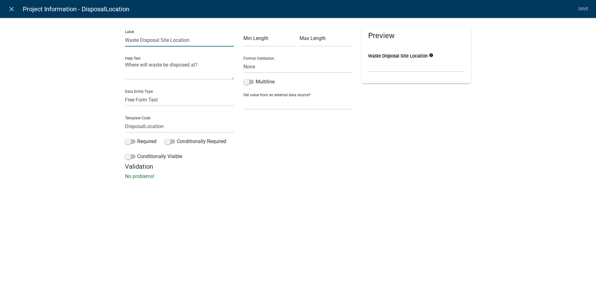
click at [182, 41] on input "Waste Disposal Site Location" at bounding box center [179, 40] width 109 height 13
type input "Waste Disposal Site:"
click at [384, 198] on div "close Project Information - DisposalLocation Save Label Waste Disposal Site: He…" at bounding box center [298, 149] width 596 height 298
click at [175, 141] on span at bounding box center [170, 141] width 11 height 4
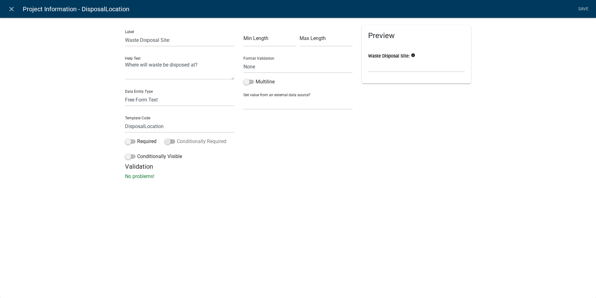
click at [177, 138] on input "Conditionally Required" at bounding box center [177, 138] width 0 height 0
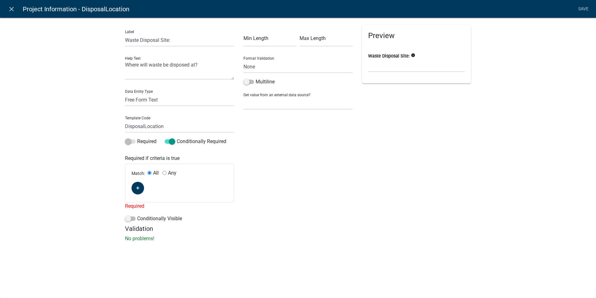
click at [165, 173] on input "Any" at bounding box center [165, 173] width 4 height 4
radio input "true"
radio input "false"
click at [139, 187] on icon "button" at bounding box center [137, 188] width 3 height 4
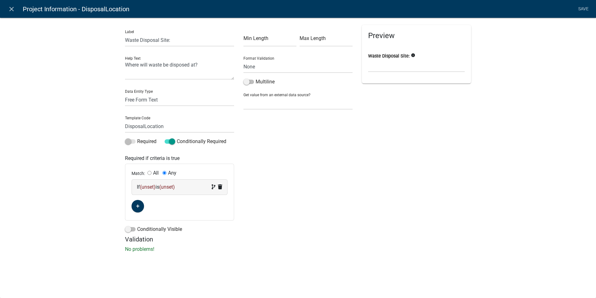
click at [149, 188] on span "(unset)" at bounding box center [148, 187] width 16 height 6
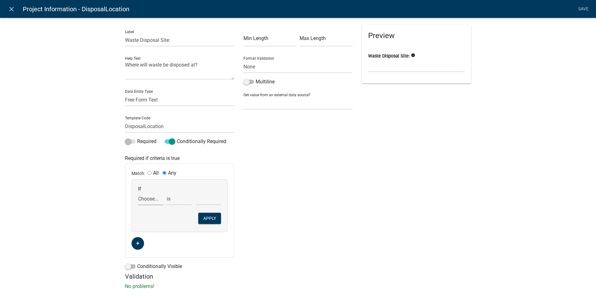
click at [144, 202] on select "Choose... Acres Address ALL_FEE_RECIPIENTS AnticipatedCompletionDate AppIsOwner…" at bounding box center [151, 198] width 26 height 13
select select "152: WasteDisposalMethod"
click at [138, 192] on select "Choose... Acres Address ALL_FEE_RECIPIENTS AnticipatedCompletionDate AppIsOwner…" at bounding box center [151, 198] width 26 height 13
click at [173, 200] on select "exists does not exist contains does not contain" at bounding box center [180, 198] width 26 height 13
select select "6: ~"
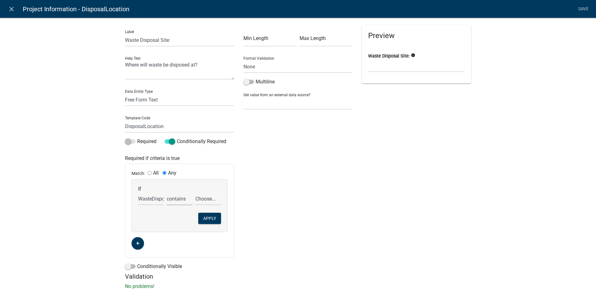
click at [167, 192] on select "exists does not exist contains does not contain" at bounding box center [180, 198] width 26 height 13
click at [197, 199] on select "Choose... Burial Burn Landfill Other (explain)" at bounding box center [209, 198] width 26 height 13
select select "3: Landfill"
click at [196, 192] on select "Choose... Burial Burn Landfill Other (explain)" at bounding box center [209, 198] width 26 height 13
click at [171, 200] on select "exists does not exist contains does not contain" at bounding box center [180, 198] width 26 height 13
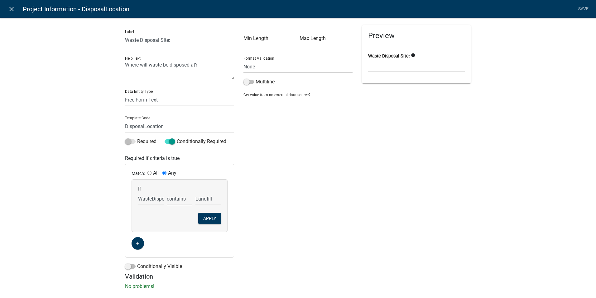
select select "7: !~"
click at [167, 192] on select "exists does not exist contains does not contain" at bounding box center [180, 198] width 26 height 13
click at [196, 197] on select "Burial Burn Landfill Other (explain)" at bounding box center [209, 198] width 26 height 13
select select "2: Burn"
click at [196, 192] on select "Burial Burn Landfill Other (explain)" at bounding box center [209, 198] width 26 height 13
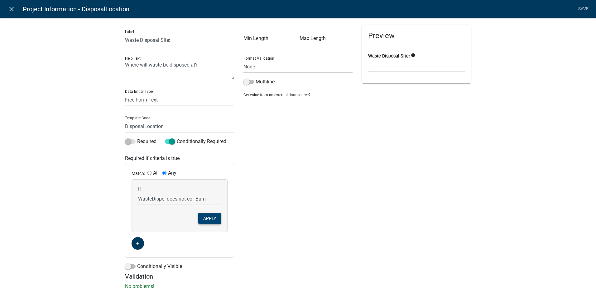
click at [200, 217] on button "Apply" at bounding box center [209, 217] width 23 height 11
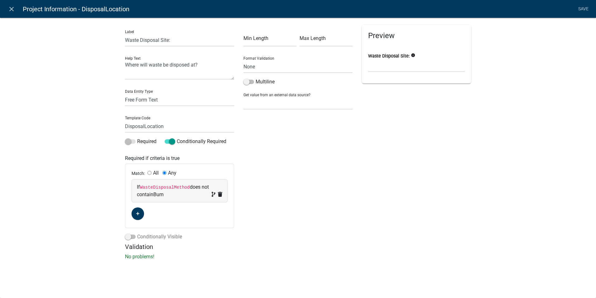
click at [128, 236] on span at bounding box center [130, 236] width 11 height 4
click at [137, 233] on input "Conditionally Visible" at bounding box center [137, 233] width 0 height 0
click at [163, 268] on input "Any" at bounding box center [165, 268] width 4 height 4
radio input "true"
radio input "false"
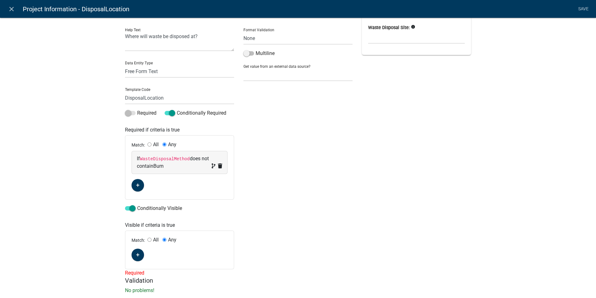
scroll to position [43, 0]
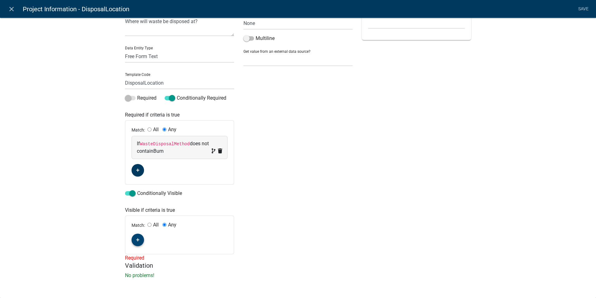
click at [132, 241] on button "button" at bounding box center [138, 239] width 12 height 12
click at [146, 239] on span "(unset)" at bounding box center [148, 239] width 16 height 6
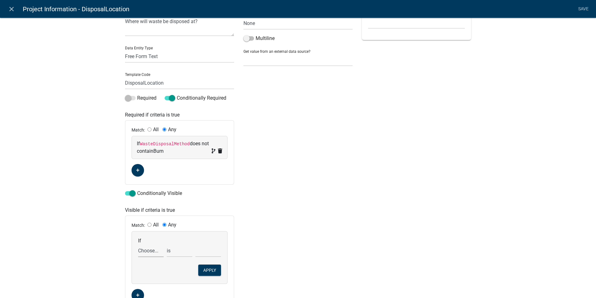
click at [143, 250] on select "Choose... Acres Address ALL_FEE_RECIPIENTS AnticipatedCompletionDate AppIsOwner…" at bounding box center [151, 250] width 26 height 13
select select "152: WasteDisposalMethod"
click at [138, 244] on select "Choose... Acres Address ALL_FEE_RECIPIENTS AnticipatedCompletionDate AppIsOwner…" at bounding box center [151, 250] width 26 height 13
click at [167, 250] on select "exists does not exist contains does not contain" at bounding box center [180, 250] width 26 height 13
select select "7: !~"
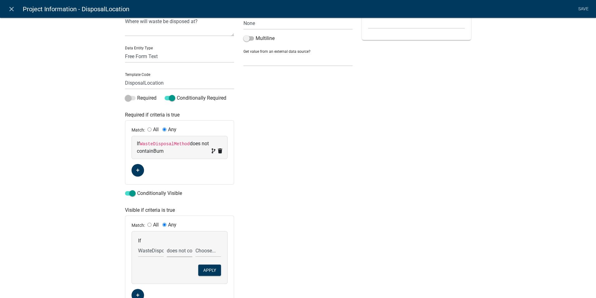
click at [167, 244] on select "exists does not exist contains does not contain" at bounding box center [180, 250] width 26 height 13
click at [200, 250] on select "Choose... Burial Burn Landfill Other (explain)" at bounding box center [209, 250] width 26 height 13
select select "2: Burn"
click at [196, 244] on select "Choose... Burial Burn Landfill Other (explain)" at bounding box center [209, 250] width 26 height 13
click at [208, 272] on button "Apply" at bounding box center [209, 269] width 23 height 11
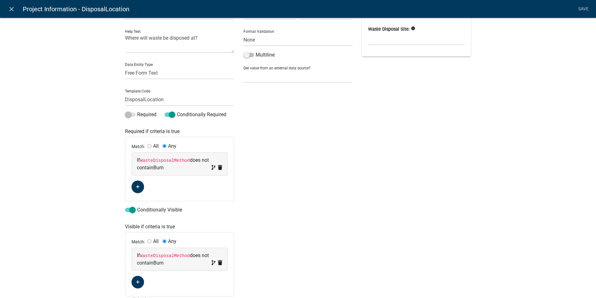
scroll to position [0, 0]
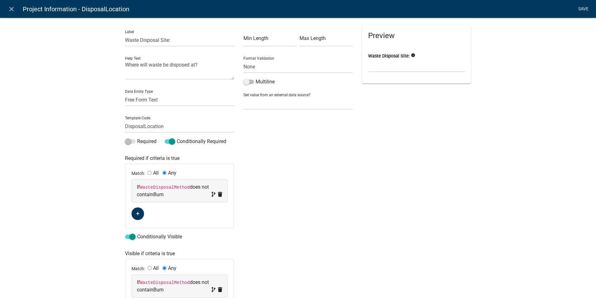
click at [578, 10] on link "Save" at bounding box center [584, 9] width 16 height 12
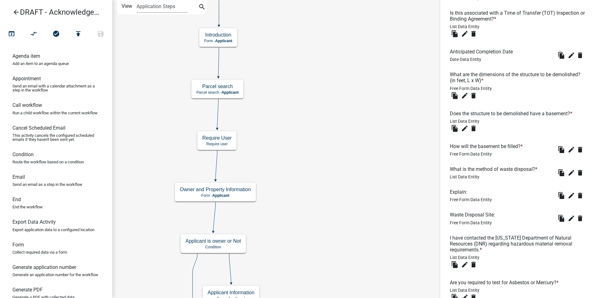
scroll to position [328, 0]
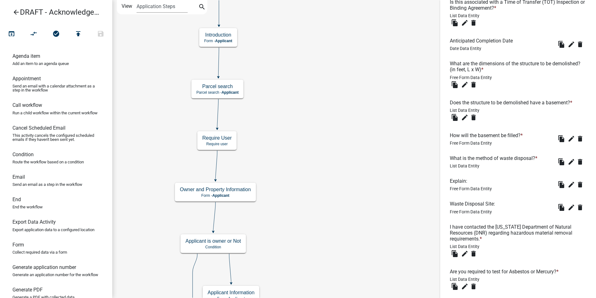
click at [512, 123] on li "Does the structure to be demolished have a basement? * List Data Entity file_co…" at bounding box center [518, 111] width 147 height 33
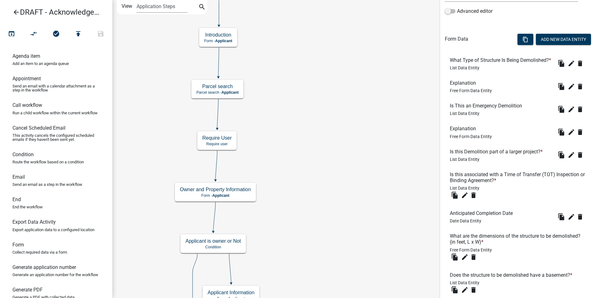
scroll to position [187, 0]
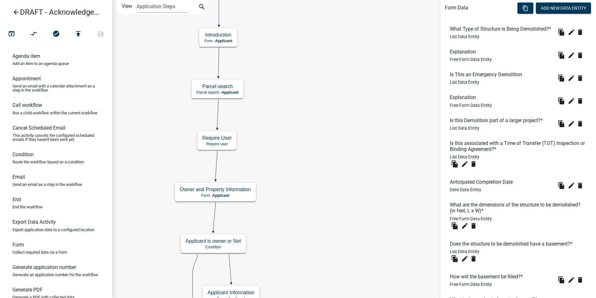
drag, startPoint x: 469, startPoint y: 216, endPoint x: 461, endPoint y: 214, distance: 7.8
click at [463, 213] on h6 "What are the dimensions of the structure to be demolished? (in feet, L x W) *" at bounding box center [518, 208] width 137 height 12
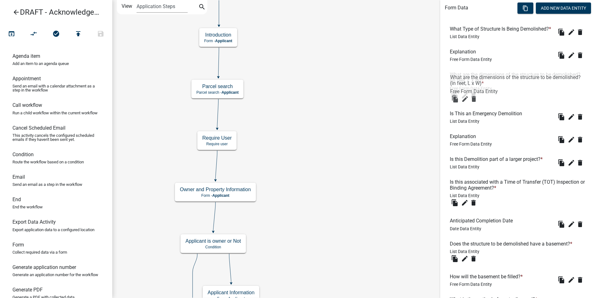
drag, startPoint x: 464, startPoint y: 215, endPoint x: 466, endPoint y: 75, distance: 139.8
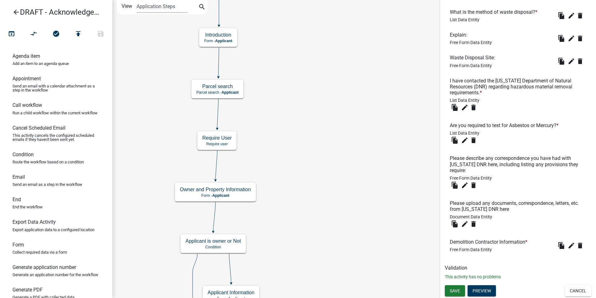
scroll to position [484, 0]
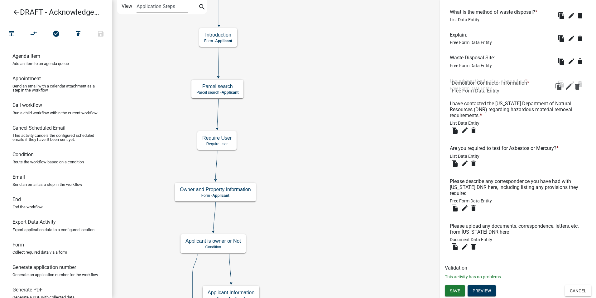
drag, startPoint x: 461, startPoint y: 242, endPoint x: 463, endPoint y: 83, distance: 159.1
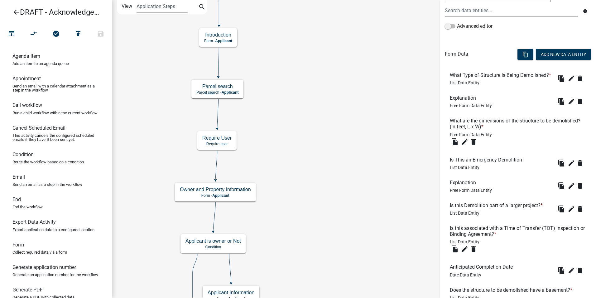
scroll to position [110, 0]
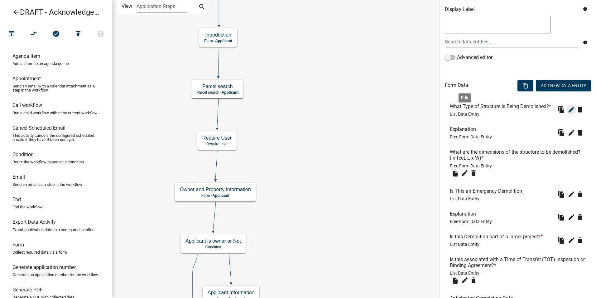
click at [568, 113] on icon "edit" at bounding box center [571, 109] width 7 height 7
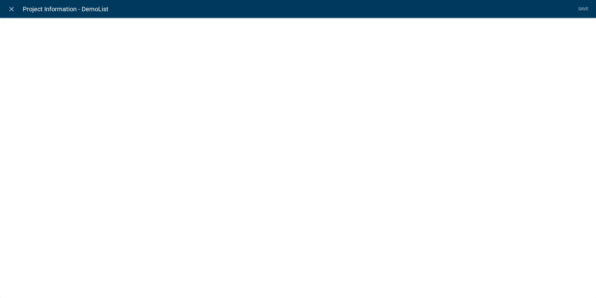
select select "list-data"
select select
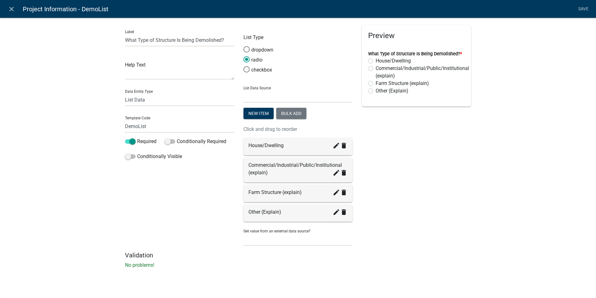
click at [285, 146] on div "House/Dwelling create delete" at bounding box center [298, 145] width 99 height 7
click at [335, 147] on icon "create" at bounding box center [336, 145] width 7 height 7
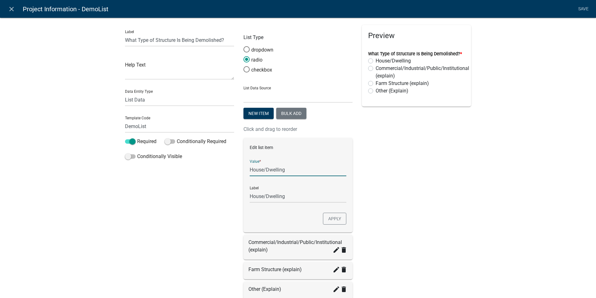
drag, startPoint x: 283, startPoint y: 169, endPoint x: 248, endPoint y: 169, distance: 34.6
click at [250, 169] on input "House/Dwelling" at bounding box center [298, 169] width 97 height 13
type input "Residential House/Dwelling"
click at [244, 211] on div "Edit list item Value * Residential House/Dwelling Label House/Dwelling Apply" at bounding box center [298, 185] width 109 height 94
click at [255, 207] on div "Edit list item Value * Residential House/Dwelling Label House/Dwelling Apply" at bounding box center [298, 185] width 109 height 94
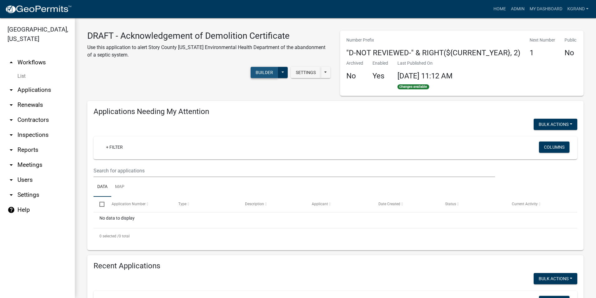
click at [258, 74] on button "Builder" at bounding box center [264, 72] width 27 height 11
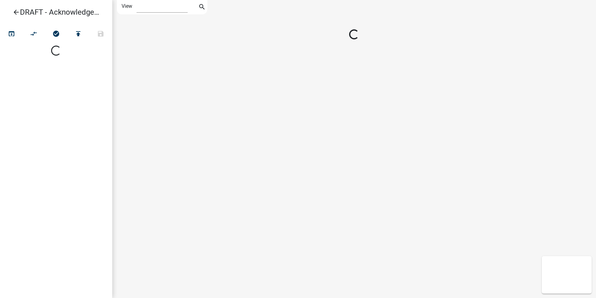
select select "1"
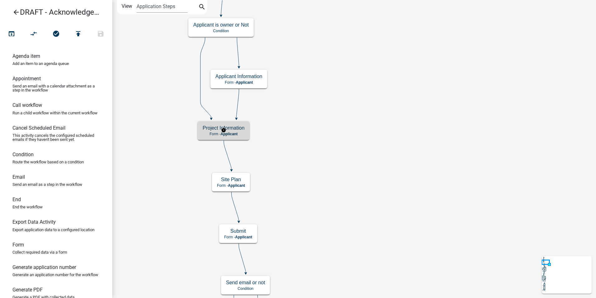
click at [227, 128] on h5 "Project Information" at bounding box center [224, 128] width 42 height 6
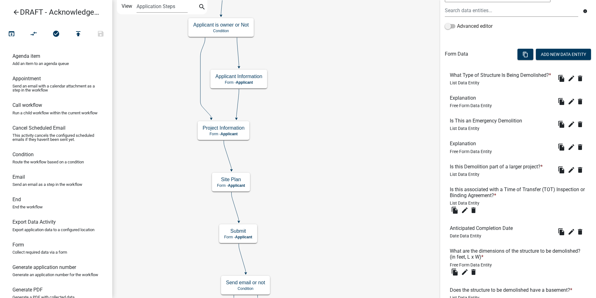
scroll to position [110, 0]
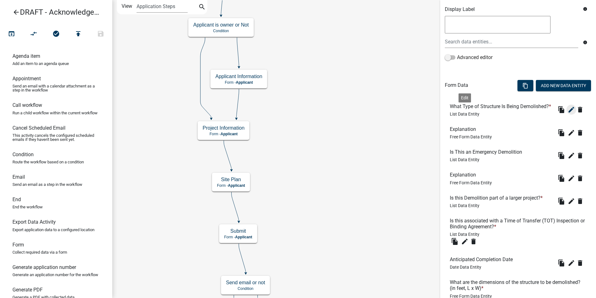
click at [568, 113] on icon "edit" at bounding box center [571, 109] width 7 height 7
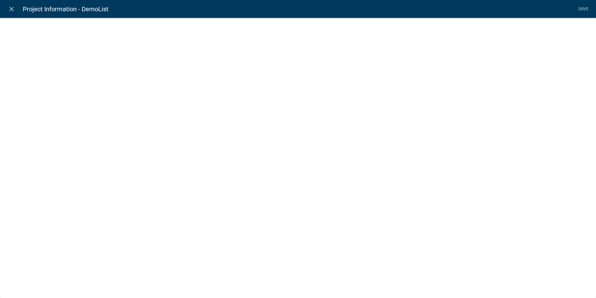
select select "list-data"
select select
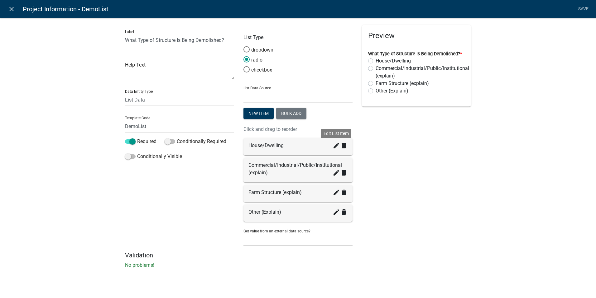
click at [335, 149] on icon "create" at bounding box center [336, 145] width 7 height 7
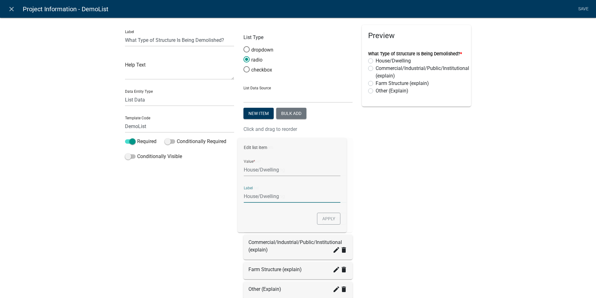
drag, startPoint x: 283, startPoint y: 197, endPoint x: 241, endPoint y: 197, distance: 42.4
click at [241, 197] on div "List Type dropdown radio checkbox List Data Source State List Assessor's Office…" at bounding box center [298, 176] width 119 height 303
click at [250, 197] on input "House/Dwelling" at bounding box center [298, 196] width 97 height 13
type input "Residential House/Dwelling"
click at [328, 221] on button "Apply" at bounding box center [334, 218] width 23 height 12
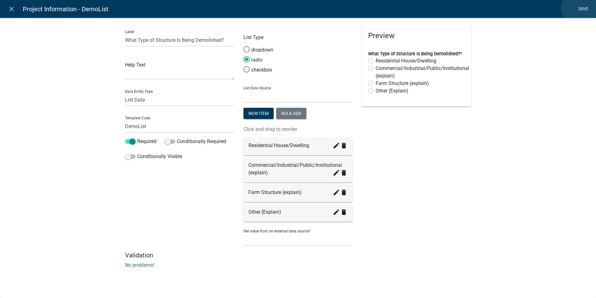
click at [581, 7] on link "Save" at bounding box center [584, 9] width 16 height 12
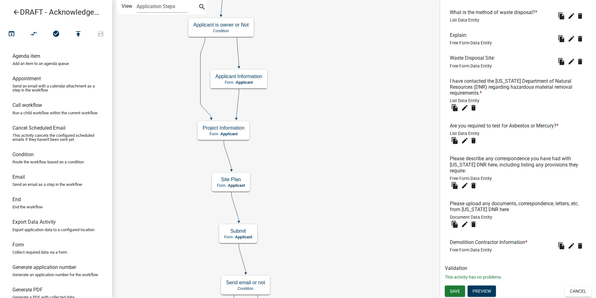
scroll to position [484, 0]
click at [460, 288] on span "Save" at bounding box center [455, 290] width 10 height 5
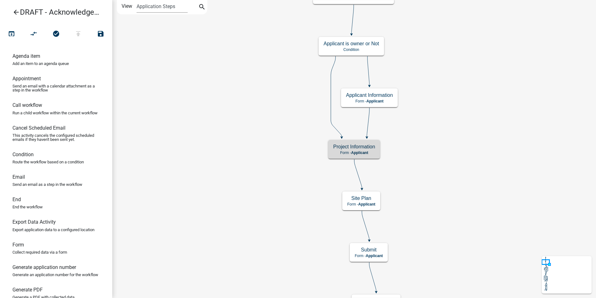
scroll to position [0, 0]
click at [358, 152] on span "Applicant" at bounding box center [359, 152] width 17 height 4
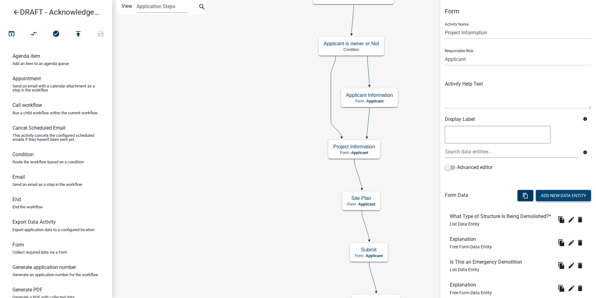
click at [550, 196] on button "Add New Data Entity" at bounding box center [563, 195] width 55 height 11
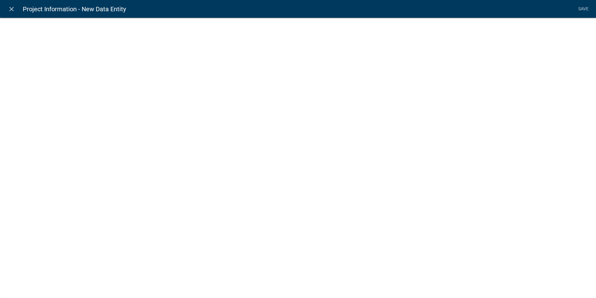
select select
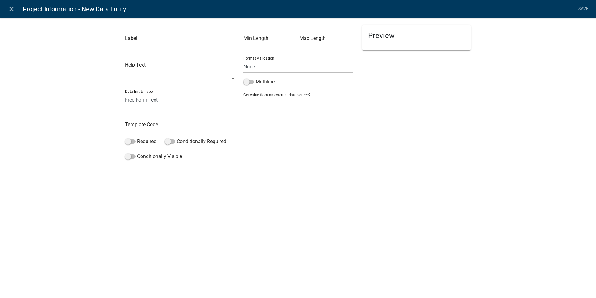
click at [144, 101] on select "Free Form Text Document Display Entity Value Fee Numeric Data Date Map Sketch D…" at bounding box center [179, 99] width 109 height 13
click at [408, 141] on div "Preview" at bounding box center [416, 94] width 119 height 138
click at [428, 147] on div "Preview" at bounding box center [416, 94] width 119 height 138
click at [581, 7] on li "Save" at bounding box center [584, 9] width 16 height 12
click at [11, 11] on icon "close" at bounding box center [11, 8] width 7 height 7
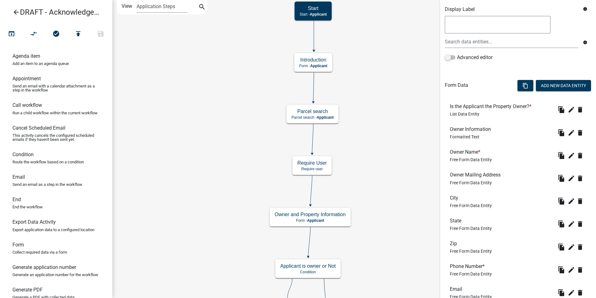
scroll to position [125, 0]
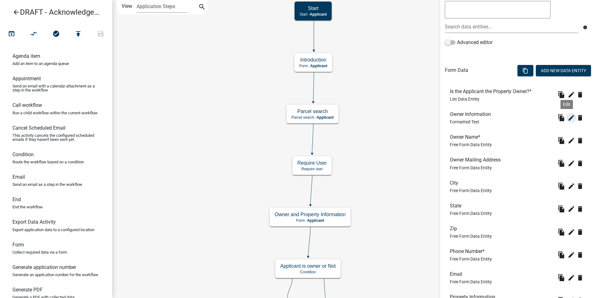
click at [568, 118] on icon "edit" at bounding box center [571, 117] width 7 height 7
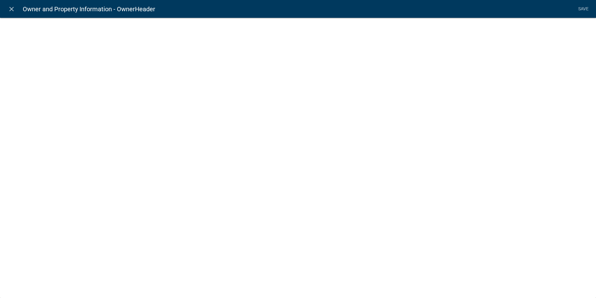
select select "rich-text"
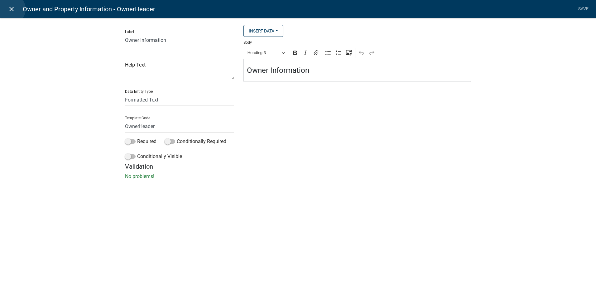
click at [10, 9] on icon "close" at bounding box center [11, 8] width 7 height 7
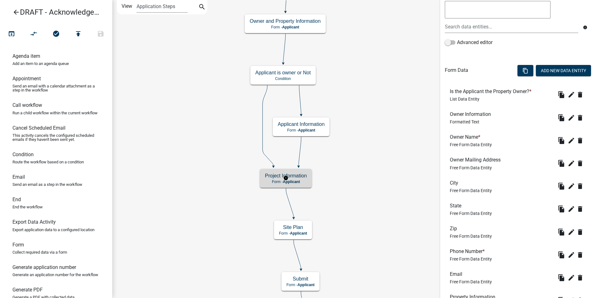
scroll to position [0, 0]
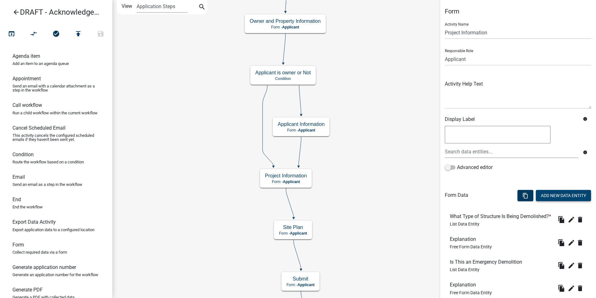
click at [561, 193] on button "Add New Data Entity" at bounding box center [563, 195] width 55 height 11
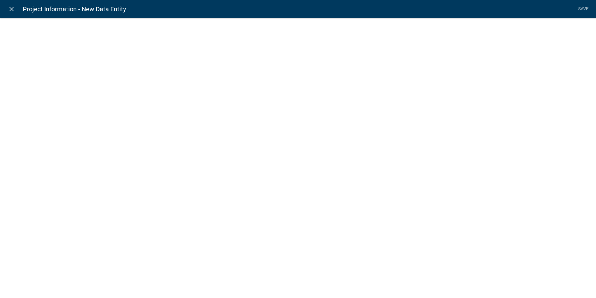
select select
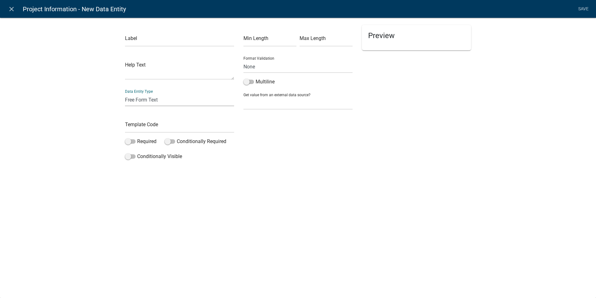
click at [170, 98] on select "Free Form Text Document Display Entity Value Fee Numeric Data Date Map Sketch D…" at bounding box center [179, 99] width 109 height 13
select select "rich-text"
click at [125, 93] on select "Free Form Text Document Display Entity Value Fee Numeric Data Date Map Sketch D…" at bounding box center [179, 99] width 109 height 13
select select "rich-text"
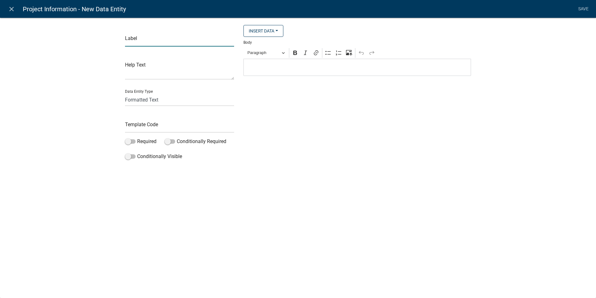
click at [149, 42] on input "text" at bounding box center [179, 40] width 109 height 13
type input "P"
type input "General Project Information"
click at [165, 121] on input "text" at bounding box center [179, 126] width 109 height 13
type input "Geneneral Info"
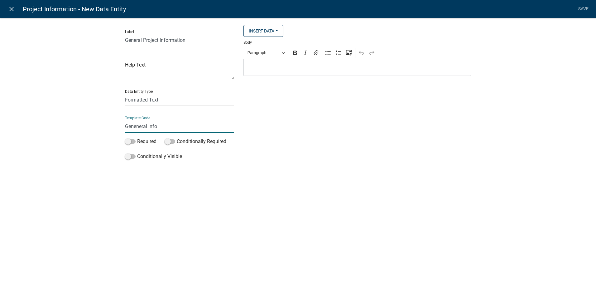
click at [190, 177] on div "close Project Information - New Data Entity Save Label General Project Informat…" at bounding box center [298, 149] width 596 height 298
click at [583, 10] on link "Save" at bounding box center [584, 9] width 16 height 12
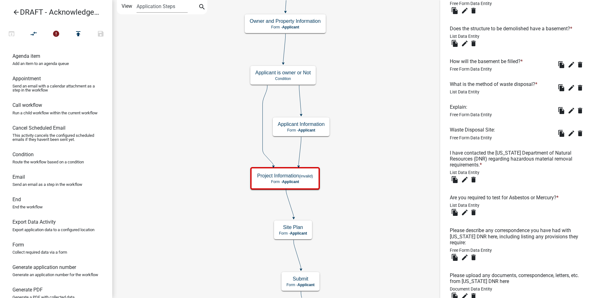
scroll to position [507, 0]
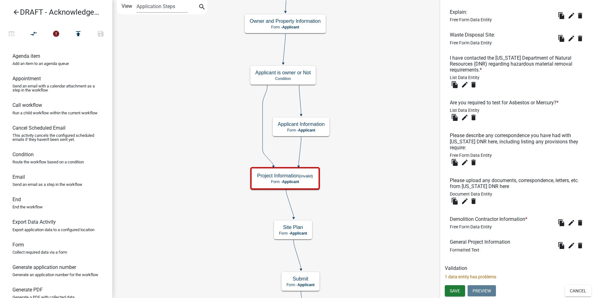
click at [476, 242] on h6 "General Project Information" at bounding box center [481, 242] width 63 height 6
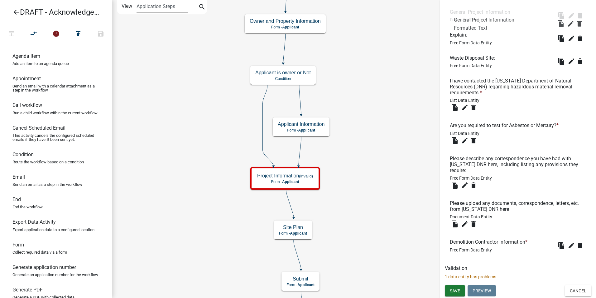
drag, startPoint x: 455, startPoint y: 242, endPoint x: 459, endPoint y: 20, distance: 222.1
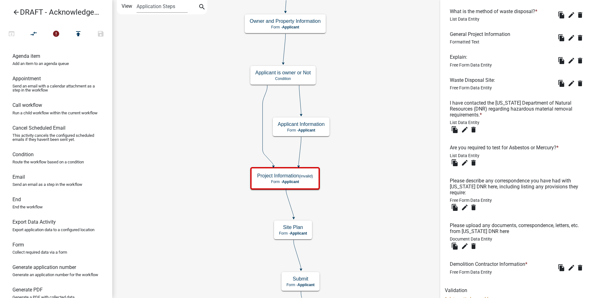
scroll to position [413, 0]
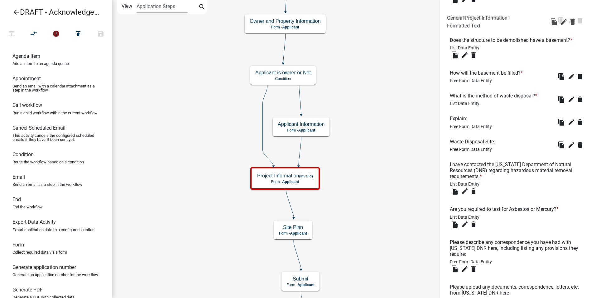
drag, startPoint x: 468, startPoint y: 105, endPoint x: 465, endPoint y: 17, distance: 88.0
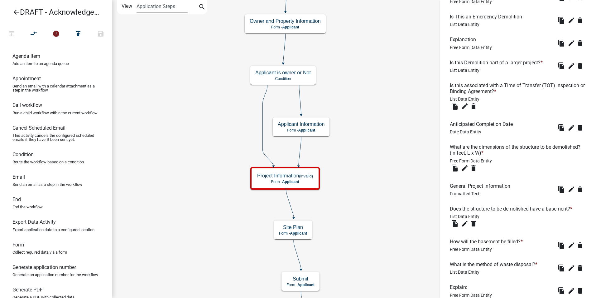
scroll to position [226, 0]
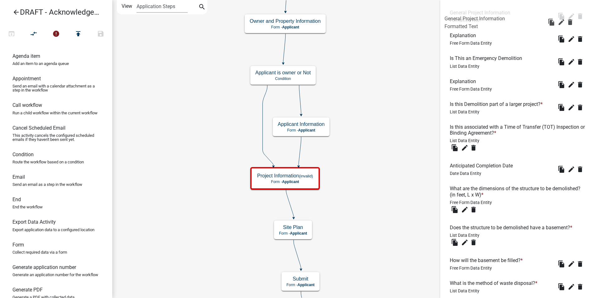
drag, startPoint x: 463, startPoint y: 213, endPoint x: 458, endPoint y: 17, distance: 196.6
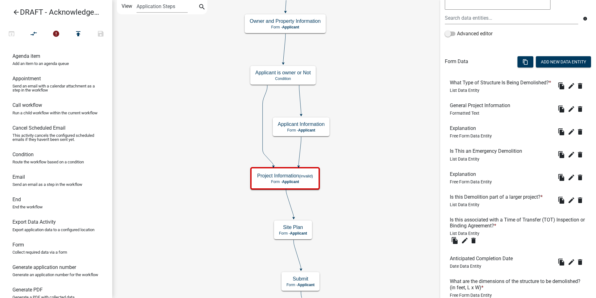
scroll to position [101, 0]
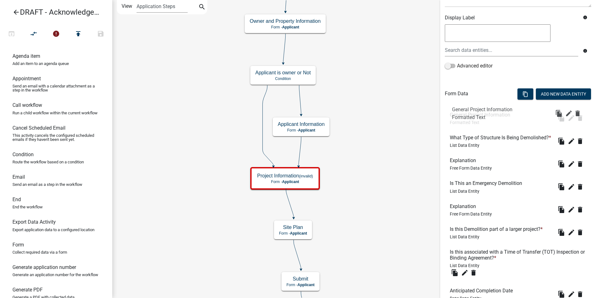
drag, startPoint x: 462, startPoint y: 148, endPoint x: 464, endPoint y: 109, distance: 38.7
click at [568, 119] on icon "edit" at bounding box center [571, 117] width 7 height 7
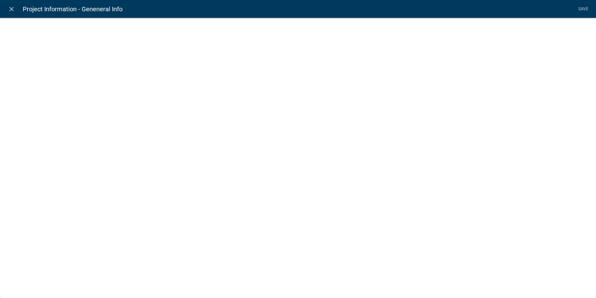
select select "rich-text"
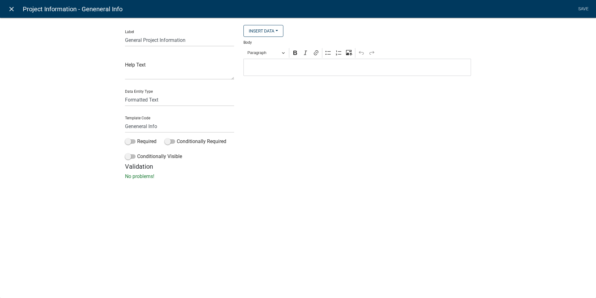
click at [10, 10] on icon "close" at bounding box center [11, 8] width 7 height 7
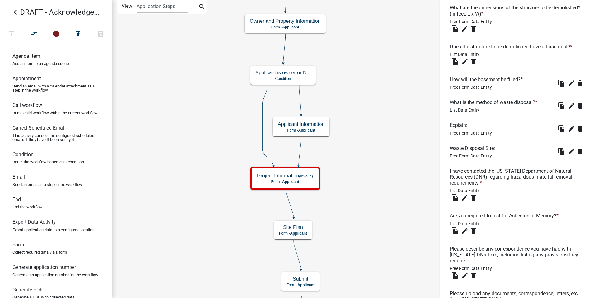
scroll to position [507, 0]
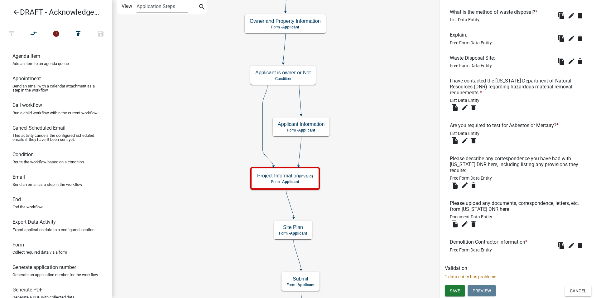
click at [466, 277] on p "1 data entity has problems" at bounding box center [518, 276] width 147 height 7
drag, startPoint x: 466, startPoint y: 277, endPoint x: 455, endPoint y: 278, distance: 11.3
click at [455, 278] on p "1 data entity has problems" at bounding box center [518, 276] width 147 height 7
click at [456, 285] on button "Save" at bounding box center [455, 290] width 20 height 11
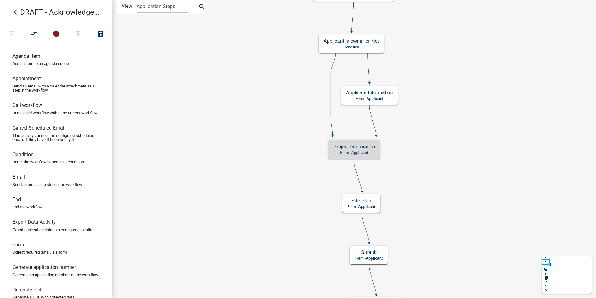
scroll to position [0, 0]
click at [340, 151] on p "Form - Applicant" at bounding box center [354, 152] width 42 height 4
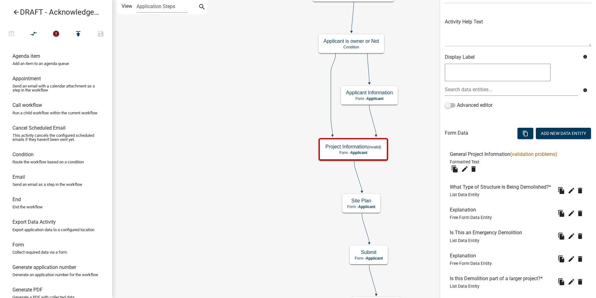
scroll to position [62, 0]
click at [538, 154] on span "(validation problems)" at bounding box center [534, 154] width 47 height 6
click at [466, 168] on icon "edit" at bounding box center [464, 168] width 7 height 7
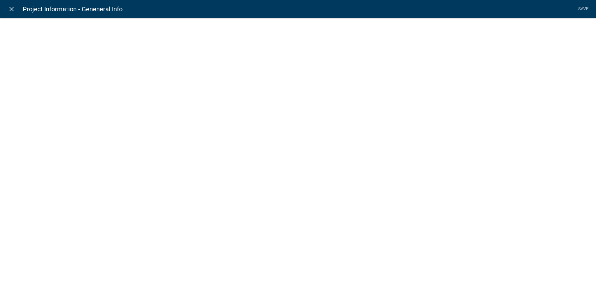
select select "rich-text"
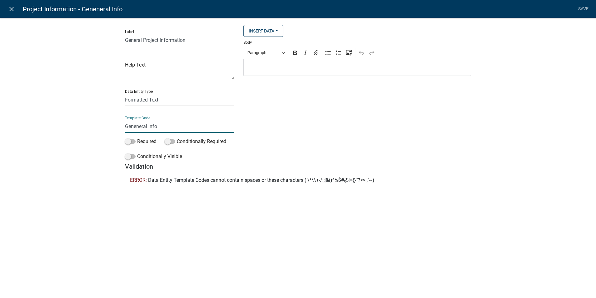
click at [148, 126] on input "Geneneral Info" at bounding box center [179, 126] width 109 height 13
click at [127, 125] on input "GeneneralInfo" at bounding box center [179, 126] width 109 height 13
click at [127, 126] on input "GeneneralInfo" at bounding box center [179, 126] width 109 height 13
click at [158, 125] on input "GeneneralInfo" at bounding box center [179, 126] width 109 height 13
type input "GenInfoLabel"
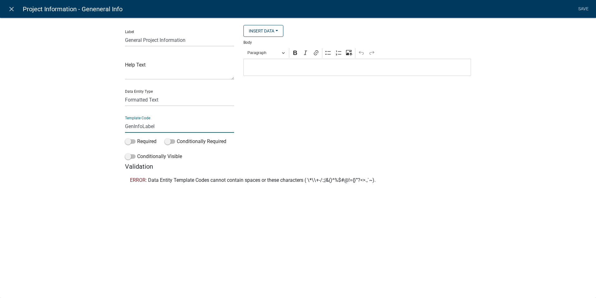
click at [505, 136] on div "Label General Project Information Help Text Data Entity Type Free Form Text Doc…" at bounding box center [298, 103] width 596 height 193
click at [583, 10] on link "Save" at bounding box center [584, 9] width 16 height 12
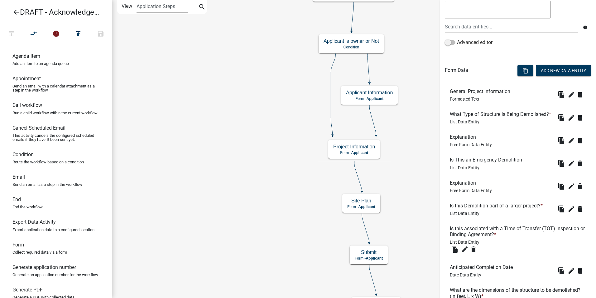
scroll to position [156, 0]
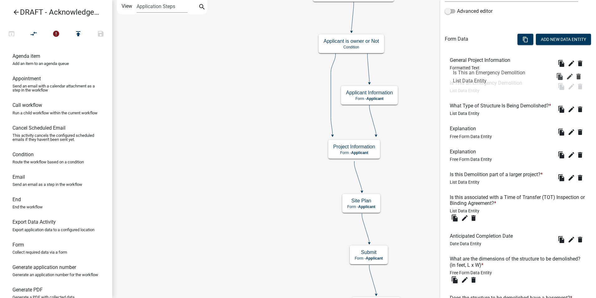
click at [464, 71] on li "General Project Information Formatted Text file_copy edit delete" at bounding box center [518, 63] width 147 height 23
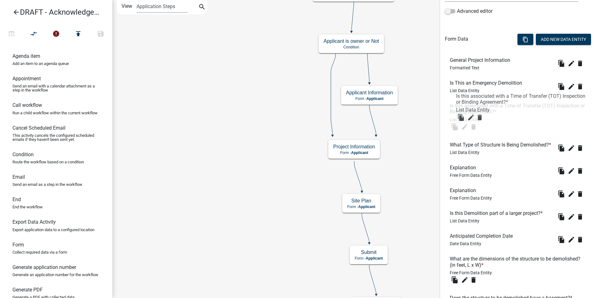
click at [469, 95] on li "Is This an Emergency Demolition List Data Entity file_copy edit delete" at bounding box center [518, 86] width 147 height 23
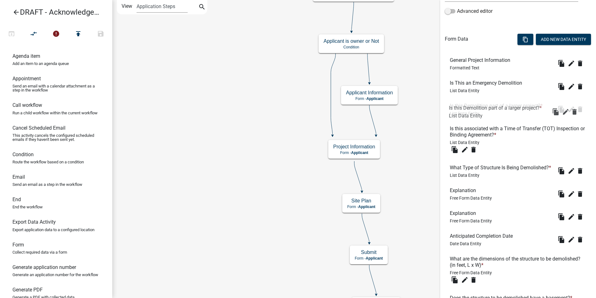
drag, startPoint x: 473, startPoint y: 222, endPoint x: 473, endPoint y: 105, distance: 117.6
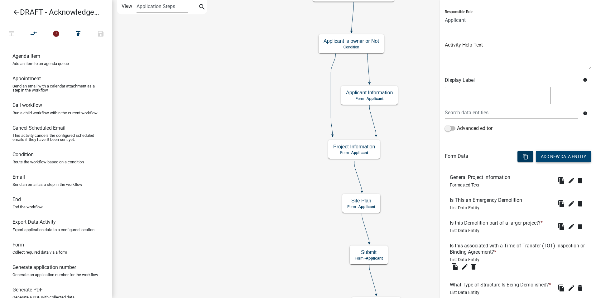
scroll to position [0, 0]
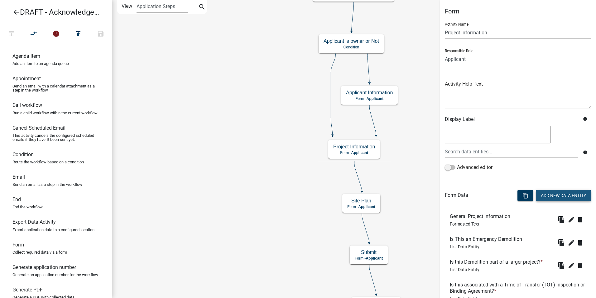
click at [552, 196] on button "Add New Data Entity" at bounding box center [563, 195] width 55 height 11
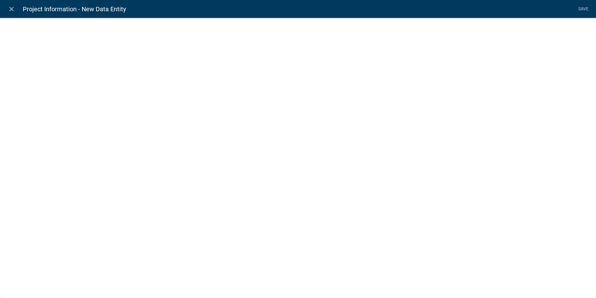
select select
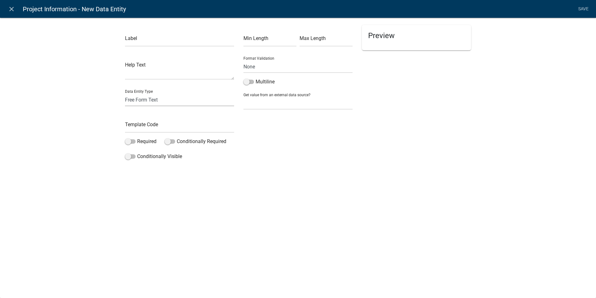
click at [142, 98] on select "Free Form Text Document Display Entity Value Fee Numeric Data Date Map Sketch D…" at bounding box center [179, 99] width 109 height 13
select select "rich-text"
click at [125, 93] on select "Free Form Text Document Display Entity Value Fee Numeric Data Date Map Sketch D…" at bounding box center [179, 99] width 109 height 13
select select "rich-text"
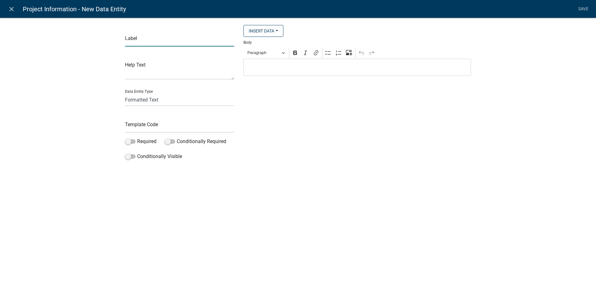
click at [137, 43] on input "text" at bounding box center [179, 40] width 109 height 13
type input "Structure Information"
click at [137, 121] on input "text" at bounding box center [179, 126] width 109 height 13
type input "LabelStruture"
click at [581, 9] on li "Save" at bounding box center [584, 9] width 16 height 12
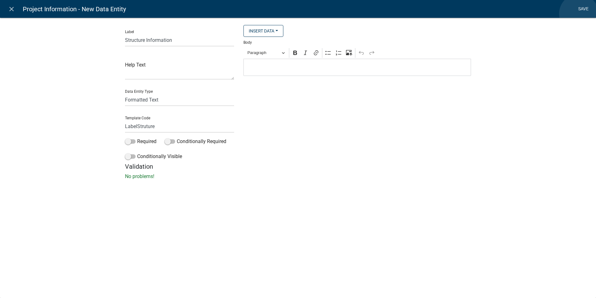
drag, startPoint x: 579, startPoint y: 14, endPoint x: 581, endPoint y: 9, distance: 4.8
click at [581, 11] on link "Save" at bounding box center [584, 9] width 16 height 12
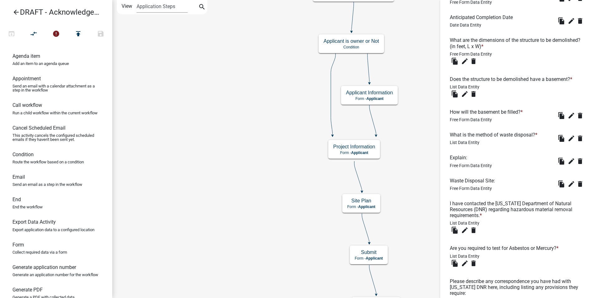
scroll to position [530, 0]
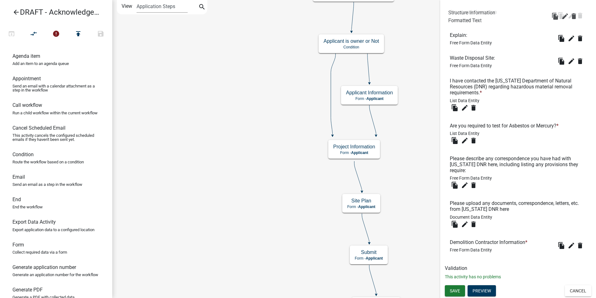
drag, startPoint x: 465, startPoint y: 240, endPoint x: 464, endPoint y: 12, distance: 228.0
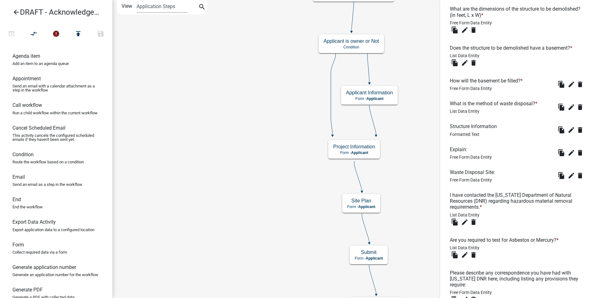
scroll to position [405, 0]
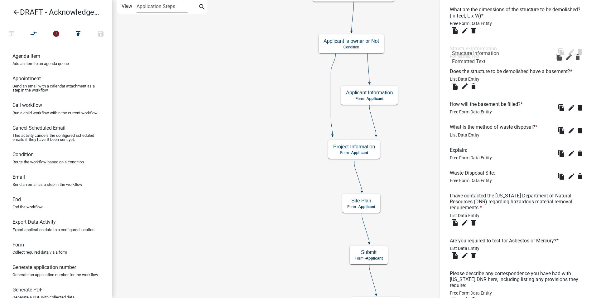
drag, startPoint x: 467, startPoint y: 135, endPoint x: 469, endPoint y: 51, distance: 83.6
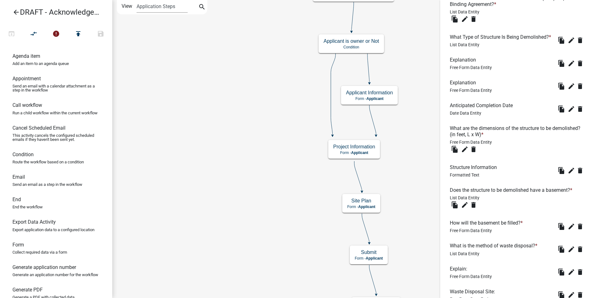
scroll to position [280, 0]
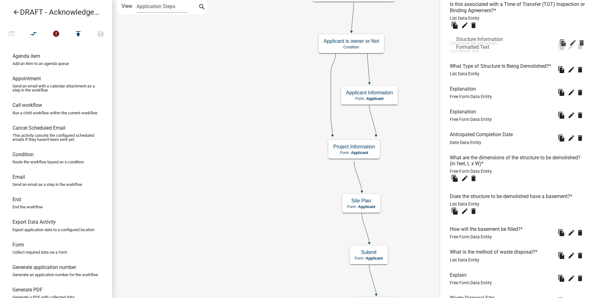
drag, startPoint x: 466, startPoint y: 183, endPoint x: 473, endPoint y: 38, distance: 145.5
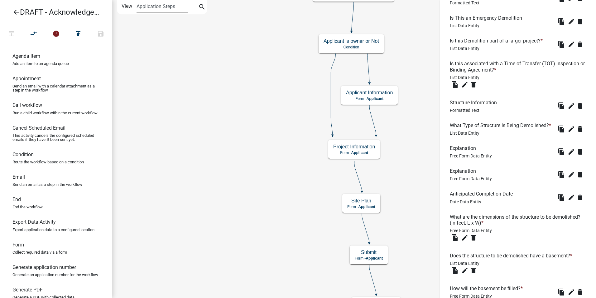
scroll to position [218, 0]
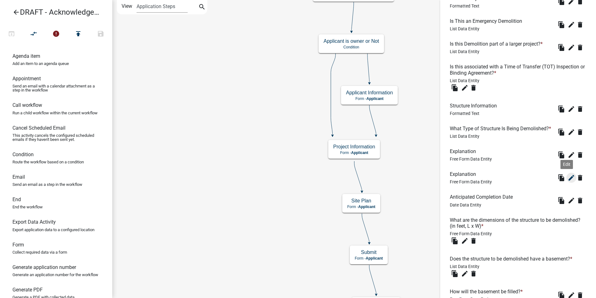
click at [568, 181] on icon "edit" at bounding box center [571, 177] width 7 height 7
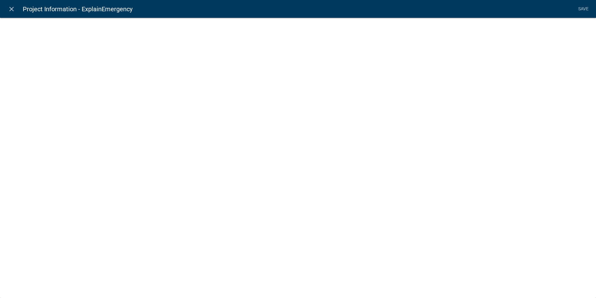
select select
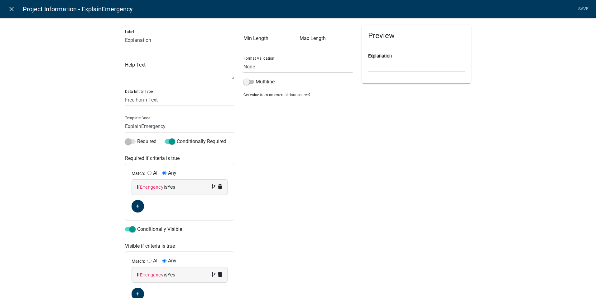
click at [319, 192] on div "Min Length Max Length Format Validation None Email PhoneNumber Multiline Get va…" at bounding box center [298, 166] width 119 height 283
click at [10, 10] on icon "close" at bounding box center [11, 8] width 7 height 7
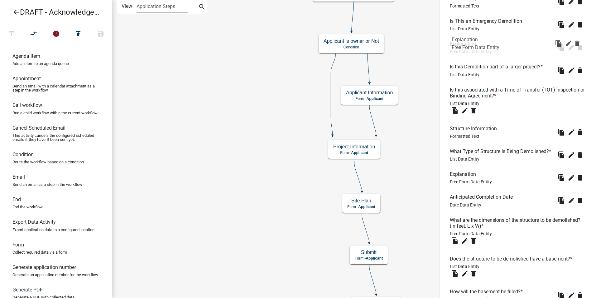
drag, startPoint x: 468, startPoint y: 184, endPoint x: 470, endPoint y: 39, distance: 145.4
click at [568, 181] on icon "edit" at bounding box center [571, 177] width 7 height 7
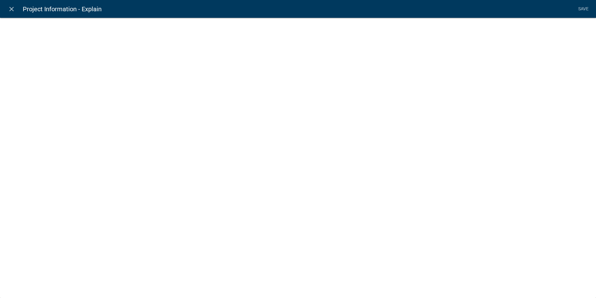
select select
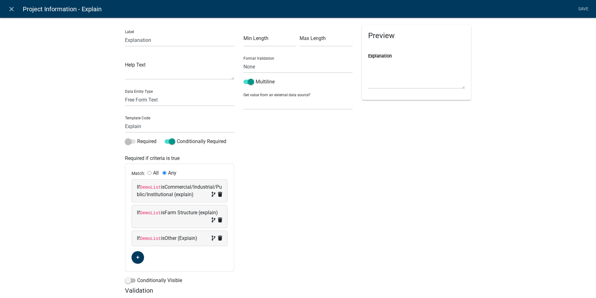
select select
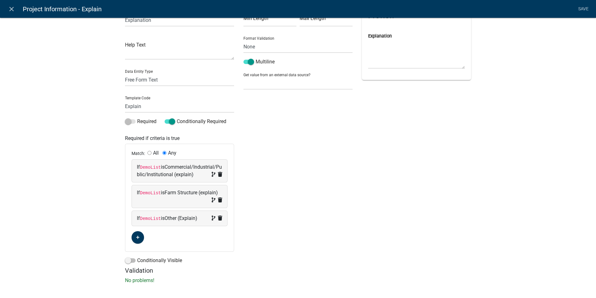
scroll to position [32, 0]
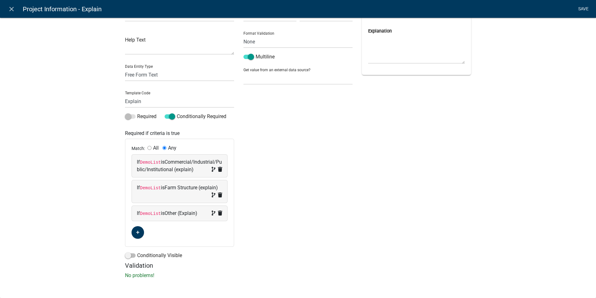
click at [581, 10] on link "Save" at bounding box center [584, 9] width 16 height 12
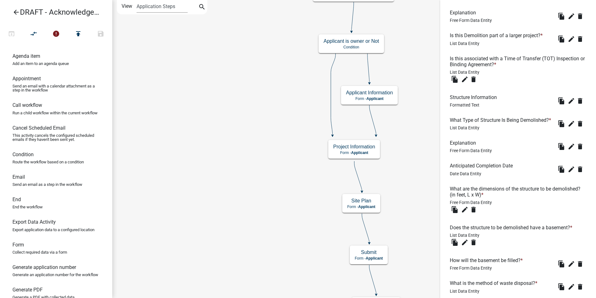
scroll to position [250, 0]
click at [568, 101] on icon "edit" at bounding box center [571, 99] width 7 height 7
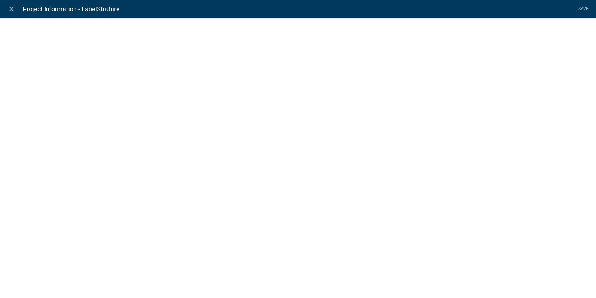
select select "rich-text"
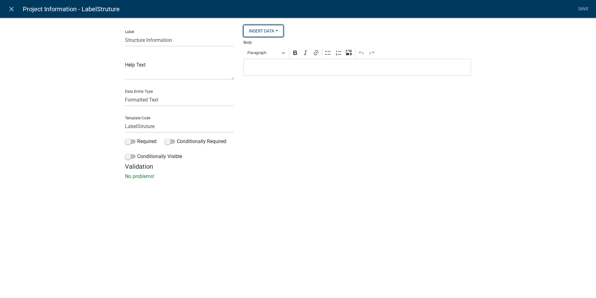
click at [278, 31] on button "Insert Data" at bounding box center [264, 31] width 40 height 12
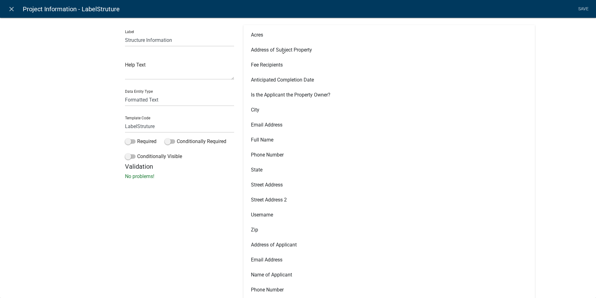
click at [547, 49] on div "Label Structure Information Help Text Data Entity Type Free Form Text Document …" at bounding box center [298, 100] width 596 height 186
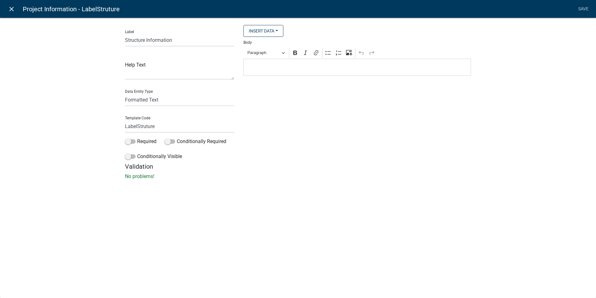
click at [9, 12] on icon "close" at bounding box center [11, 8] width 7 height 7
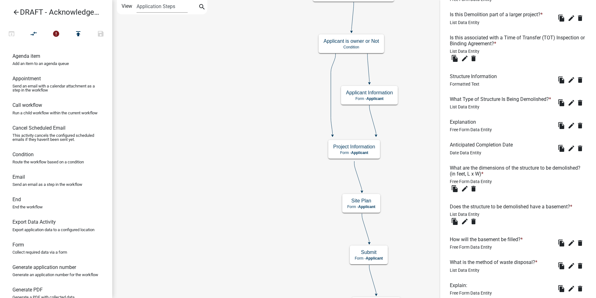
scroll to position [281, 0]
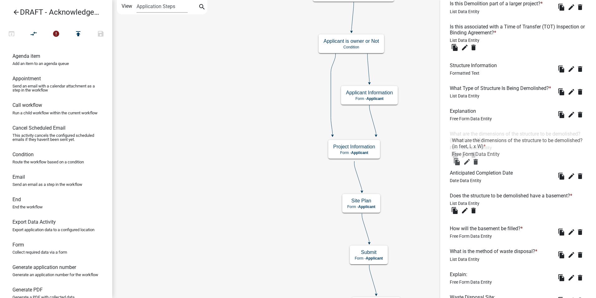
drag, startPoint x: 470, startPoint y: 167, endPoint x: 473, endPoint y: 140, distance: 26.7
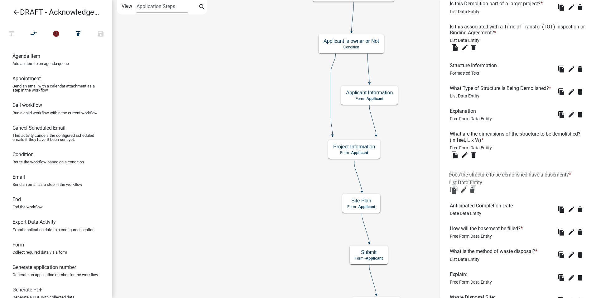
drag, startPoint x: 463, startPoint y: 207, endPoint x: 462, endPoint y: 176, distance: 30.9
drag, startPoint x: 471, startPoint y: 239, endPoint x: 469, endPoint y: 207, distance: 32.2
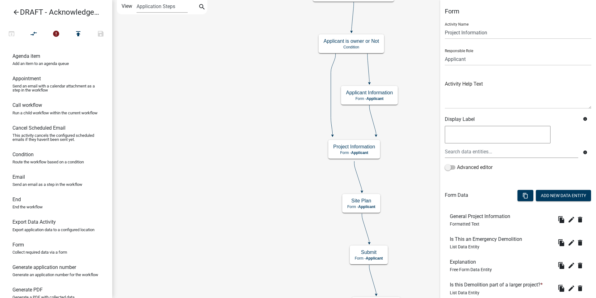
scroll to position [94, 0]
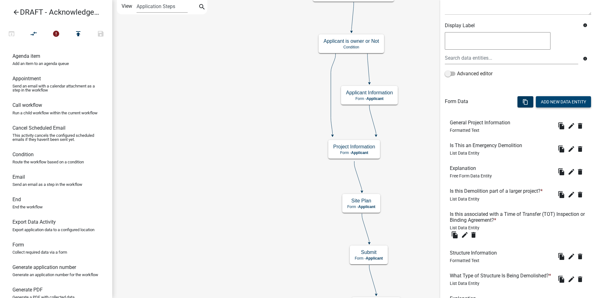
click at [545, 99] on button "Add New Data Entity" at bounding box center [563, 101] width 55 height 11
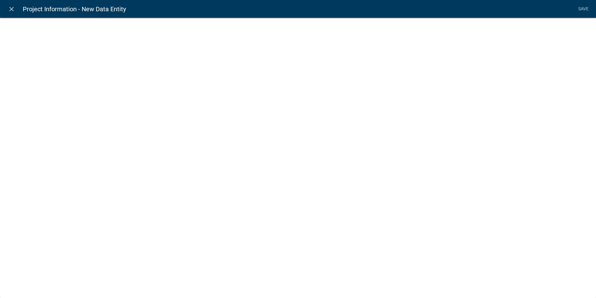
select select
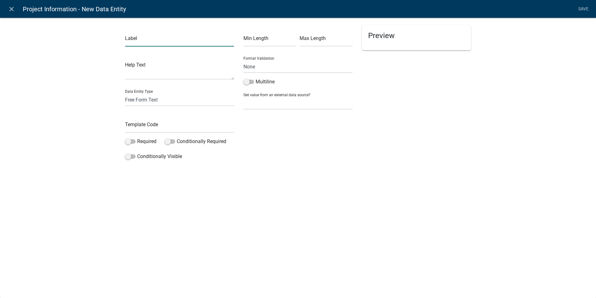
click at [139, 39] on input "text" at bounding box center [179, 40] width 109 height 13
type input "Demolition & Disposal Details"
click at [140, 103] on select "Free Form Text Document Display Entity Value Fee Numeric Data Date Map Sketch D…" at bounding box center [179, 99] width 109 height 13
select select "rich-text"
click at [125, 93] on select "Free Form Text Document Display Entity Value Fee Numeric Data Date Map Sketch D…" at bounding box center [179, 99] width 109 height 13
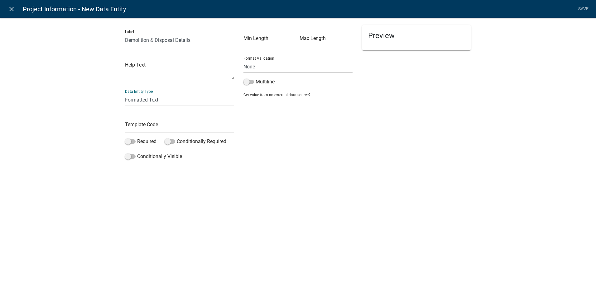
select select "rich-text"
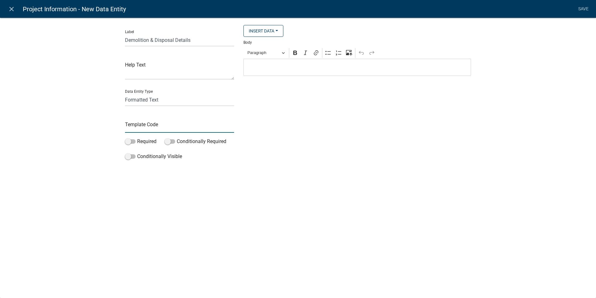
click at [146, 124] on input "text" at bounding box center [179, 126] width 109 height 13
type input "LabelDetails"
click at [586, 9] on li "Save" at bounding box center [584, 9] width 16 height 12
drag, startPoint x: 527, startPoint y: 171, endPoint x: 523, endPoint y: 173, distance: 4.3
click at [523, 173] on div "Label Demolition & Disposal Details Help Text Data Entity Type Free Form Text D…" at bounding box center [298, 100] width 596 height 186
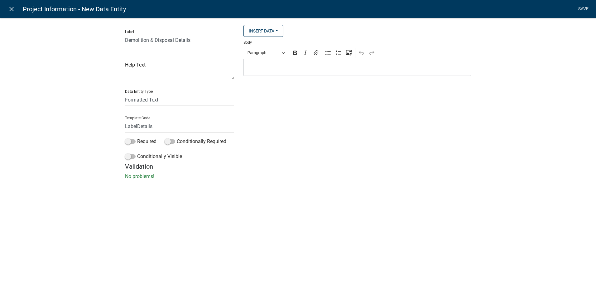
click at [580, 7] on link "Save" at bounding box center [584, 9] width 16 height 12
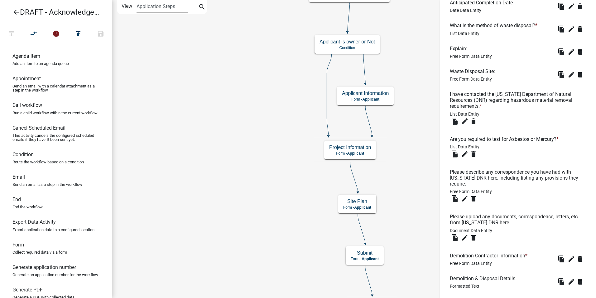
scroll to position [552, 0]
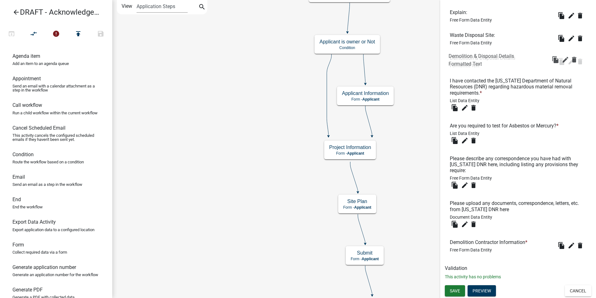
drag, startPoint x: 458, startPoint y: 241, endPoint x: 457, endPoint y: 57, distance: 184.1
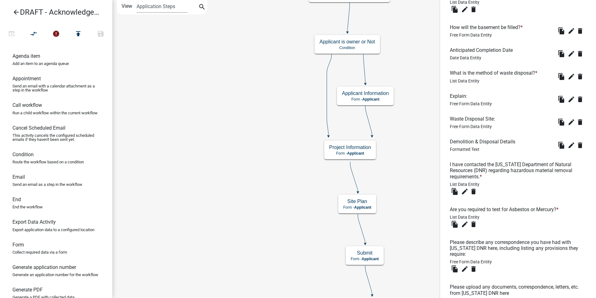
scroll to position [396, 0]
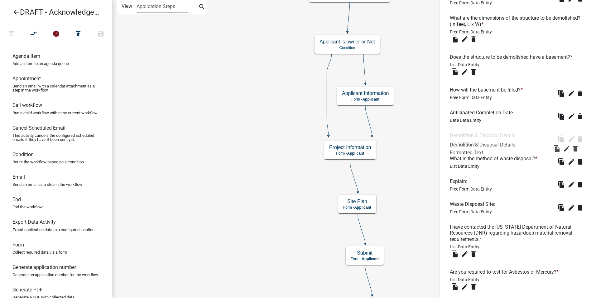
drag, startPoint x: 470, startPoint y: 212, endPoint x: 470, endPoint y: 143, distance: 69.6
click at [568, 97] on icon "edit" at bounding box center [571, 93] width 7 height 7
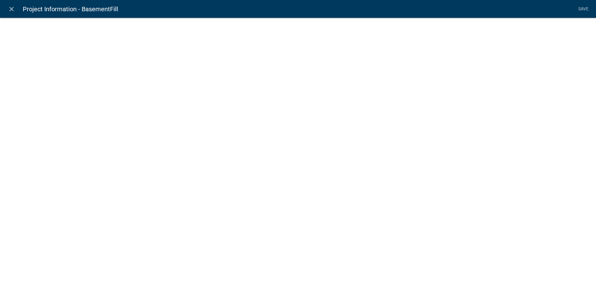
select select
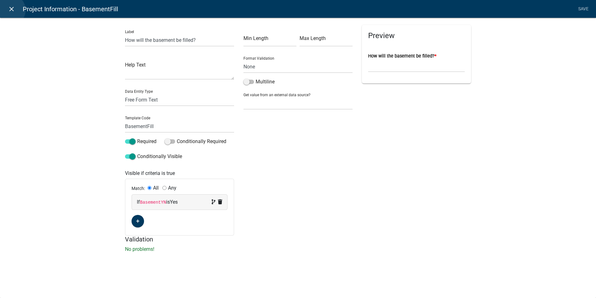
click at [10, 10] on icon "close" at bounding box center [11, 8] width 7 height 7
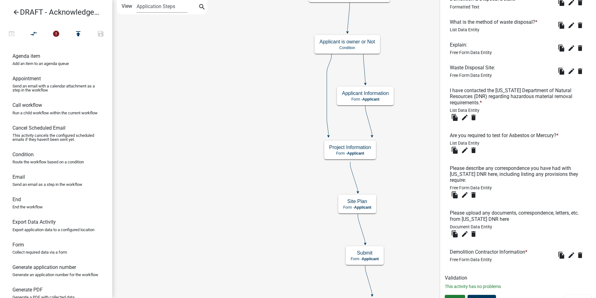
scroll to position [552, 0]
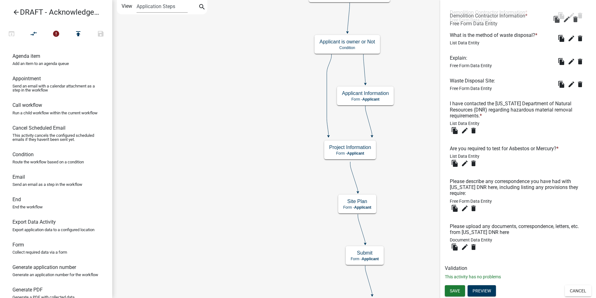
drag, startPoint x: 466, startPoint y: 242, endPoint x: 465, endPoint y: 15, distance: 227.4
drag, startPoint x: 508, startPoint y: 164, endPoint x: 508, endPoint y: 197, distance: 32.8
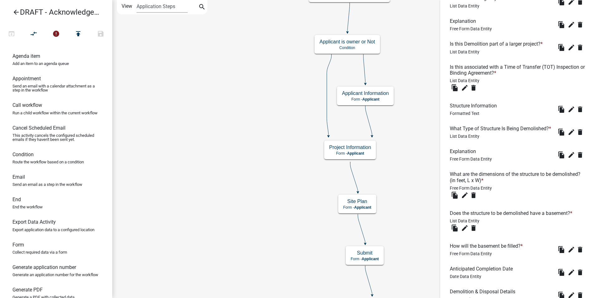
scroll to position [0, 0]
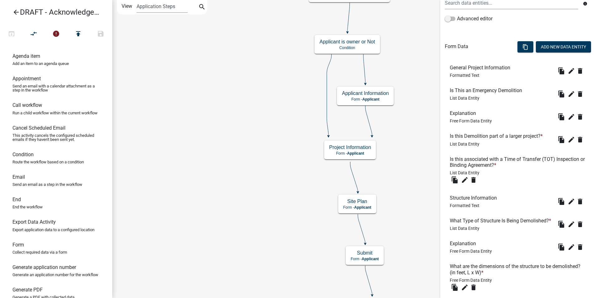
scroll to position [116, 0]
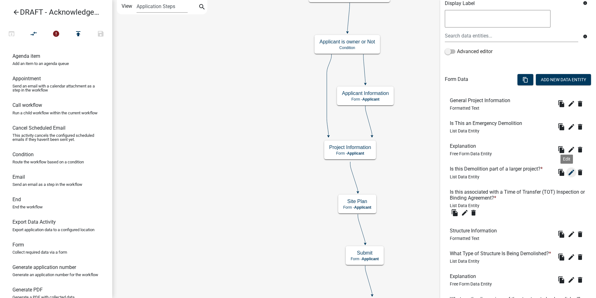
click at [568, 173] on icon "edit" at bounding box center [571, 171] width 7 height 7
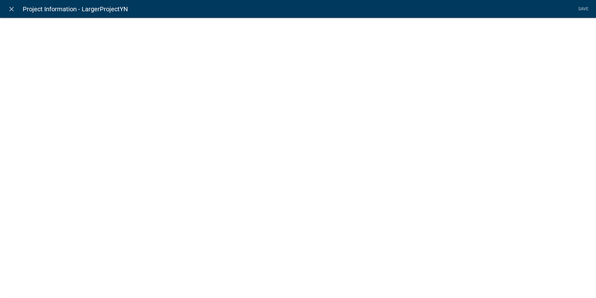
select select "list-data"
select select
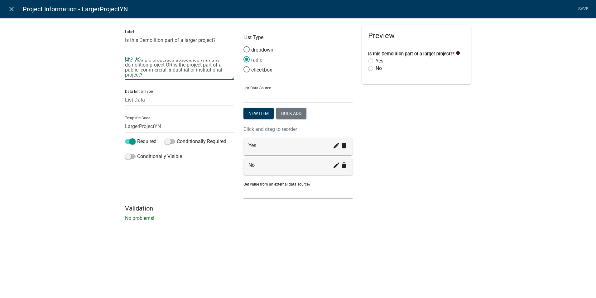
scroll to position [0, 0]
click at [11, 11] on icon "close" at bounding box center [11, 8] width 7 height 7
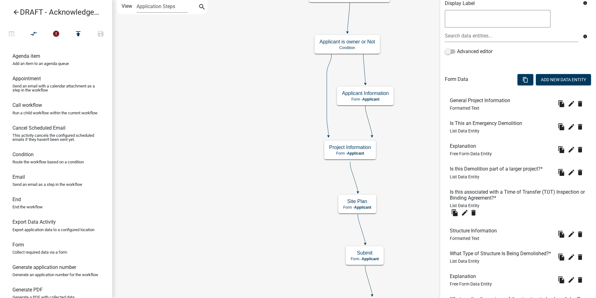
click at [508, 176] on div "Is this Demolition part of a larger project? * List Data Entity" at bounding box center [497, 172] width 95 height 13
click at [568, 173] on icon "edit" at bounding box center [571, 171] width 7 height 7
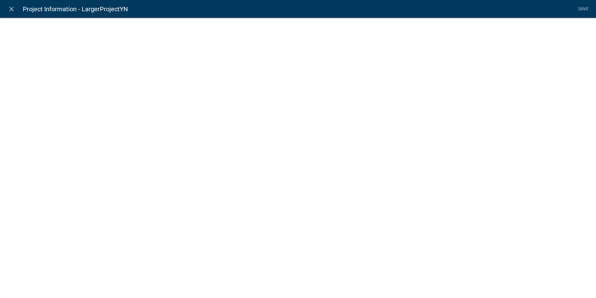
select select "list-data"
select select
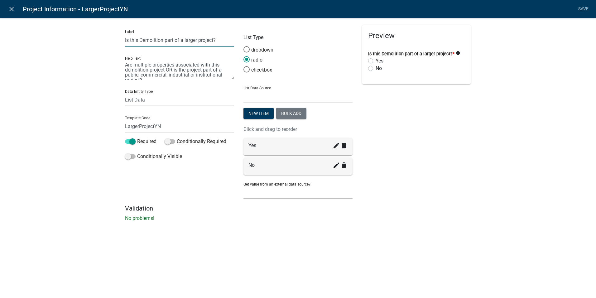
click at [141, 41] on input "Is this Demolition part of a larger project?" at bounding box center [179, 40] width 109 height 13
click at [192, 40] on input "Is this Residential Demolition part of a larger project?" at bounding box center [179, 40] width 109 height 13
click at [212, 39] on input "Is this Residential Demolition Part of a larger project?" at bounding box center [179, 40] width 109 height 13
click at [229, 41] on input "Is this Residential Demolition Part of a Larger project?" at bounding box center [179, 40] width 109 height 13
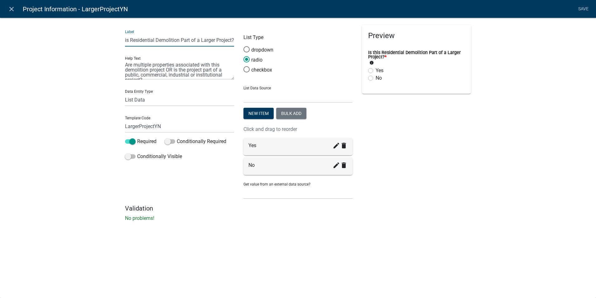
type input "Is this Residential Demolition Part of a Larger Project?"
click at [164, 68] on textarea "Are multiple properties associated with this demolition project OR is the proje…" at bounding box center [179, 69] width 109 height 19
click at [165, 70] on textarea "Are multiple properties associated with this demolition project OR is the proje…" at bounding box center [179, 69] width 109 height 19
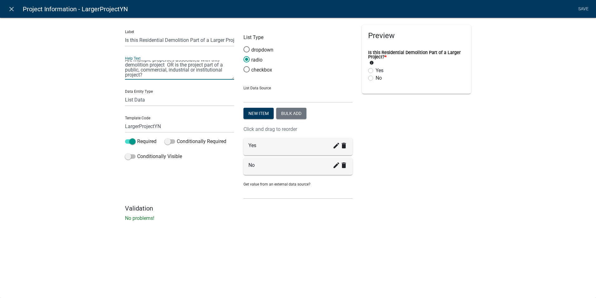
drag, startPoint x: 169, startPoint y: 69, endPoint x: 172, endPoint y: 79, distance: 10.7
click at [172, 79] on textarea "Are multiple properties associated with this demolition project OR is the proje…" at bounding box center [179, 69] width 109 height 19
click at [171, 70] on textarea "Are multiple properties associated with this demolition project" at bounding box center [179, 69] width 109 height 19
click at [216, 69] on textarea "Are multiple properties associated with this demolition project OR is this a mu…" at bounding box center [179, 69] width 109 height 19
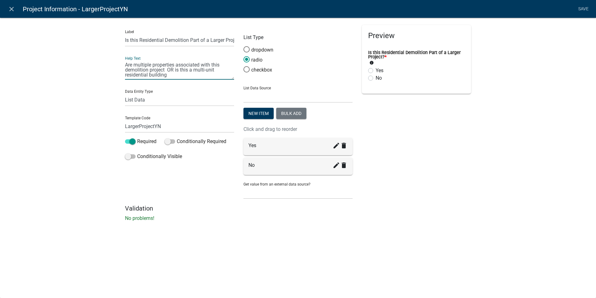
click at [168, 76] on textarea "Are multiple properties associated with this demolition project OR is this a mu…" at bounding box center [179, 69] width 109 height 19
drag, startPoint x: 192, startPoint y: 70, endPoint x: 176, endPoint y: 70, distance: 16.5
click at [176, 70] on textarea "Are multiple properties associated with this demolition project OR is this a mu…" at bounding box center [179, 69] width 109 height 19
click at [134, 76] on textarea "Are multiple properties associated with this demolition project OR are multi-un…" at bounding box center [179, 69] width 109 height 19
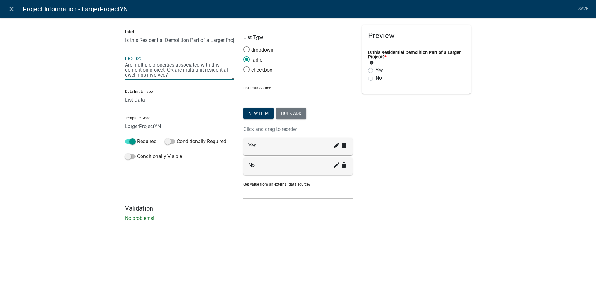
type textarea "Are multiple properties associated with this demolition project OR are multi-un…"
click at [438, 164] on div "Preview Is this Residential Demolition Part of a Larger Project? * info Yes No" at bounding box center [416, 114] width 119 height 179
click at [580, 9] on link "Save" at bounding box center [584, 9] width 16 height 12
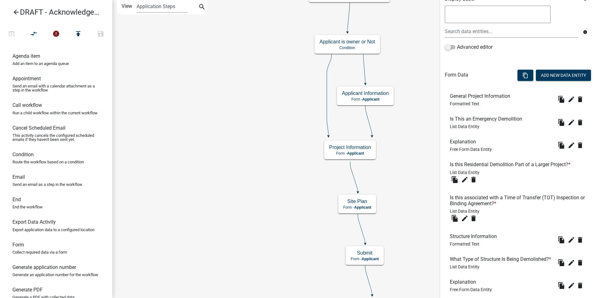
scroll to position [156, 0]
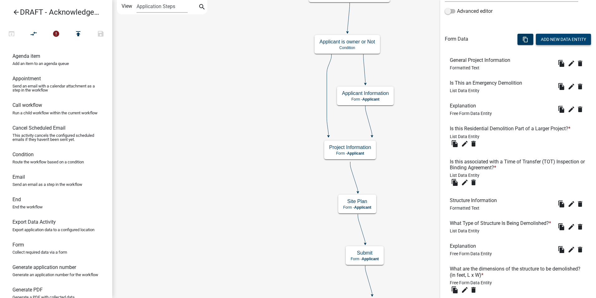
click at [549, 40] on button "Add New Data Entity" at bounding box center [563, 39] width 55 height 11
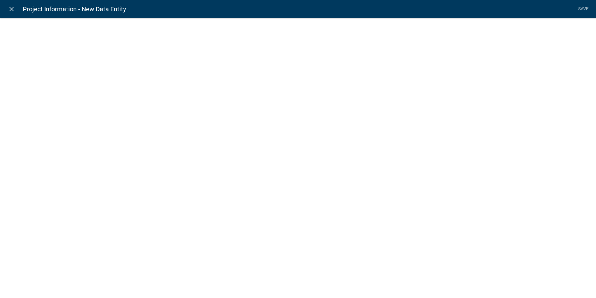
select select
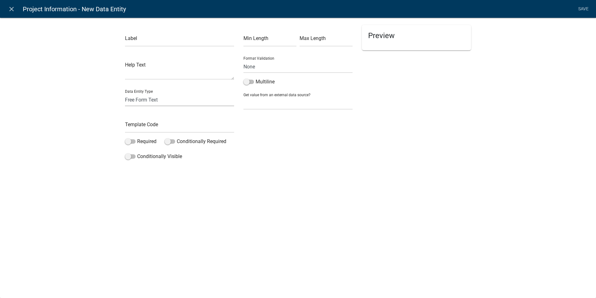
click at [161, 100] on select "Free Form Text Document Display Entity Value Fee Numeric Data Date Map Sketch D…" at bounding box center [179, 99] width 109 height 13
select select "list-data"
click at [125, 93] on select "Free Form Text Document Display Entity Value Fee Numeric Data Date Map Sketch D…" at bounding box center [179, 99] width 109 height 13
select select "list-data"
select select
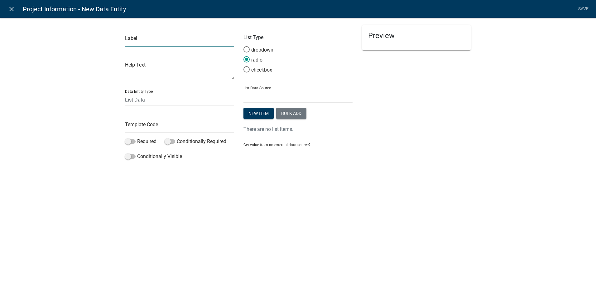
drag, startPoint x: 130, startPoint y: 50, endPoint x: 134, endPoint y: 43, distance: 8.0
click at [134, 43] on input "text" at bounding box center [179, 40] width 109 height 13
type input "Is This Part of A Commercial.public/institutional or industrial project?"
click at [140, 126] on input "text" at bounding box center [179, 126] width 109 height 13
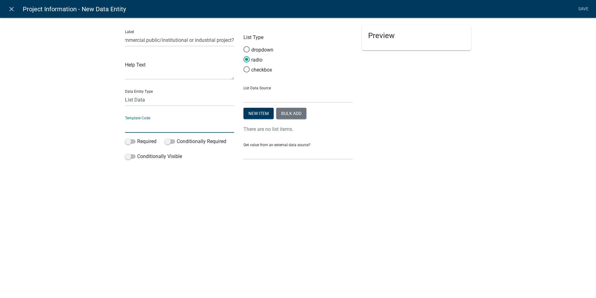
scroll to position [0, 0]
type input "P"
type input "T"
click at [193, 40] on input "Is This Part of A Commercial.public/institutional or industrial project?" at bounding box center [179, 40] width 109 height 13
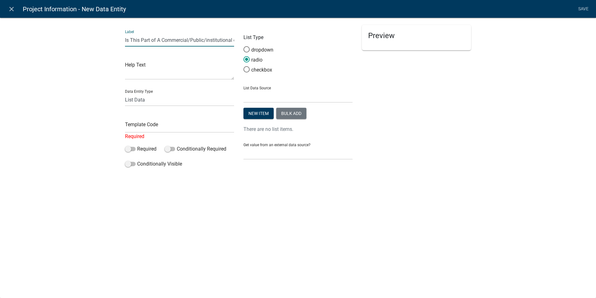
click at [208, 38] on input "Is This Part of A Commercial/Public/institutional or industrial project?" at bounding box center [179, 40] width 109 height 13
type input "Is This Part of A Commercial/Public/Institutional or industrial project?"
click at [134, 140] on div "Label Is This Part of A Commercial/Public/Institutional or industrial project? …" at bounding box center [179, 97] width 119 height 145
click at [135, 133] on div "Required" at bounding box center [179, 136] width 109 height 7
click at [173, 128] on input "text" at bounding box center [179, 126] width 109 height 13
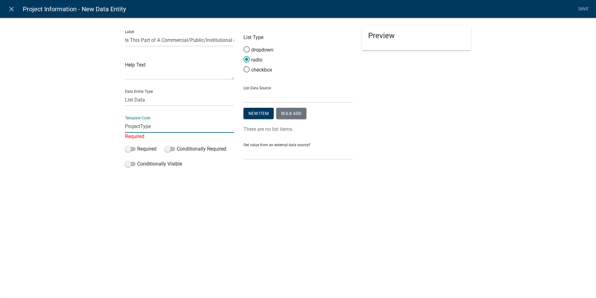
click at [43, 164] on div "Label Is This Part of A Commercial/Public/Institutional or industrial project? …" at bounding box center [298, 95] width 596 height 176
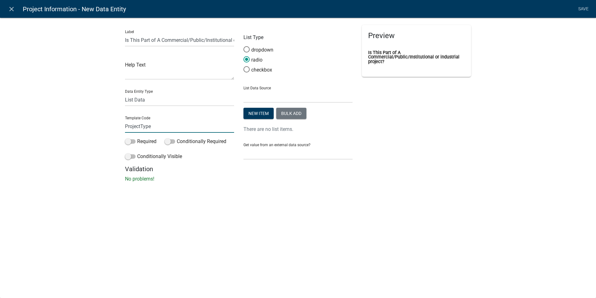
click at [125, 125] on input "ProjectType" at bounding box center [179, 126] width 109 height 13
type input "PartofProjectType"
click at [199, 208] on div "close Project Information - New Data Entity Save Label Is This Part of A Commer…" at bounding box center [298, 149] width 596 height 298
click at [264, 113] on button "New item" at bounding box center [259, 113] width 30 height 11
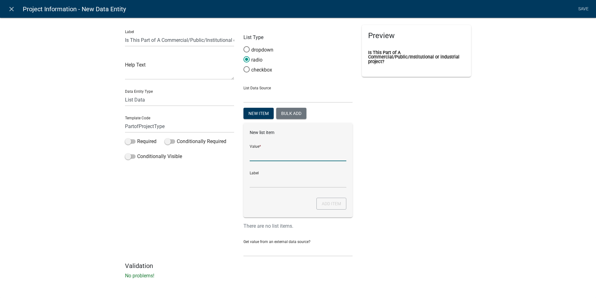
click at [263, 153] on input "List Data Source" at bounding box center [298, 154] width 97 height 13
type input "Yes"
click at [446, 177] on div "Preview Is This Part of A Commercial/Public/Institutional or industrial project?" at bounding box center [416, 143] width 119 height 237
type input "Yes"
click at [329, 203] on button "Add item" at bounding box center [332, 203] width 30 height 12
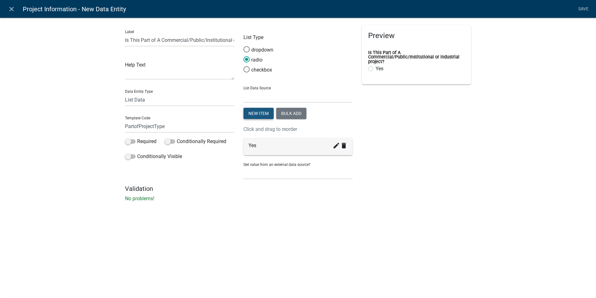
click at [253, 112] on button "New item" at bounding box center [259, 113] width 30 height 11
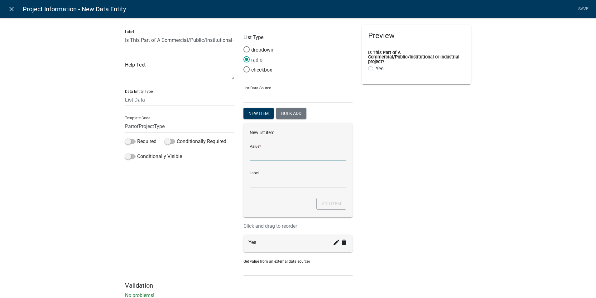
click at [254, 157] on input "List Data Source" at bounding box center [298, 154] width 97 height 13
type input "No"
click at [503, 167] on div "Label Is This Part of A Commercial/Public/Institutional or industrial project? …" at bounding box center [298, 159] width 596 height 304
type input "No"
click at [324, 205] on button "Add item" at bounding box center [332, 203] width 30 height 12
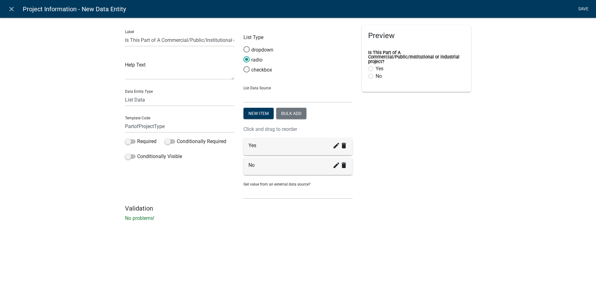
click at [582, 9] on link "Save" at bounding box center [584, 9] width 16 height 12
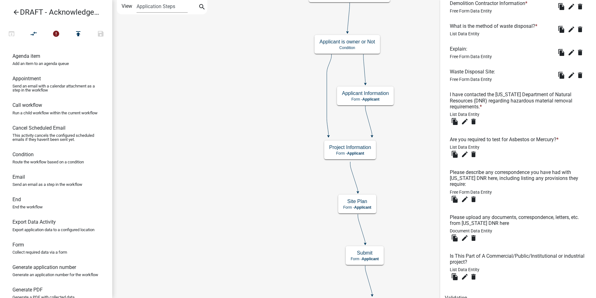
scroll to position [601, 0]
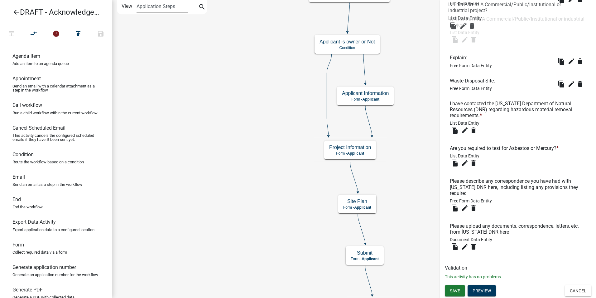
click at [466, 3] on span "List Data Entity" at bounding box center [465, 3] width 30 height 5
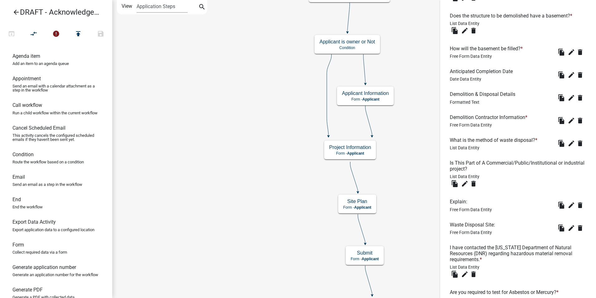
scroll to position [445, 0]
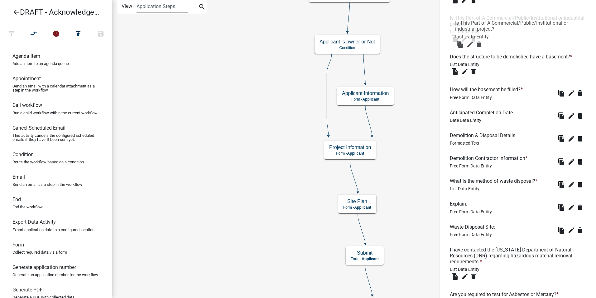
drag, startPoint x: 467, startPoint y: 174, endPoint x: 472, endPoint y: 21, distance: 153.6
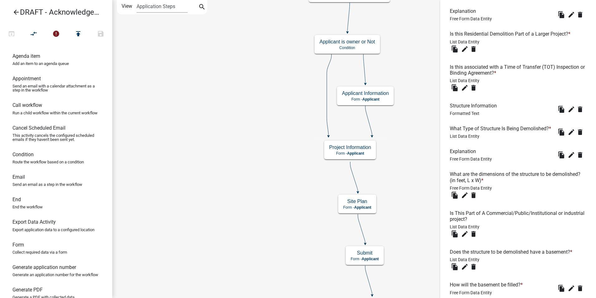
scroll to position [258, 0]
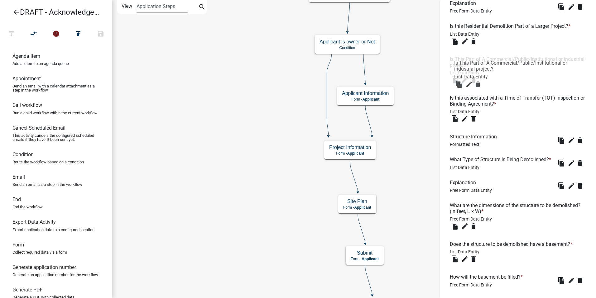
drag, startPoint x: 460, startPoint y: 215, endPoint x: 464, endPoint y: 62, distance: 152.6
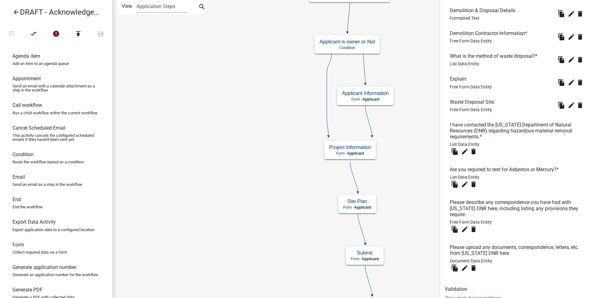
scroll to position [601, 0]
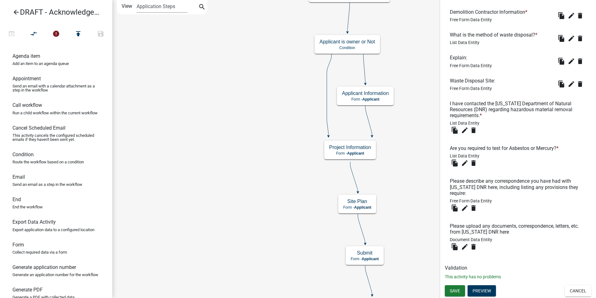
click at [511, 163] on li "Are you required to test for Asbestos or Mercury? * List Data Entity file_copy …" at bounding box center [518, 156] width 147 height 33
click at [505, 134] on li "I have contacted the Iowa Department of Natural Resources (DNR) regarding hazar…" at bounding box center [518, 117] width 147 height 45
click at [450, 289] on button "Save" at bounding box center [455, 290] width 20 height 11
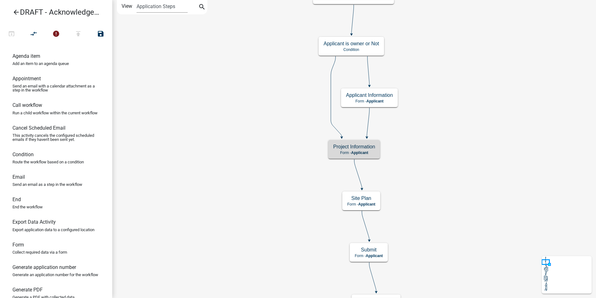
scroll to position [0, 0]
